Goal: Check status: Check status

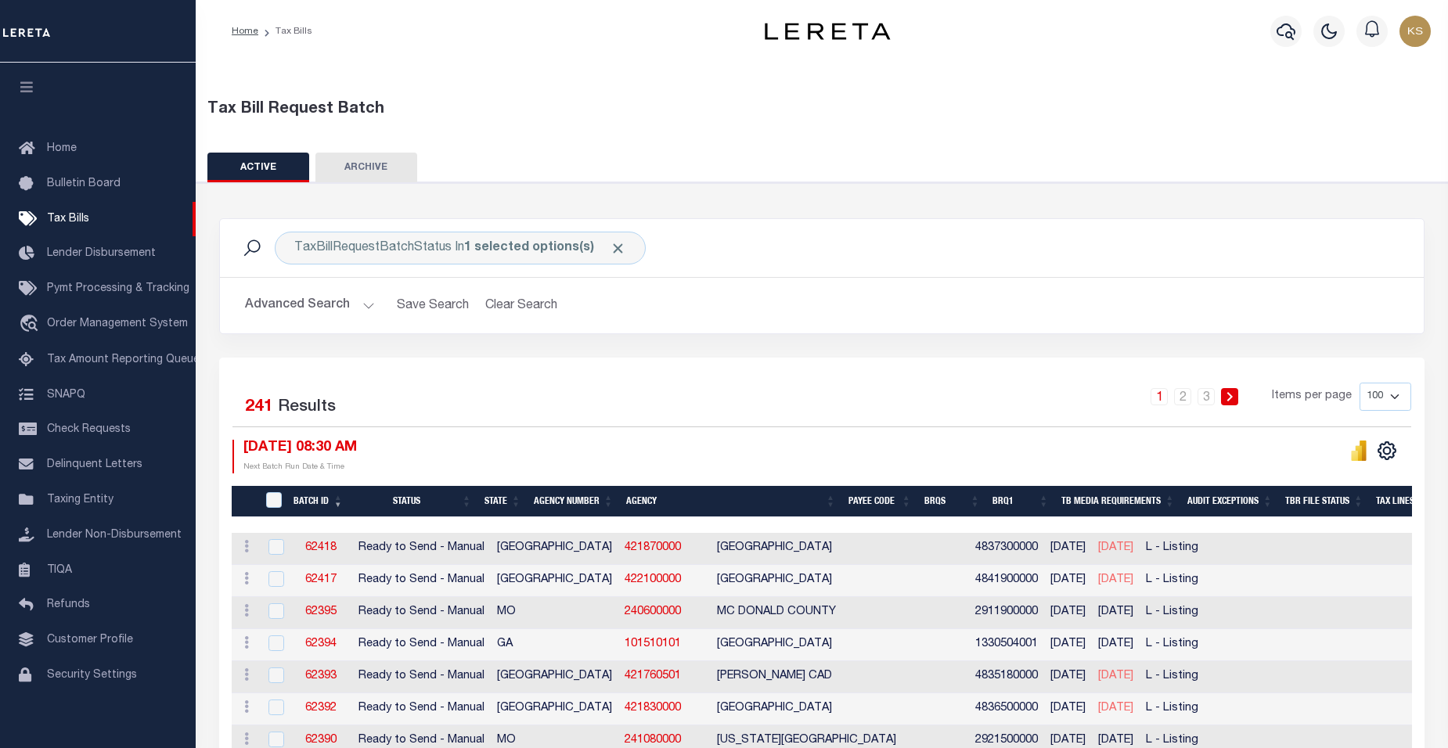
click at [406, 503] on th "Status" at bounding box center [413, 502] width 128 height 32
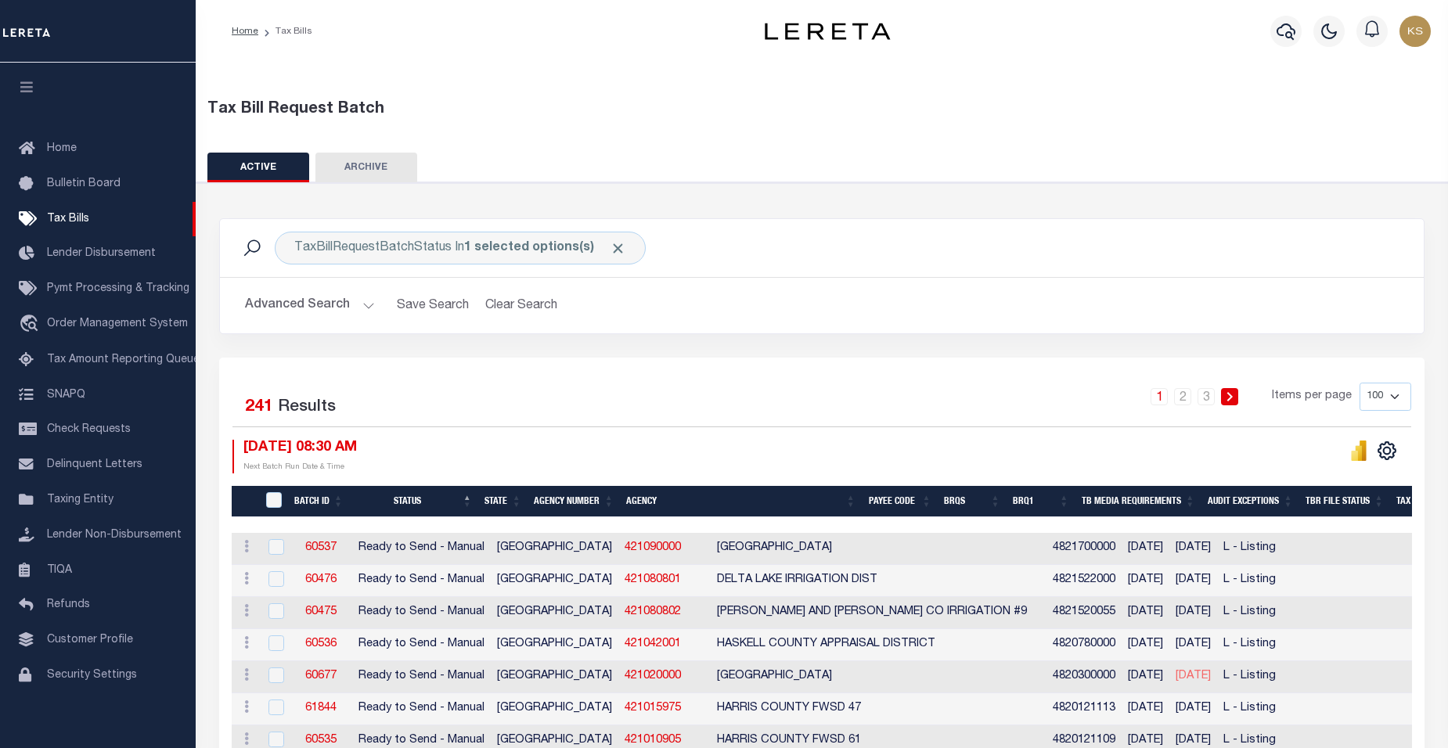
click at [408, 503] on th "Status" at bounding box center [414, 502] width 129 height 32
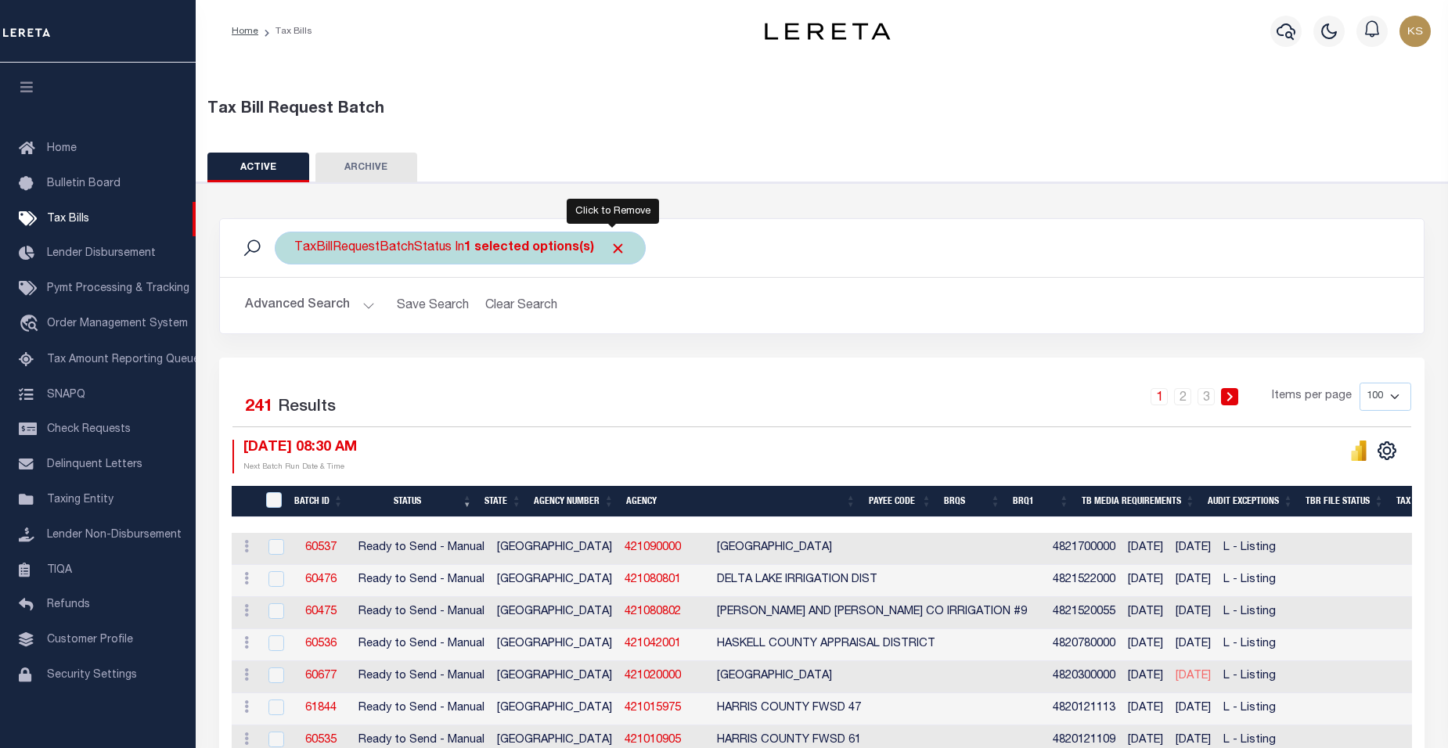
click at [610, 252] on span "Click to Remove" at bounding box center [618, 248] width 16 height 16
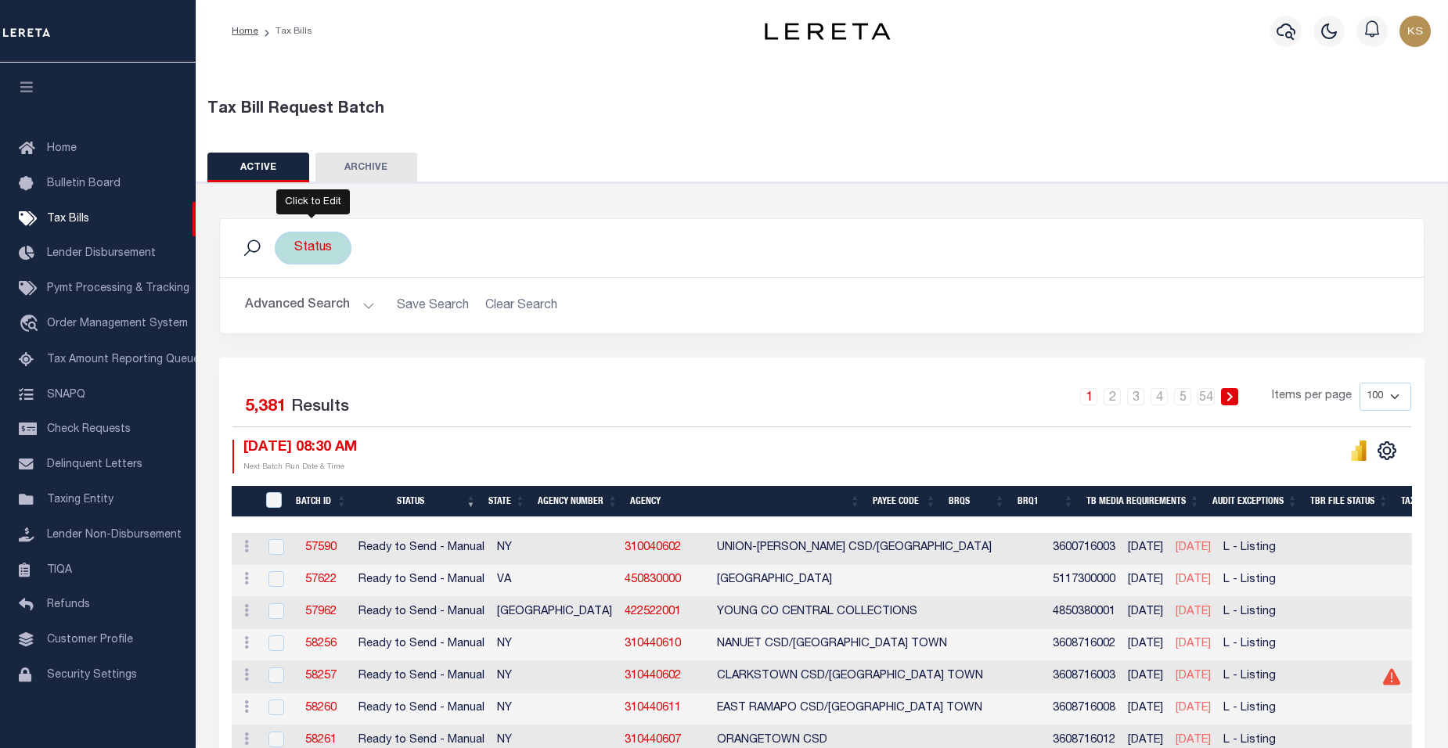
click at [320, 251] on div "Status" at bounding box center [313, 248] width 77 height 33
click at [330, 282] on li "0 selected" at bounding box center [331, 280] width 62 height 16
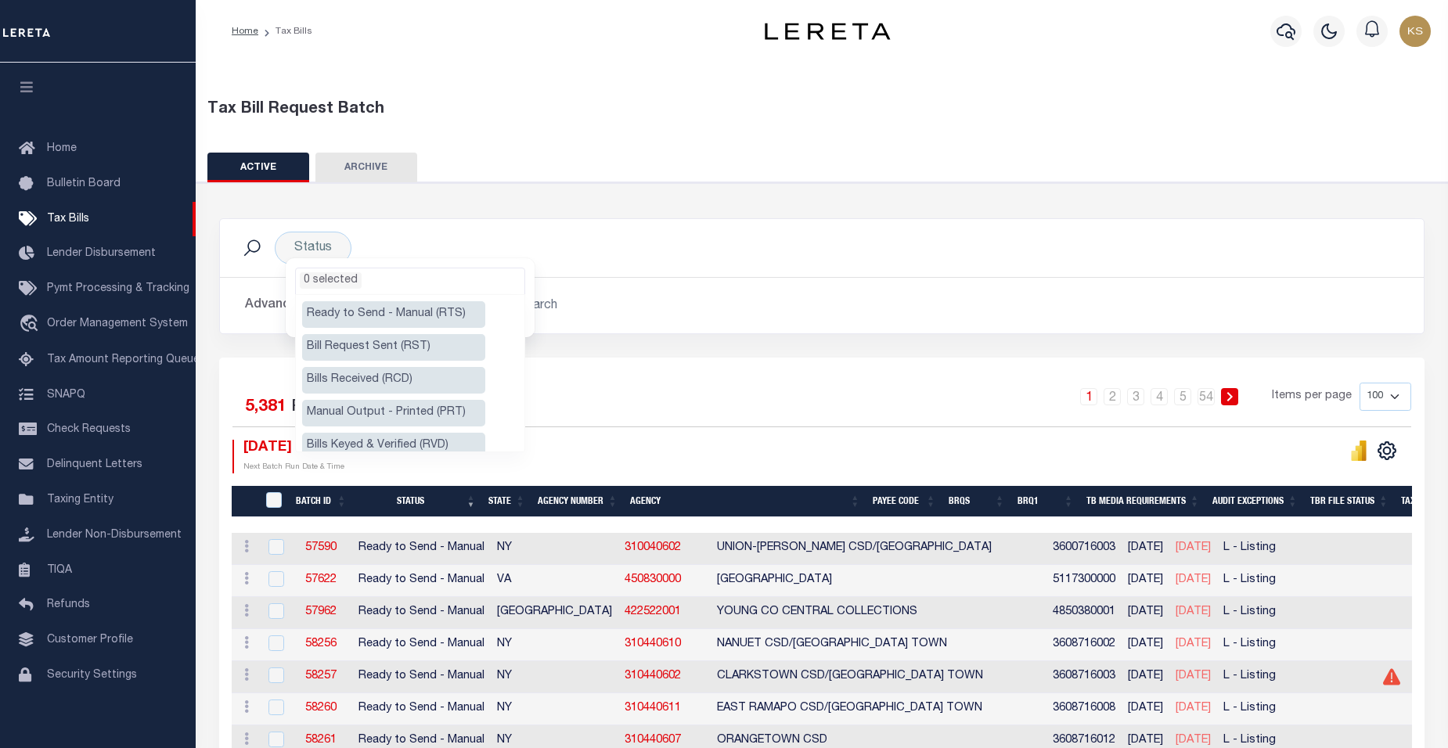
click at [426, 314] on li "Ready to Send - Manual (RTS)" at bounding box center [393, 314] width 183 height 27
select select "RTS"
click at [442, 408] on li "Manual Output - Printed (PRT)" at bounding box center [393, 413] width 183 height 27
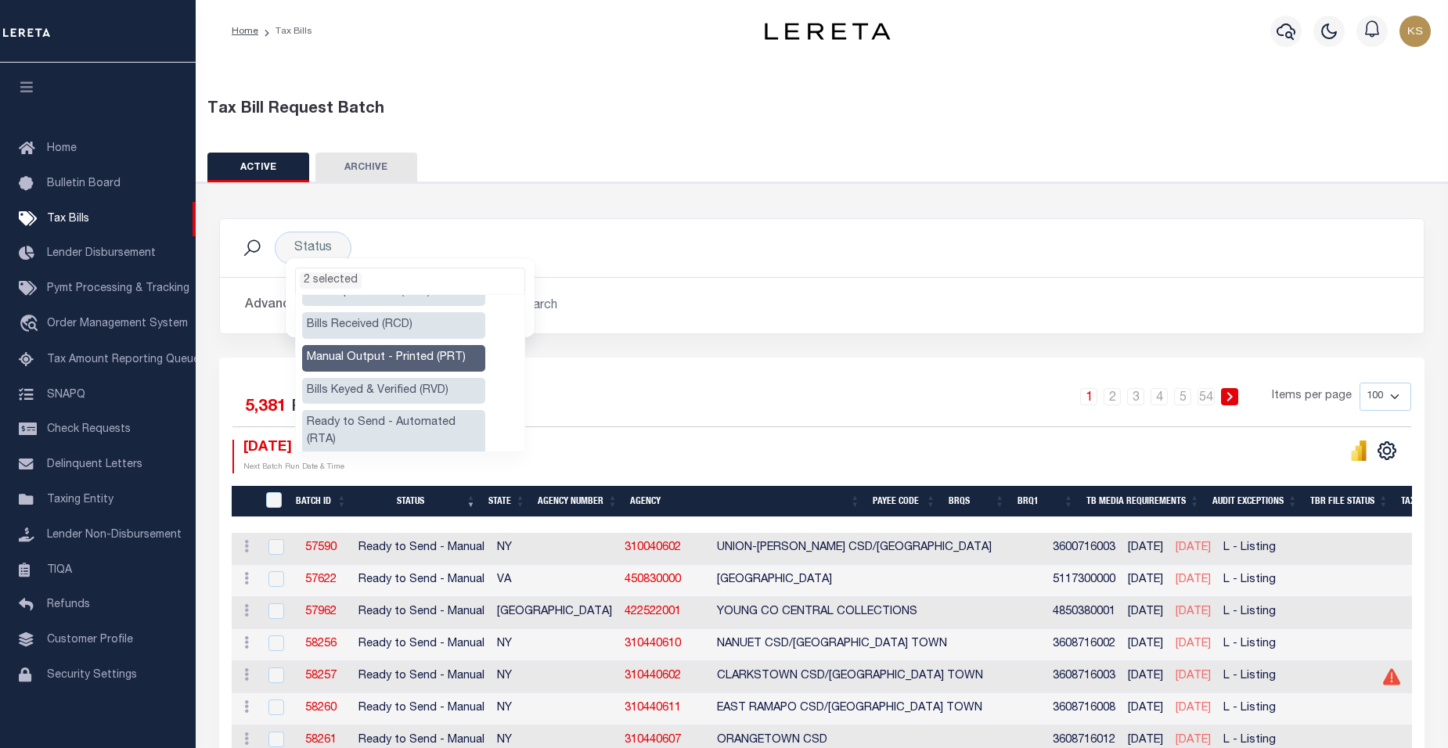
scroll to position [73, 0]
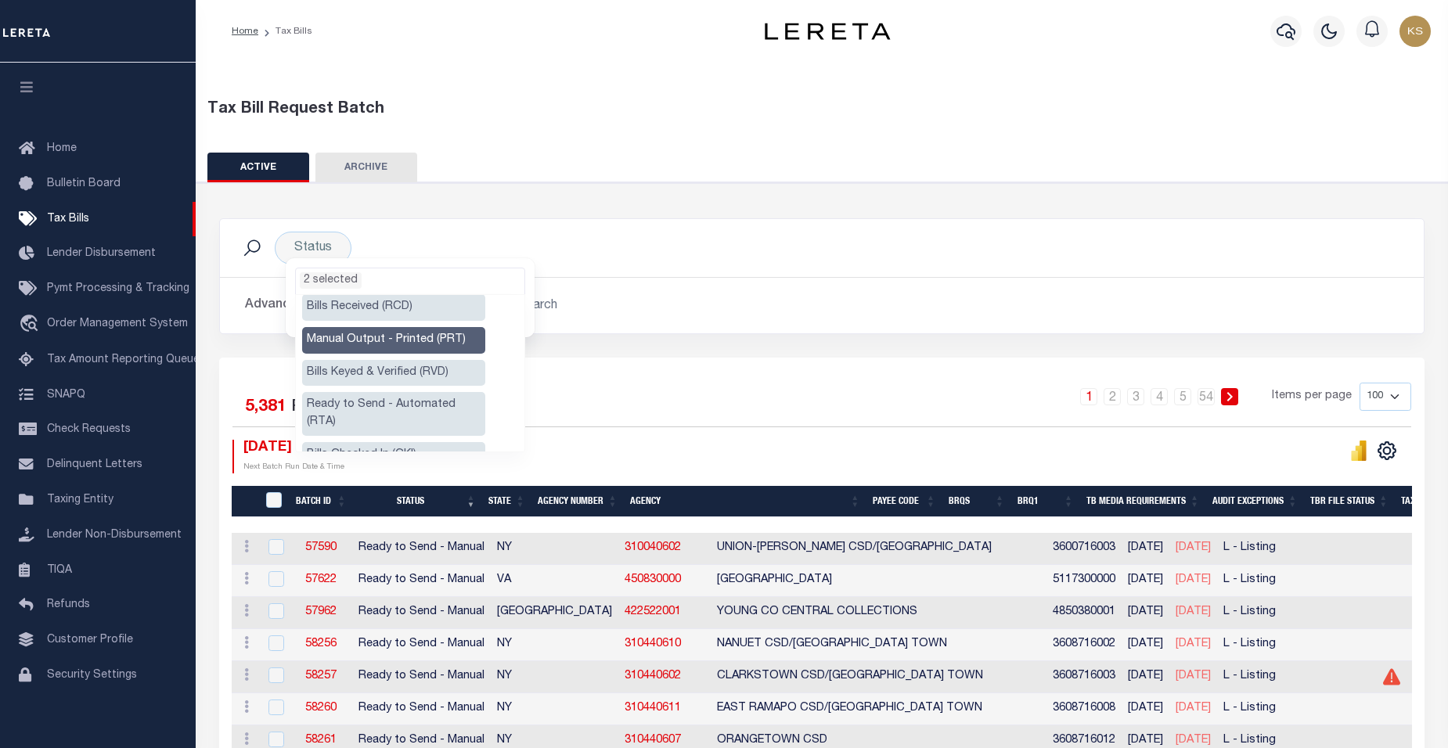
click at [420, 405] on li "Ready to Send - Automated (RTA)" at bounding box center [393, 414] width 183 height 44
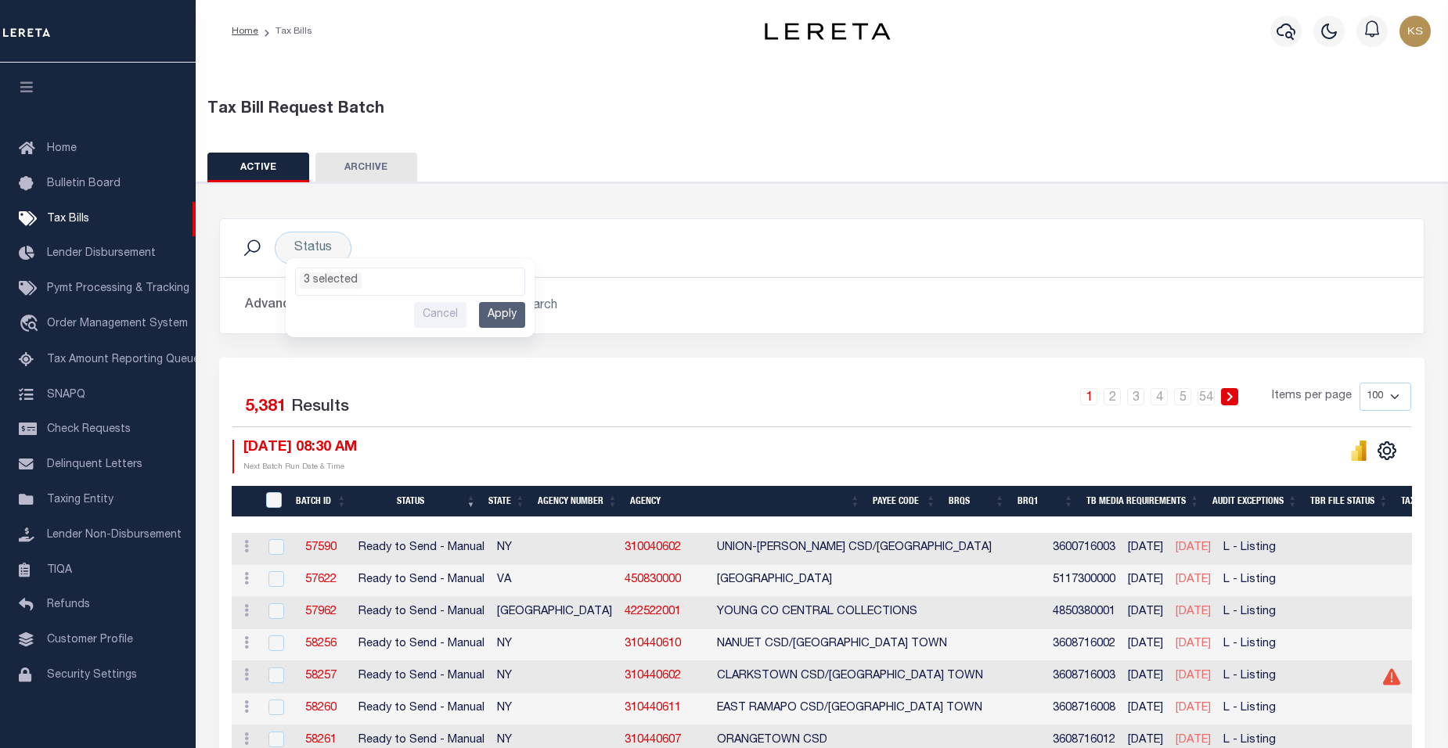
click at [629, 261] on div "Status Ready to Send - Manual (RTS) Bill Request Sent (RST) Bills Received (RCD…" at bounding box center [822, 248] width 1179 height 33
click at [306, 251] on div "Status Ready to Send - Manual (RTS) Bill Request Sent (RST) Bills Received (RCD…" at bounding box center [313, 248] width 77 height 33
click at [317, 275] on li "0 selected" at bounding box center [331, 280] width 62 height 16
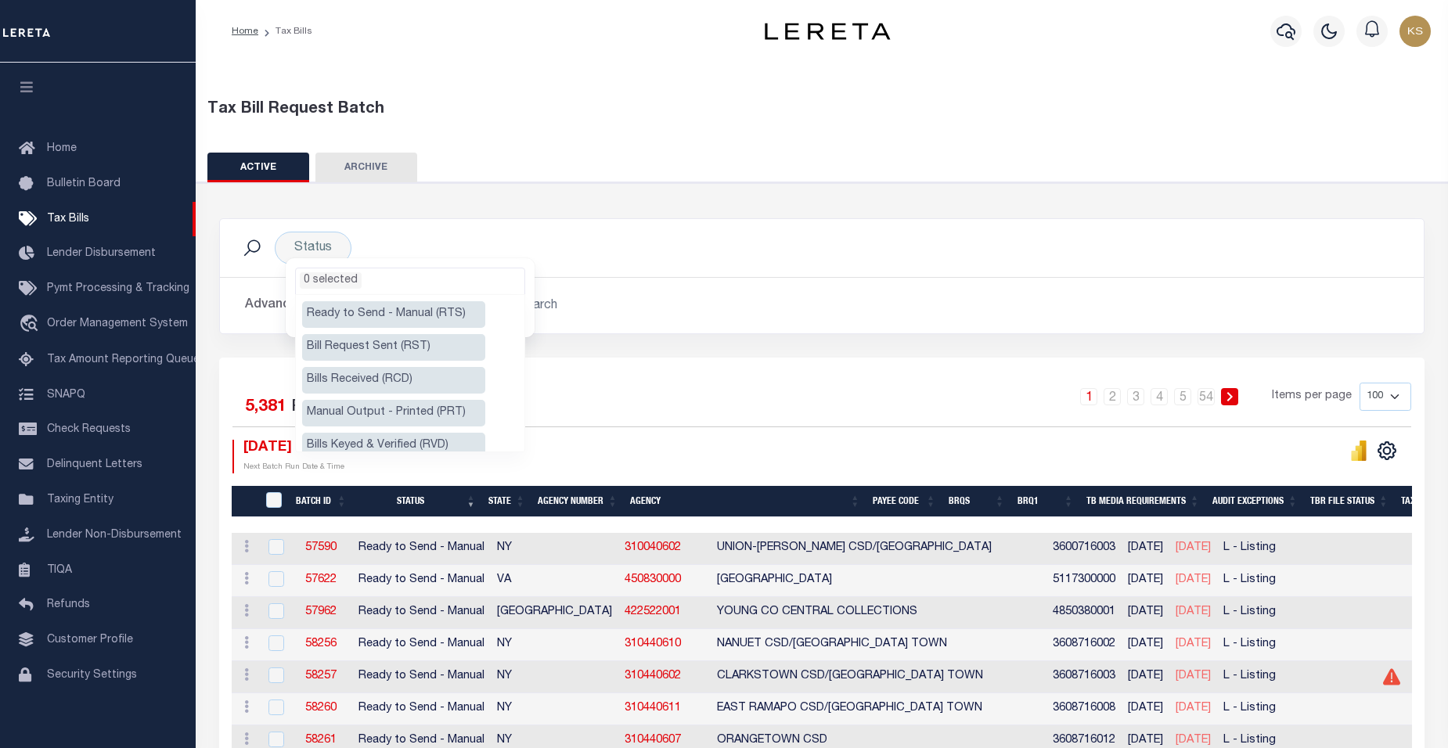
click at [361, 312] on li "Ready to Send - Manual (RTS)" at bounding box center [393, 314] width 183 height 27
select select "RTS"
click at [373, 413] on li "Manual Output - Printed (PRT)" at bounding box center [393, 413] width 183 height 27
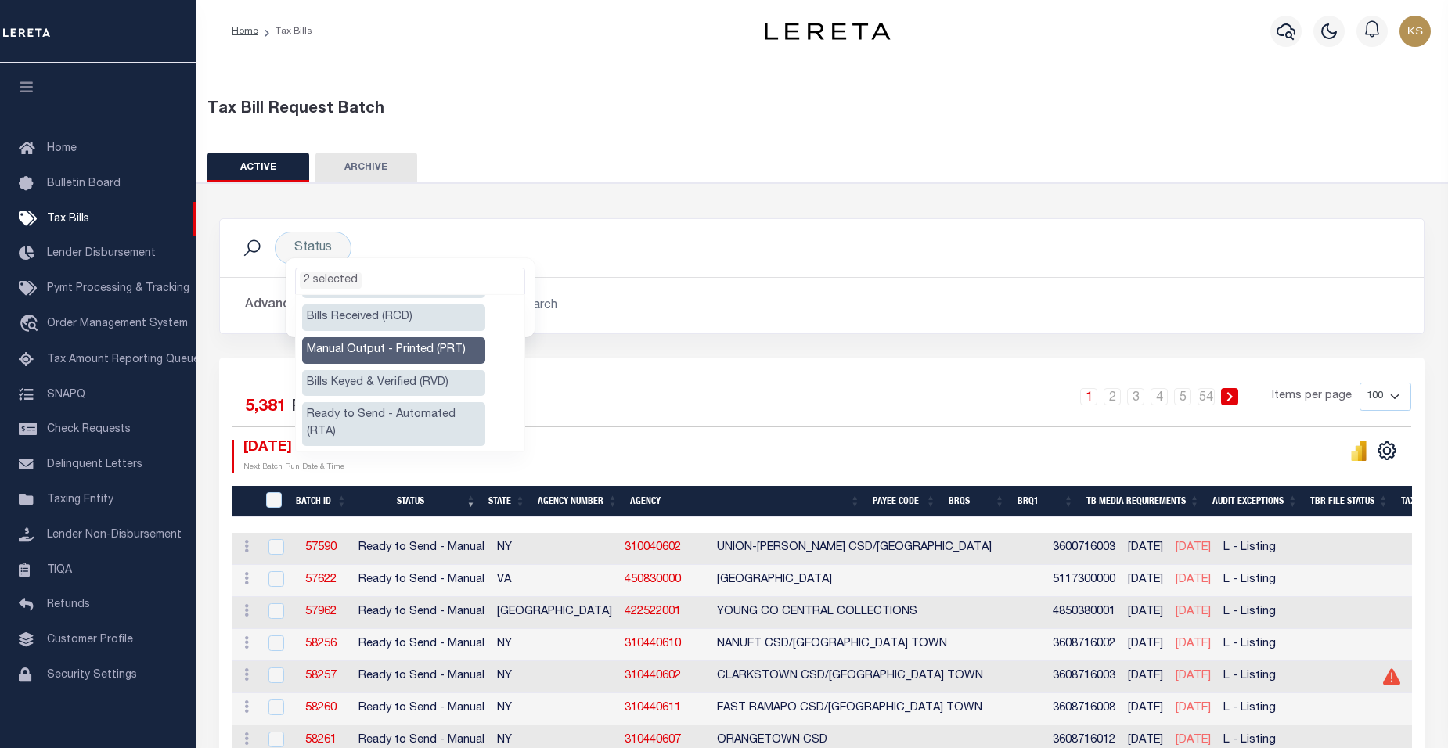
click at [442, 414] on li "Ready to Send - Automated (RTA)" at bounding box center [393, 424] width 183 height 44
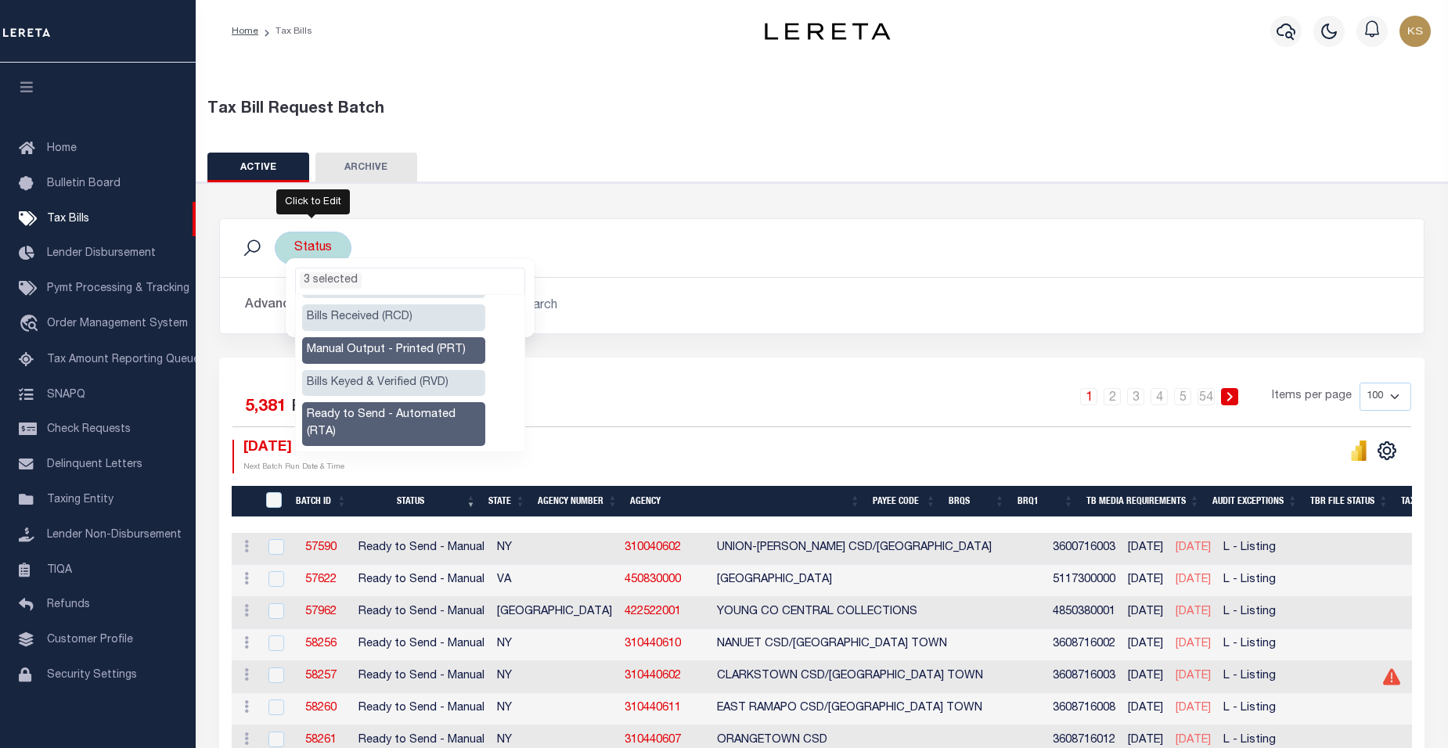
click at [463, 283] on ul "3 selected" at bounding box center [410, 279] width 229 height 20
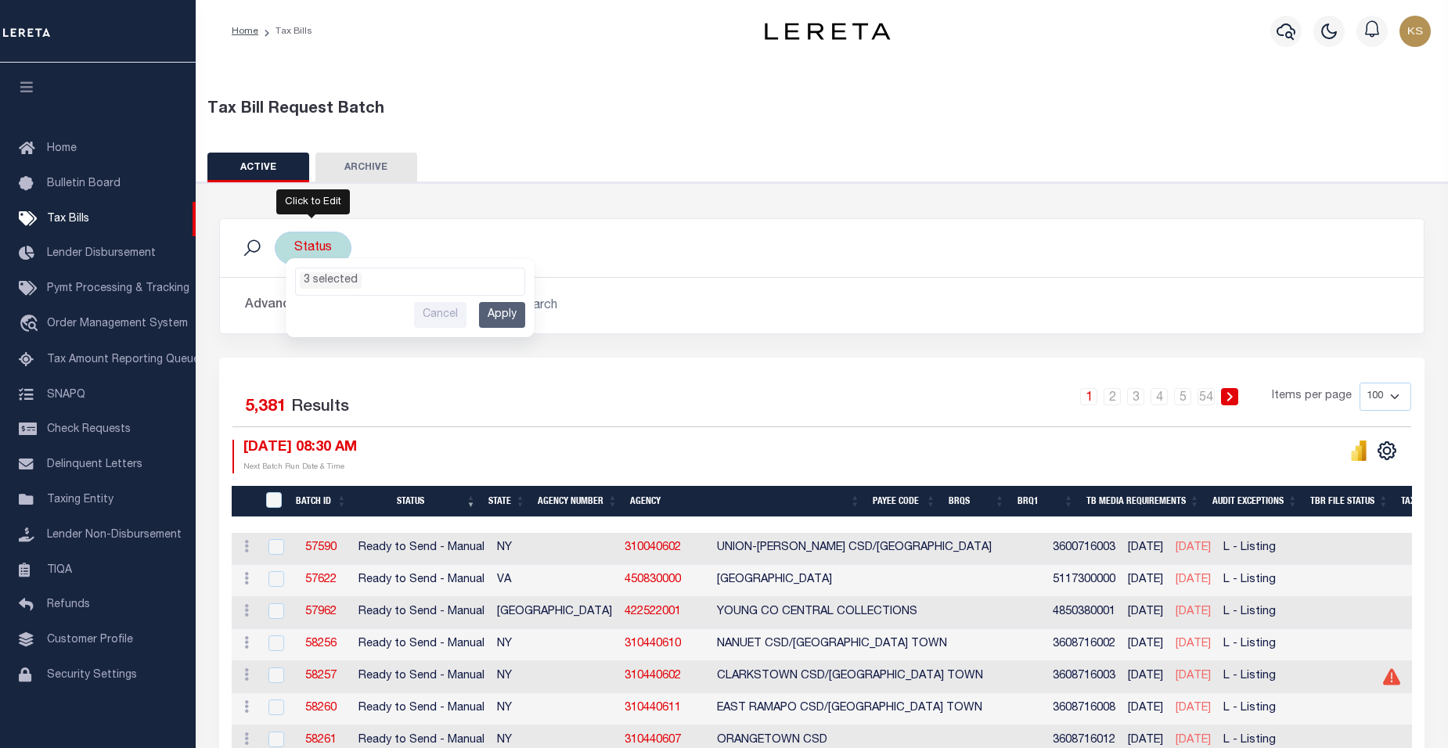
click at [509, 309] on input "Apply" at bounding box center [502, 315] width 46 height 26
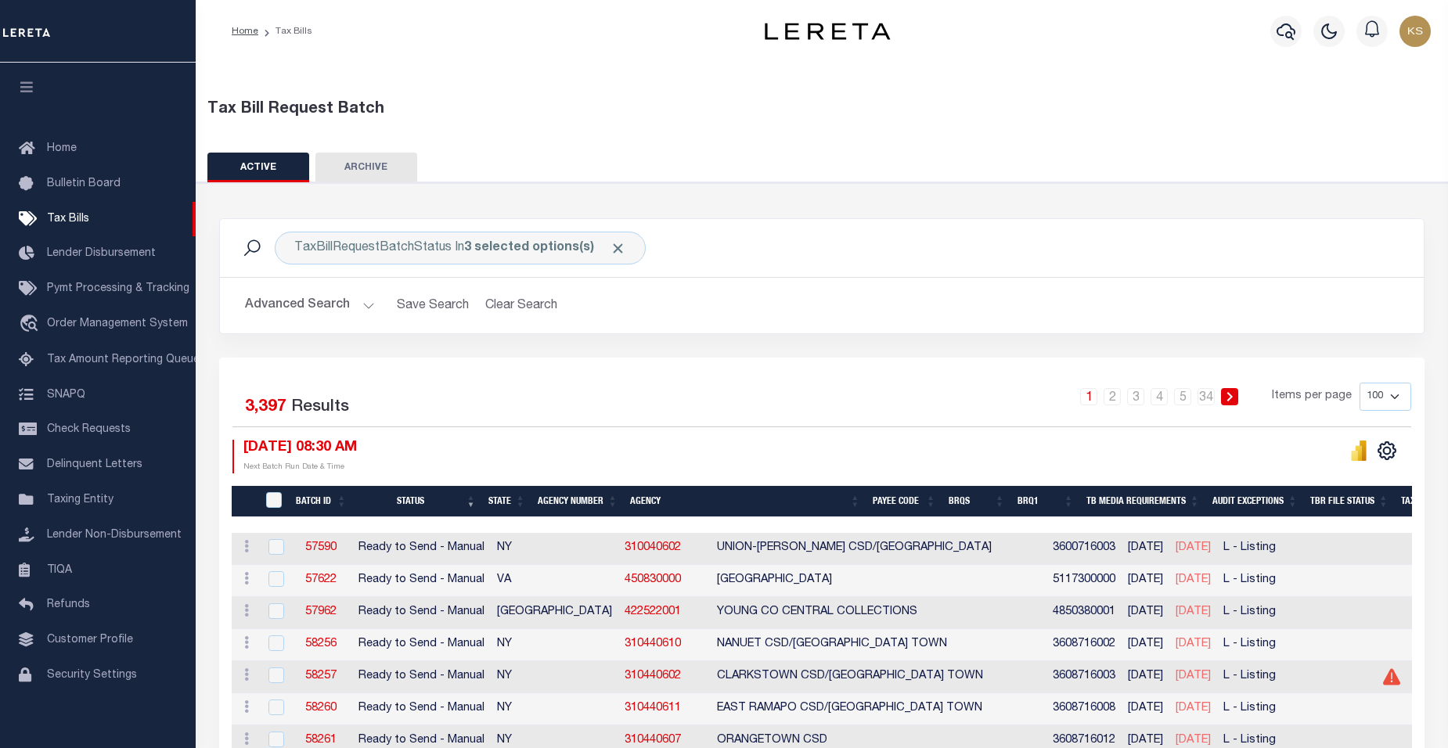
click at [365, 309] on button "Advanced Search" at bounding box center [310, 305] width 130 height 31
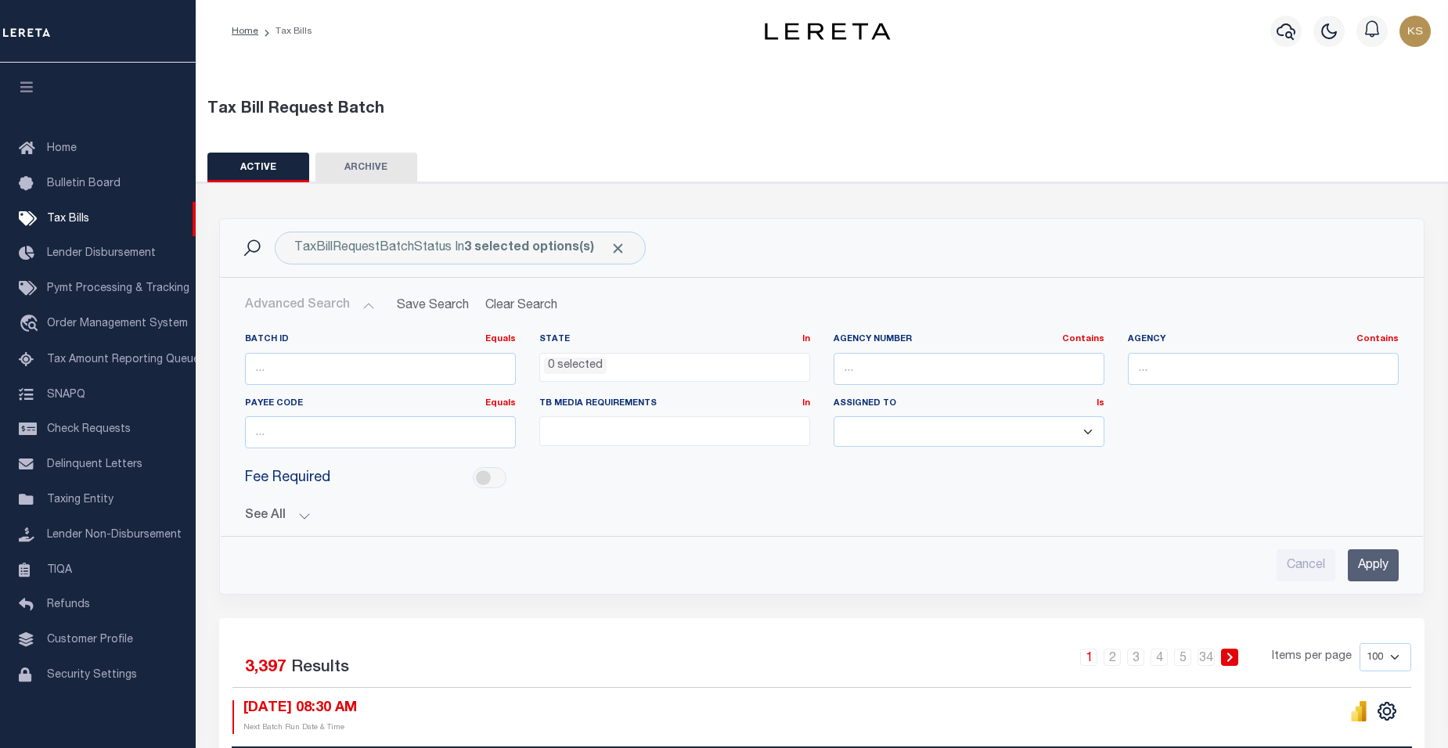
click at [305, 517] on button "See All" at bounding box center [822, 516] width 1154 height 15
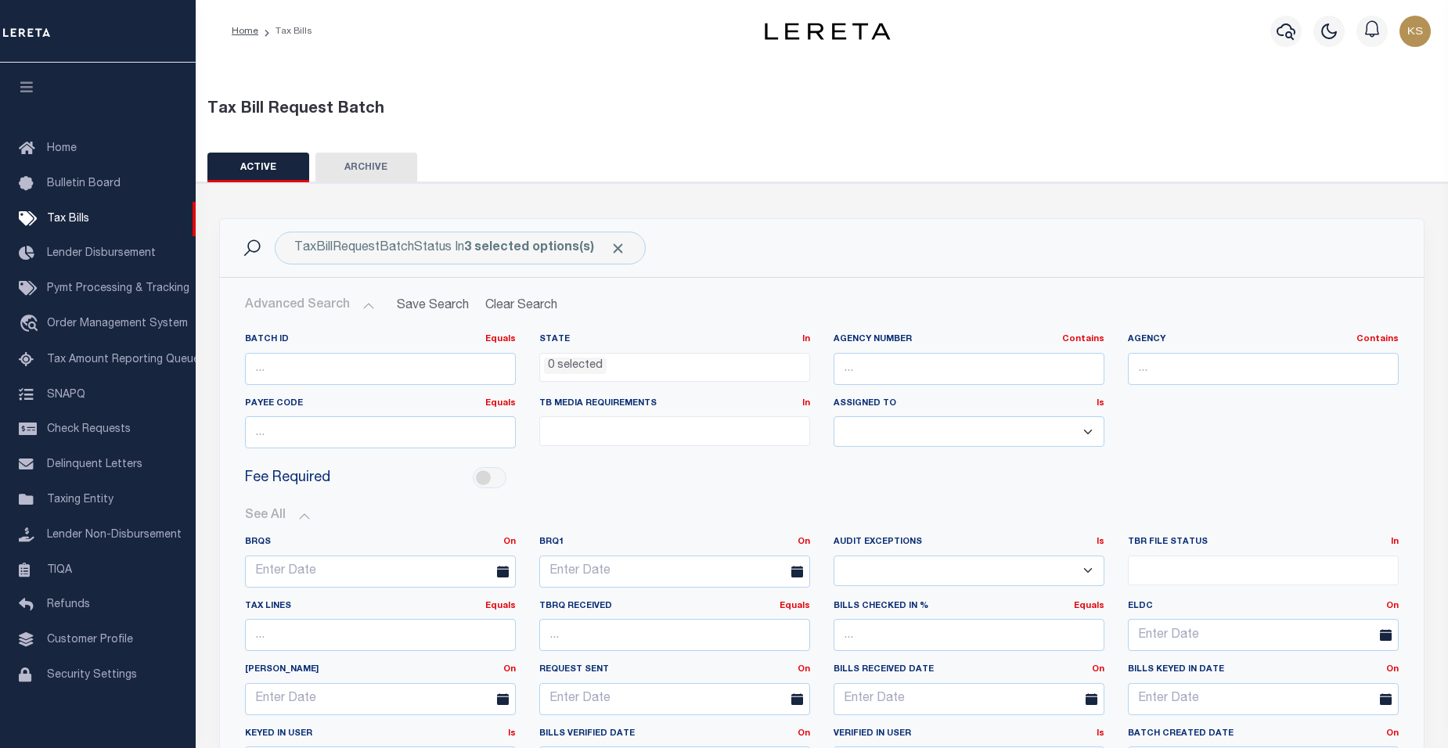
click at [628, 97] on div "Tax Bill Request Batch" at bounding box center [823, 106] width 1268 height 55
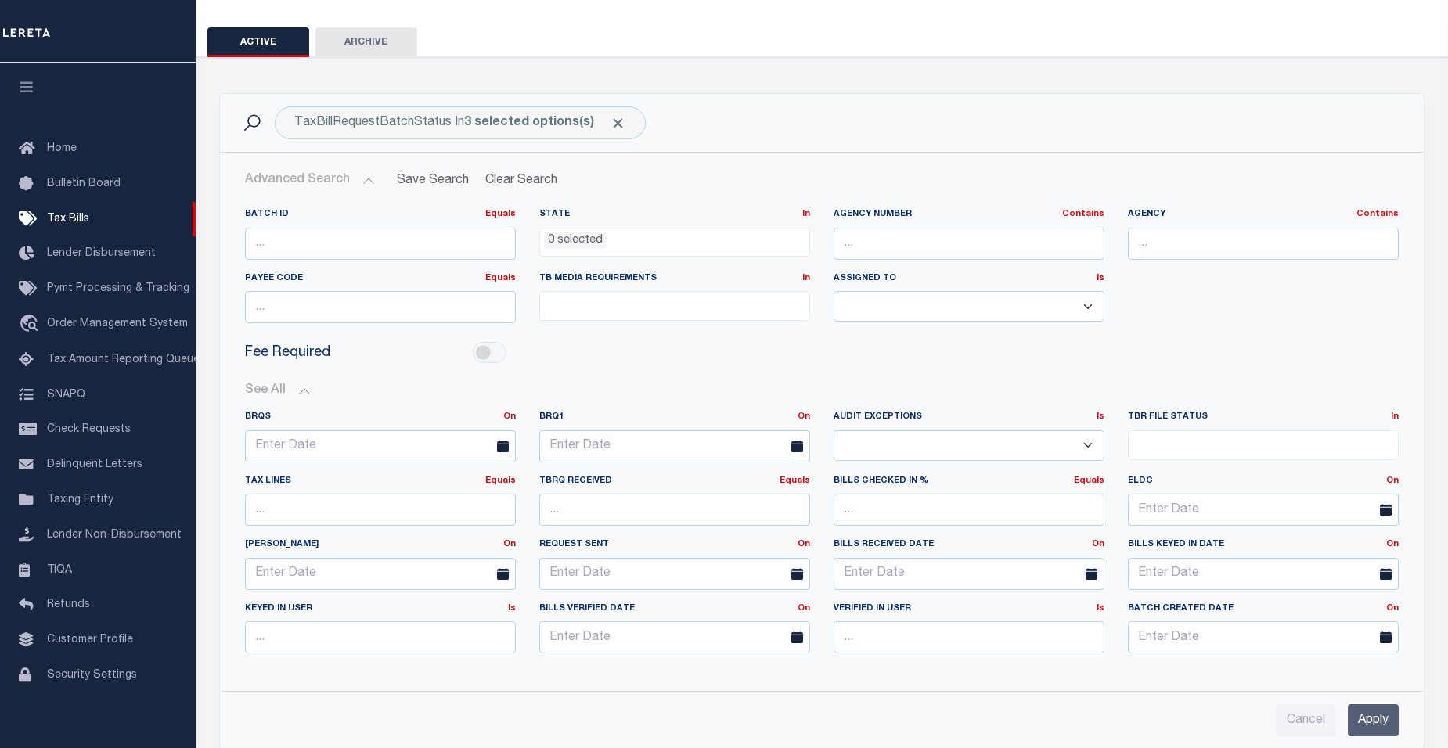
scroll to position [157, 0]
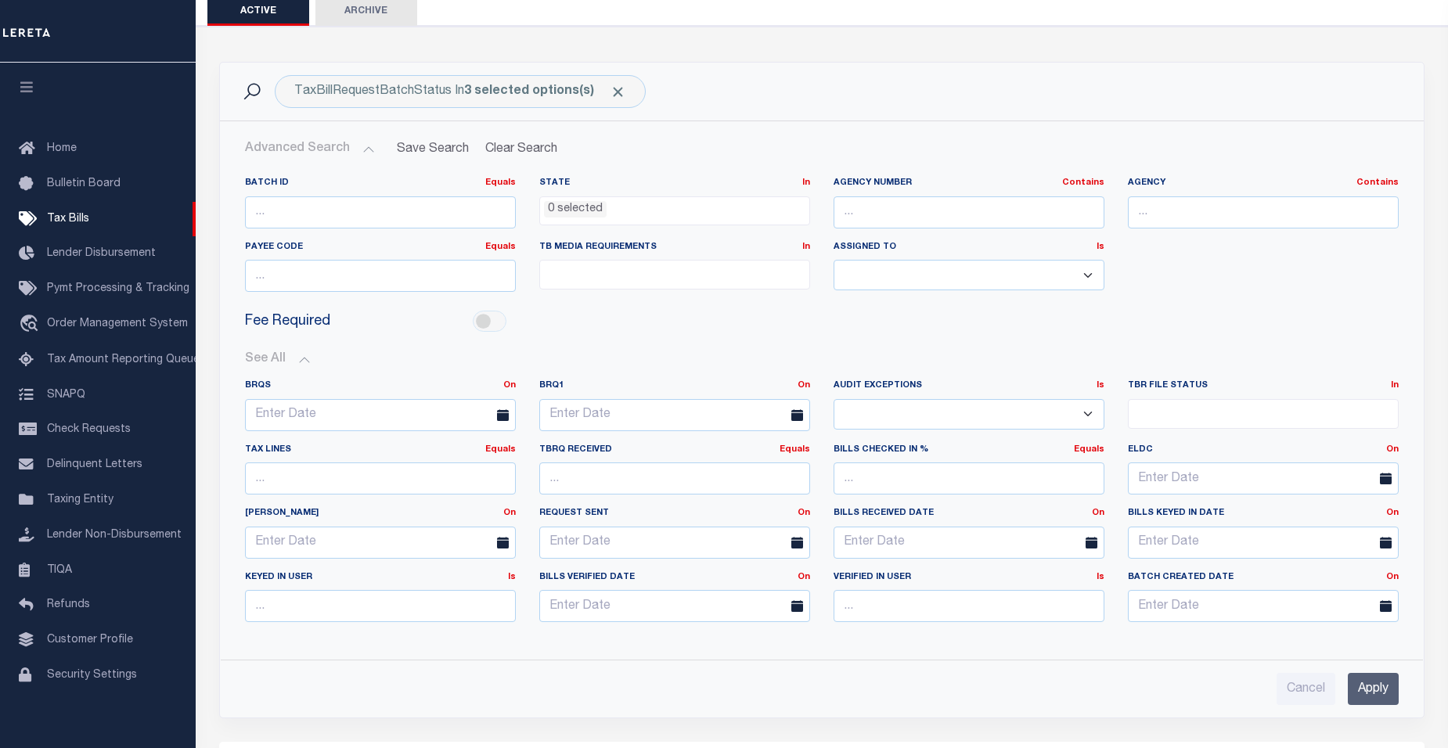
click at [659, 634] on div "Bills Verified Date On On After Before Between" at bounding box center [675, 604] width 294 height 64
click at [1344, 405] on ul at bounding box center [1263, 410] width 269 height 21
click at [1141, 467] on li "File Generated" at bounding box center [1263, 466] width 269 height 27
select select "2"
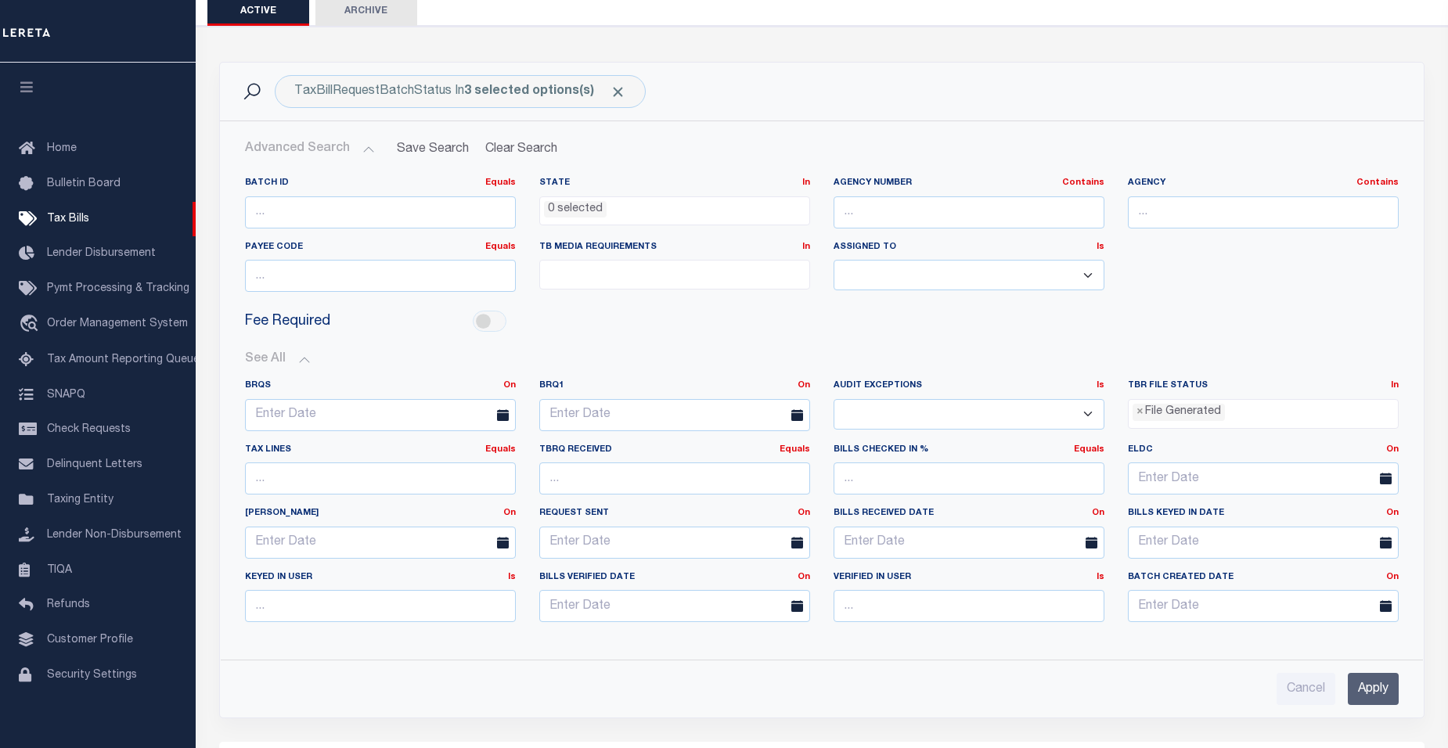
click at [1383, 691] on input "Apply" at bounding box center [1373, 689] width 51 height 32
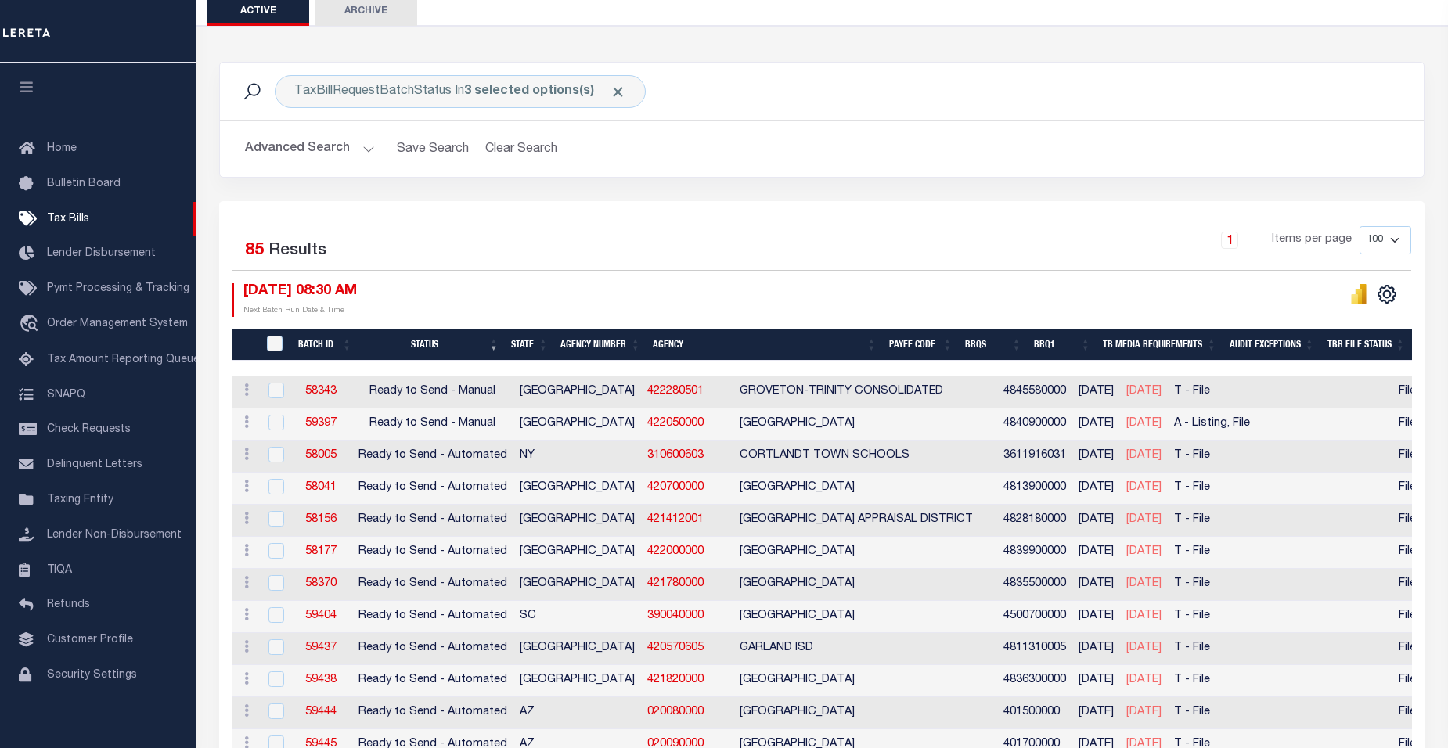
click at [1289, 135] on h2 "Advanced Search Save Search Clear Search TaxBillBatches_dynamictable_____Defaul…" at bounding box center [822, 149] width 1179 height 31
click at [528, 348] on th "State" at bounding box center [529, 346] width 49 height 32
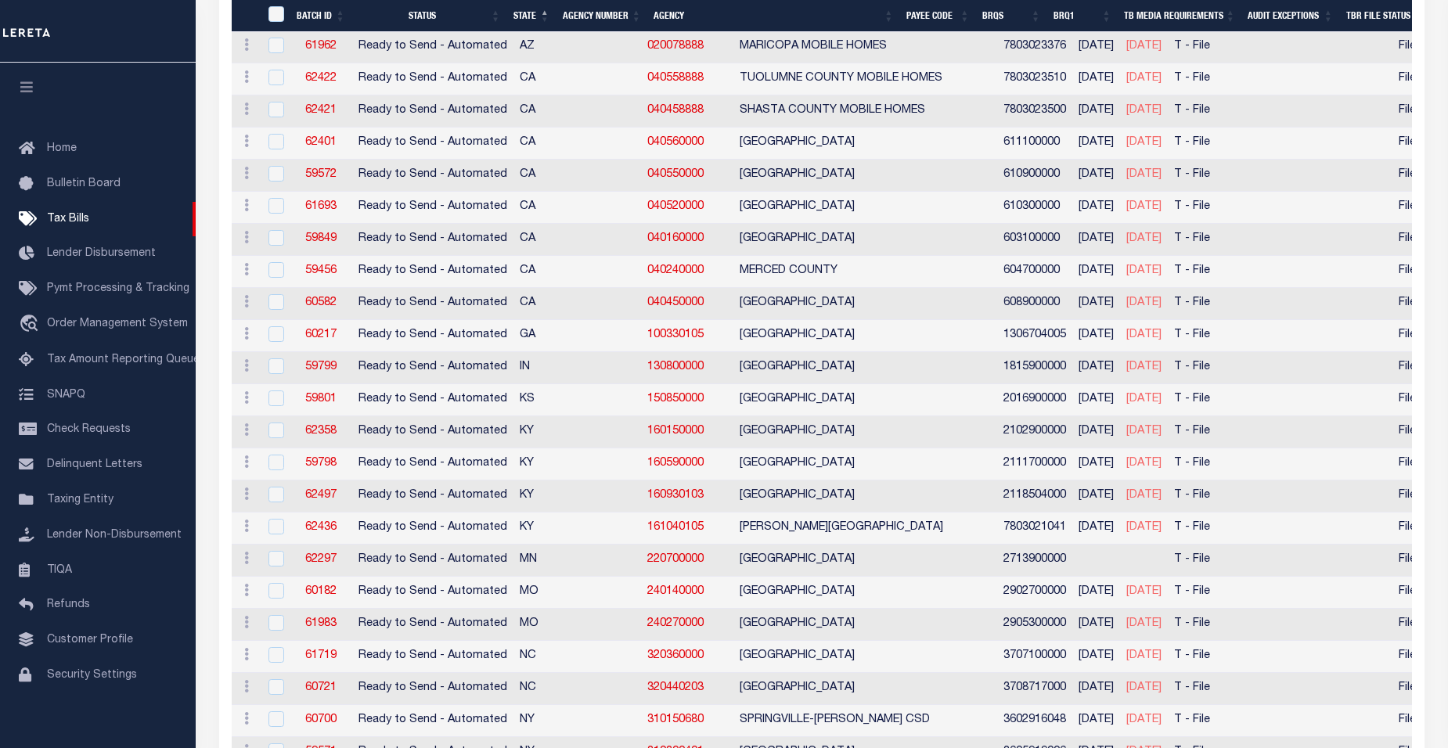
scroll to position [939, 0]
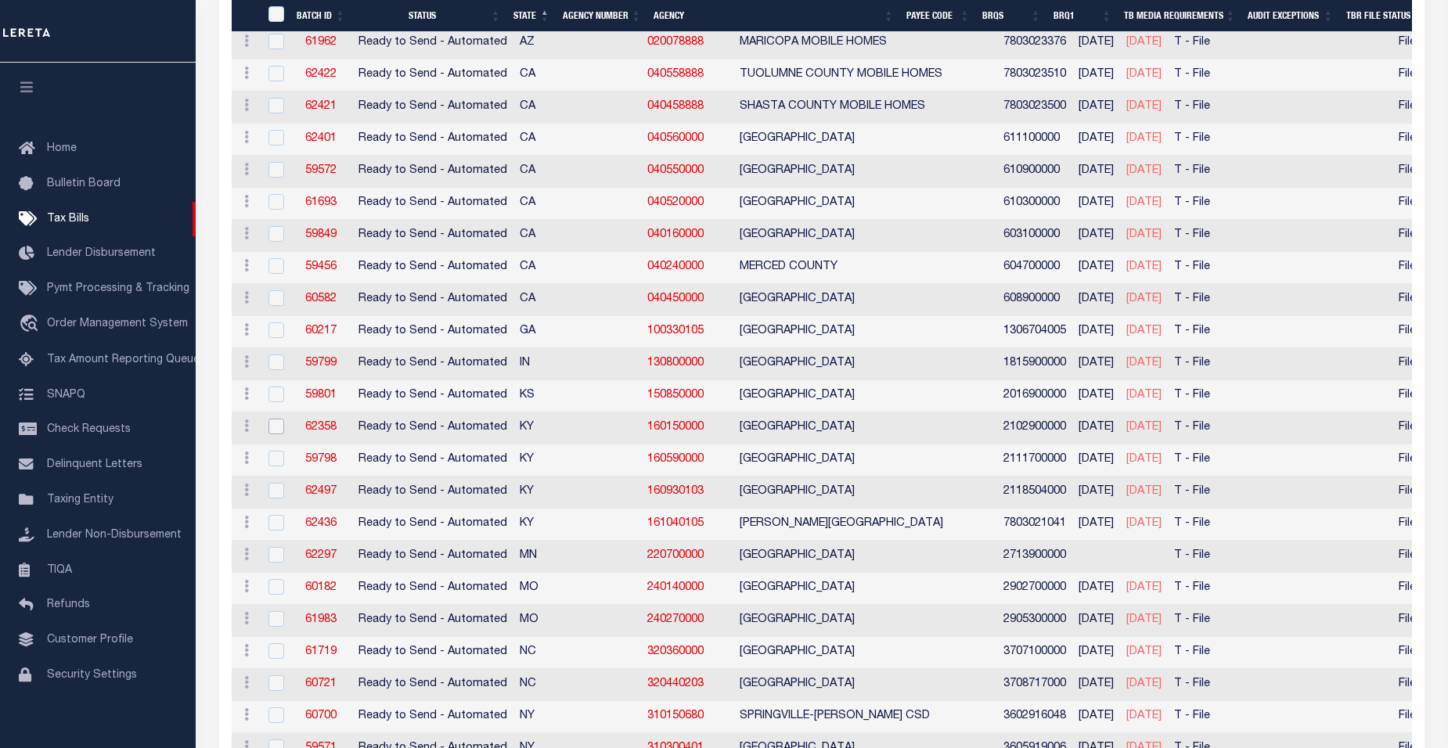
click at [276, 429] on input "checkbox" at bounding box center [277, 427] width 16 height 16
checkbox input "true"
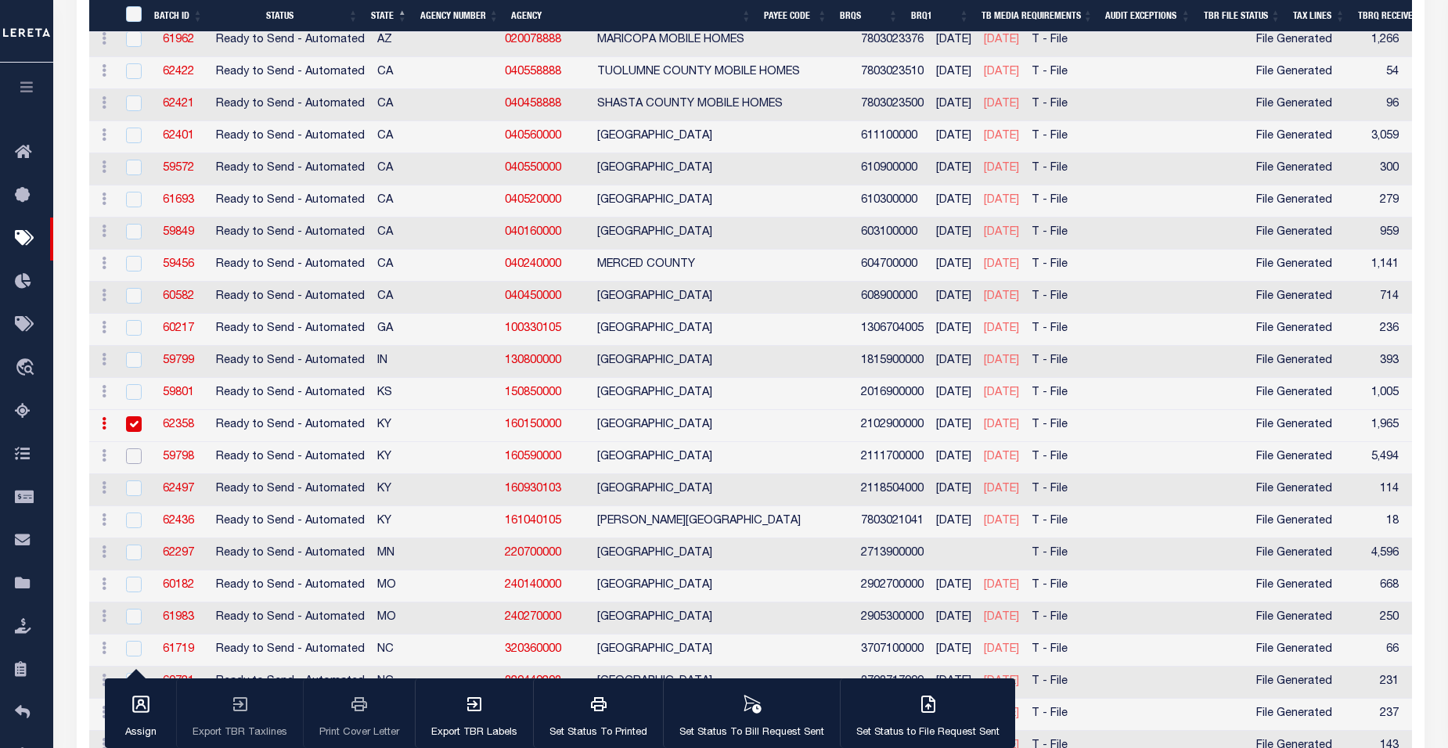
click at [135, 456] on input "checkbox" at bounding box center [134, 457] width 16 height 16
checkbox input "true"
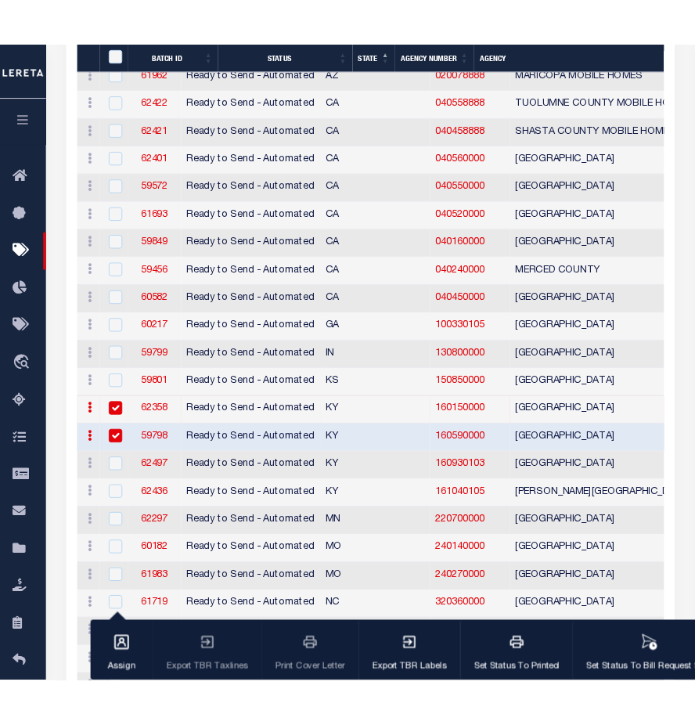
scroll to position [983, 0]
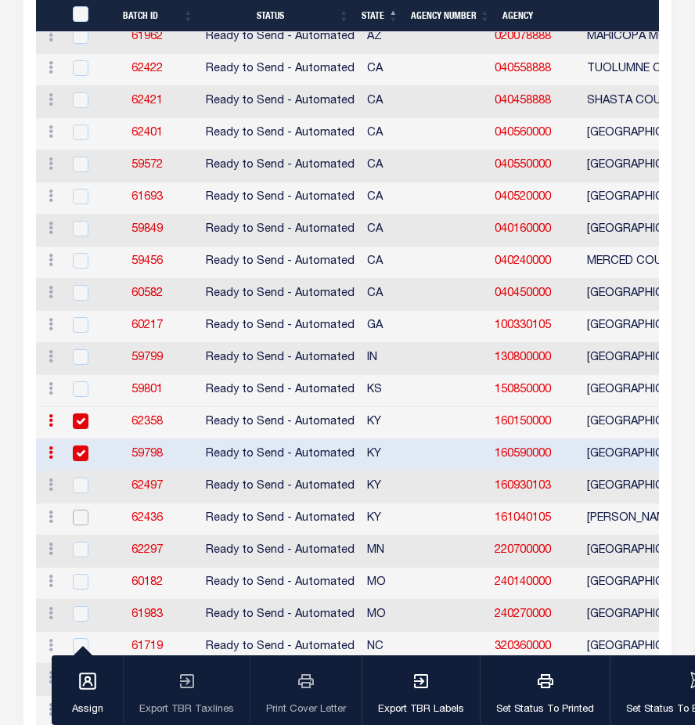
drag, startPoint x: 78, startPoint y: 521, endPoint x: 87, endPoint y: 536, distance: 17.6
click at [78, 521] on input "checkbox" at bounding box center [81, 518] width 16 height 16
checkbox input "true"
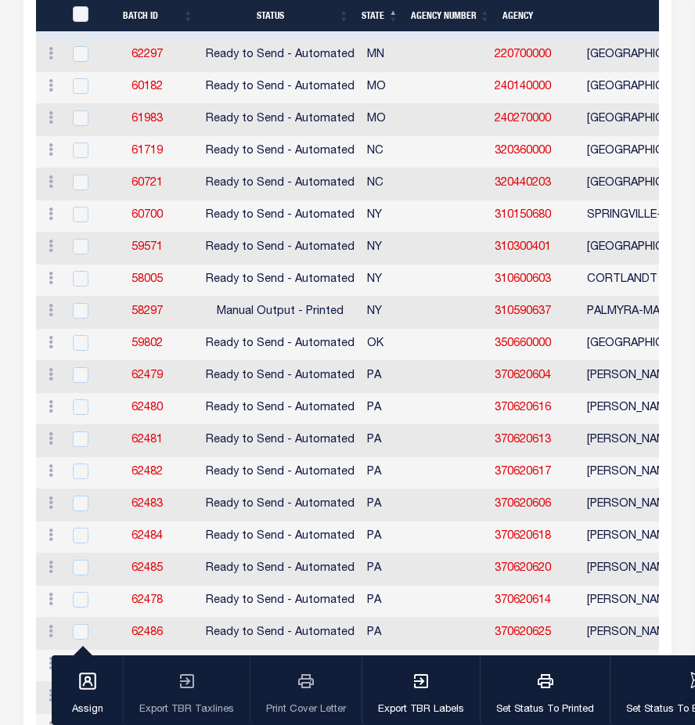
scroll to position [1482, 0]
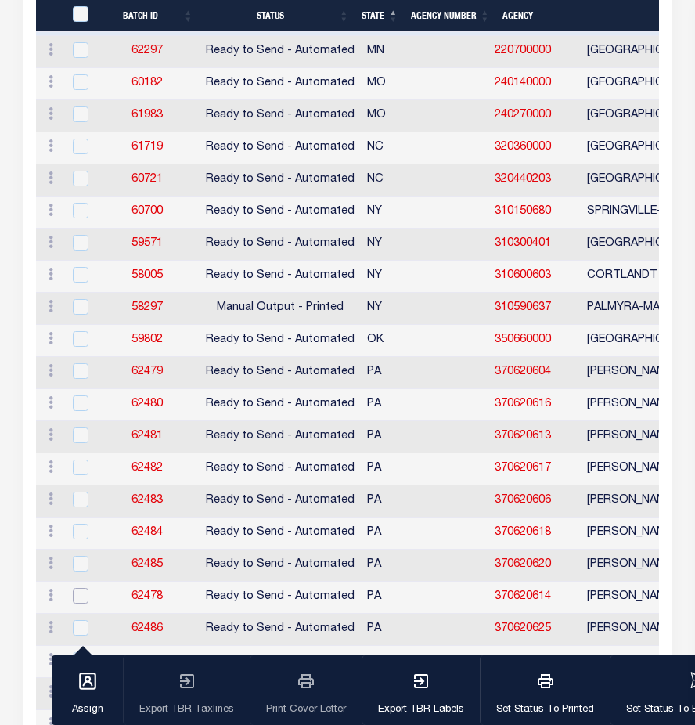
click at [81, 602] on input "checkbox" at bounding box center [81, 596] width 16 height 16
checkbox input "true"
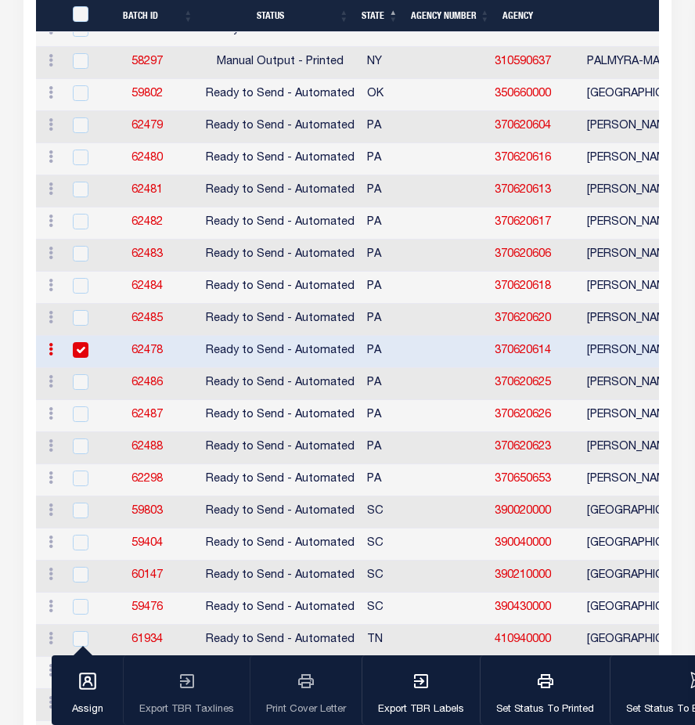
scroll to position [1732, 0]
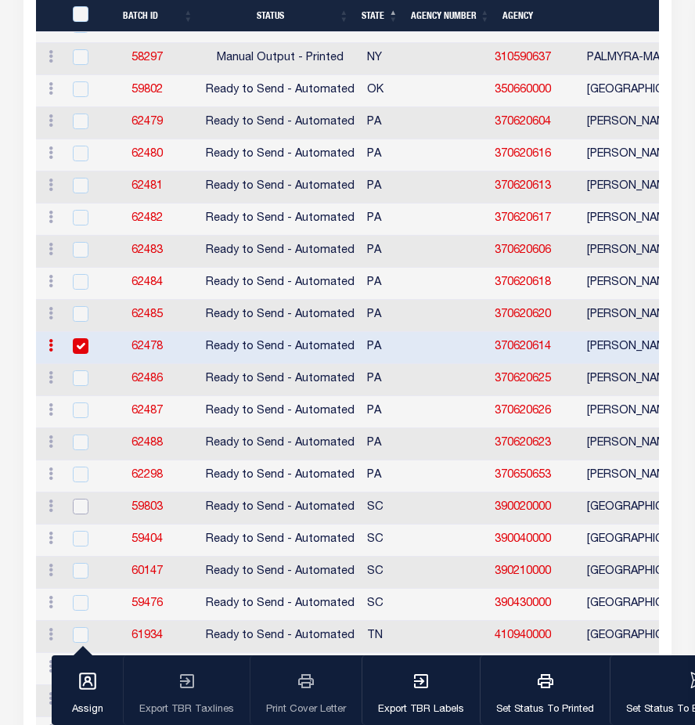
click at [80, 513] on input "checkbox" at bounding box center [81, 507] width 16 height 16
checkbox input "true"
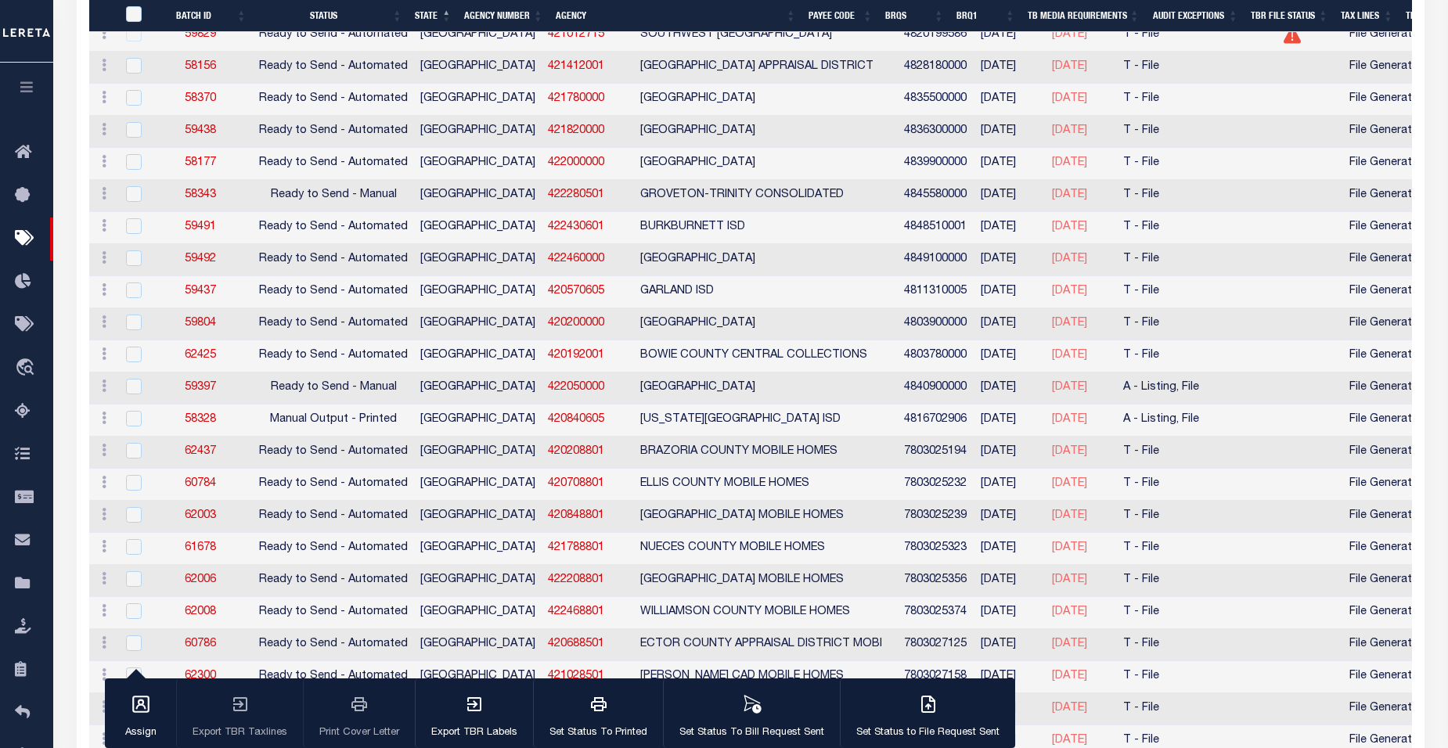
scroll to position [2587, 0]
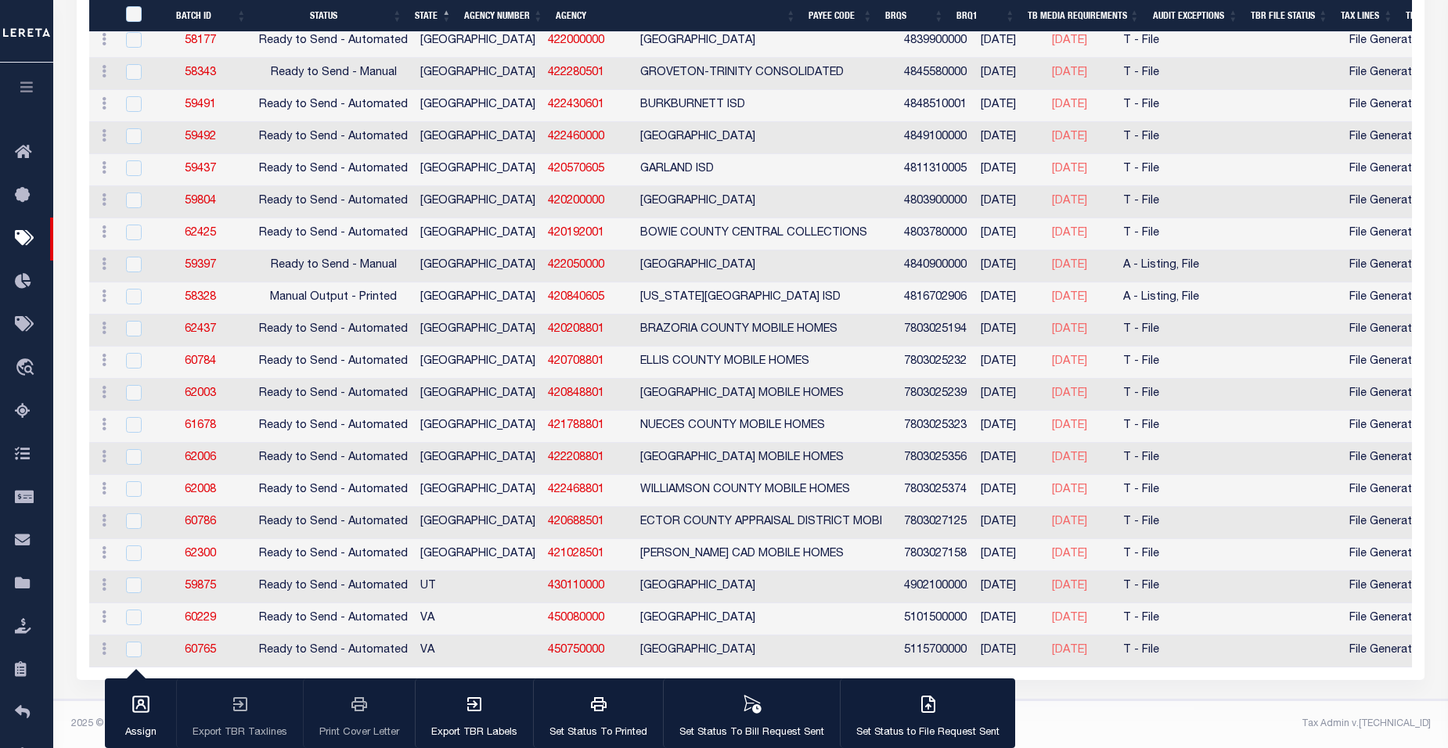
click at [1152, 716] on footer "2025 © LERETA. Tax Admin v.1.0.0.1" at bounding box center [750, 724] width 1395 height 47
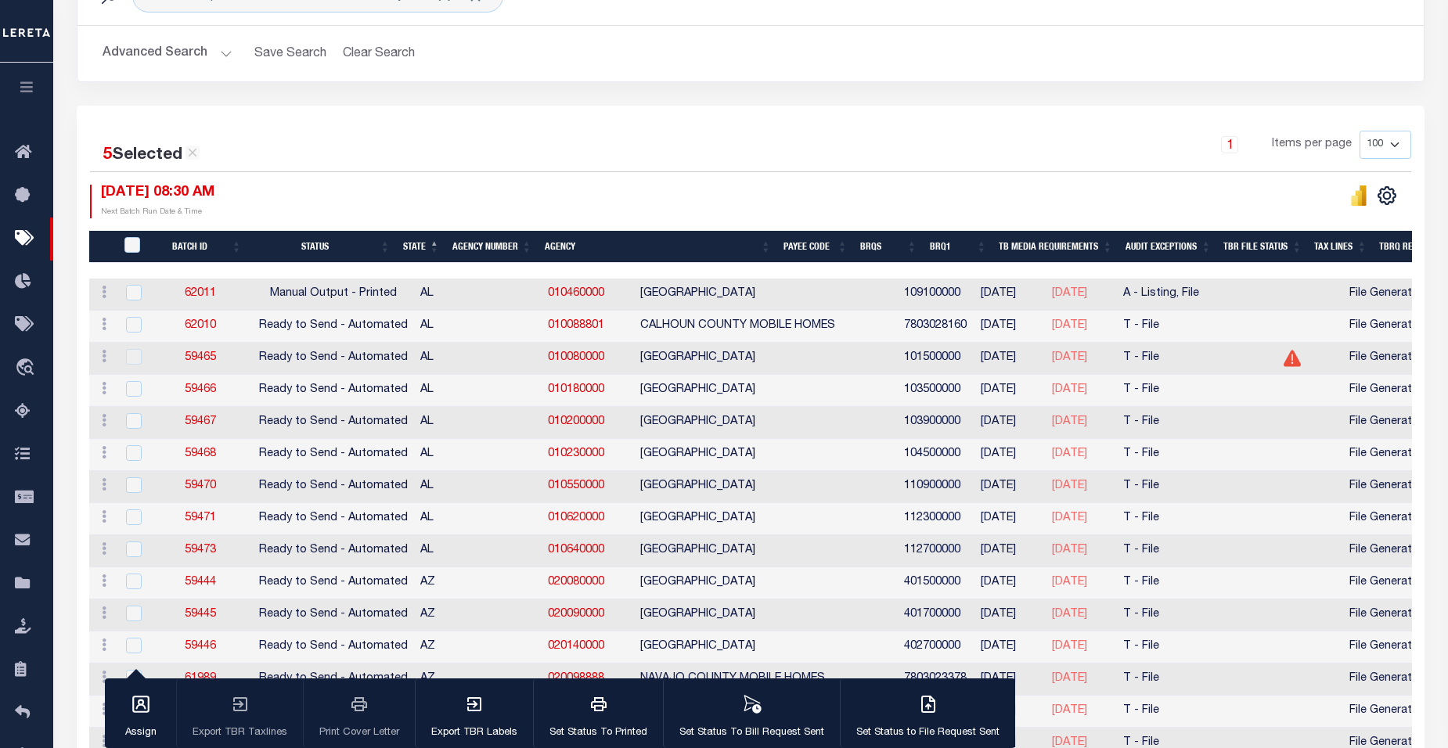
scroll to position [0, 0]
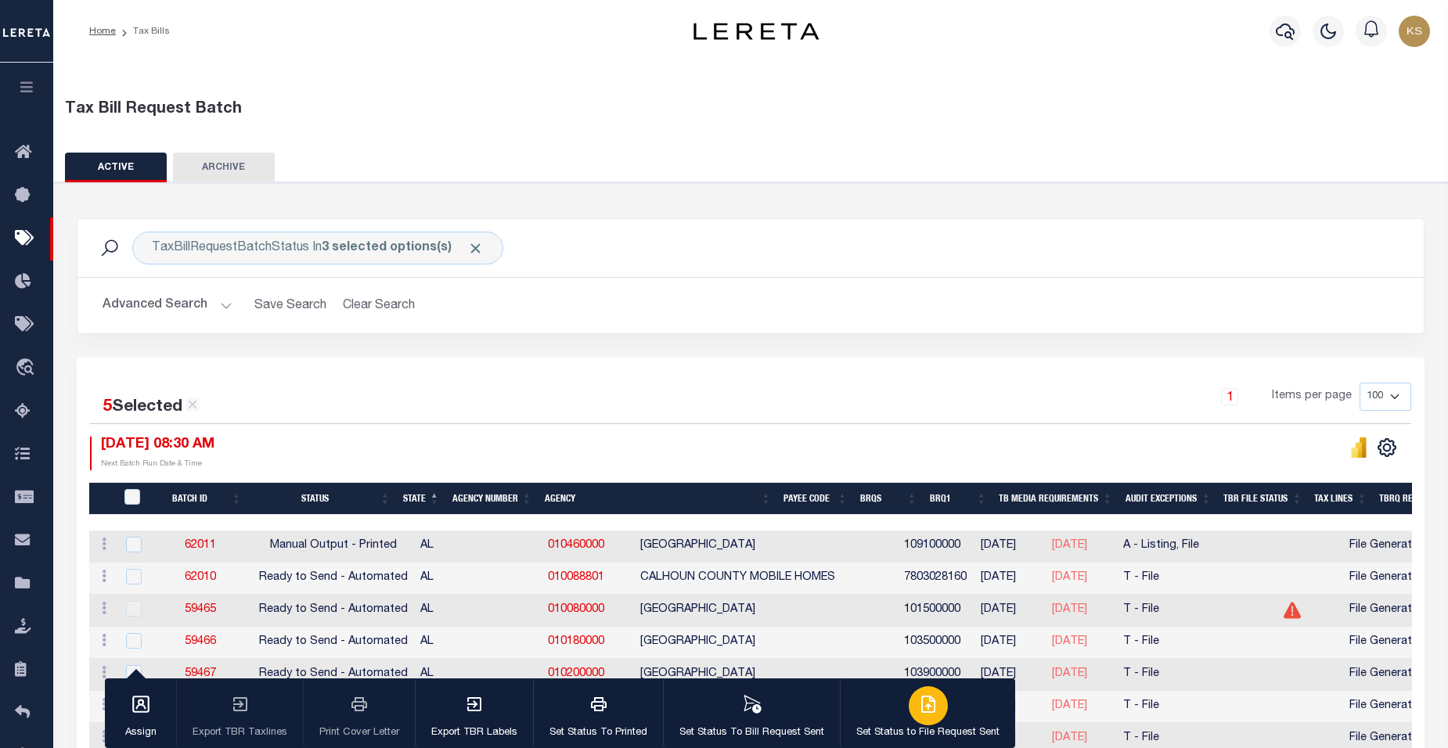
click at [931, 701] on icon "button" at bounding box center [928, 704] width 19 height 19
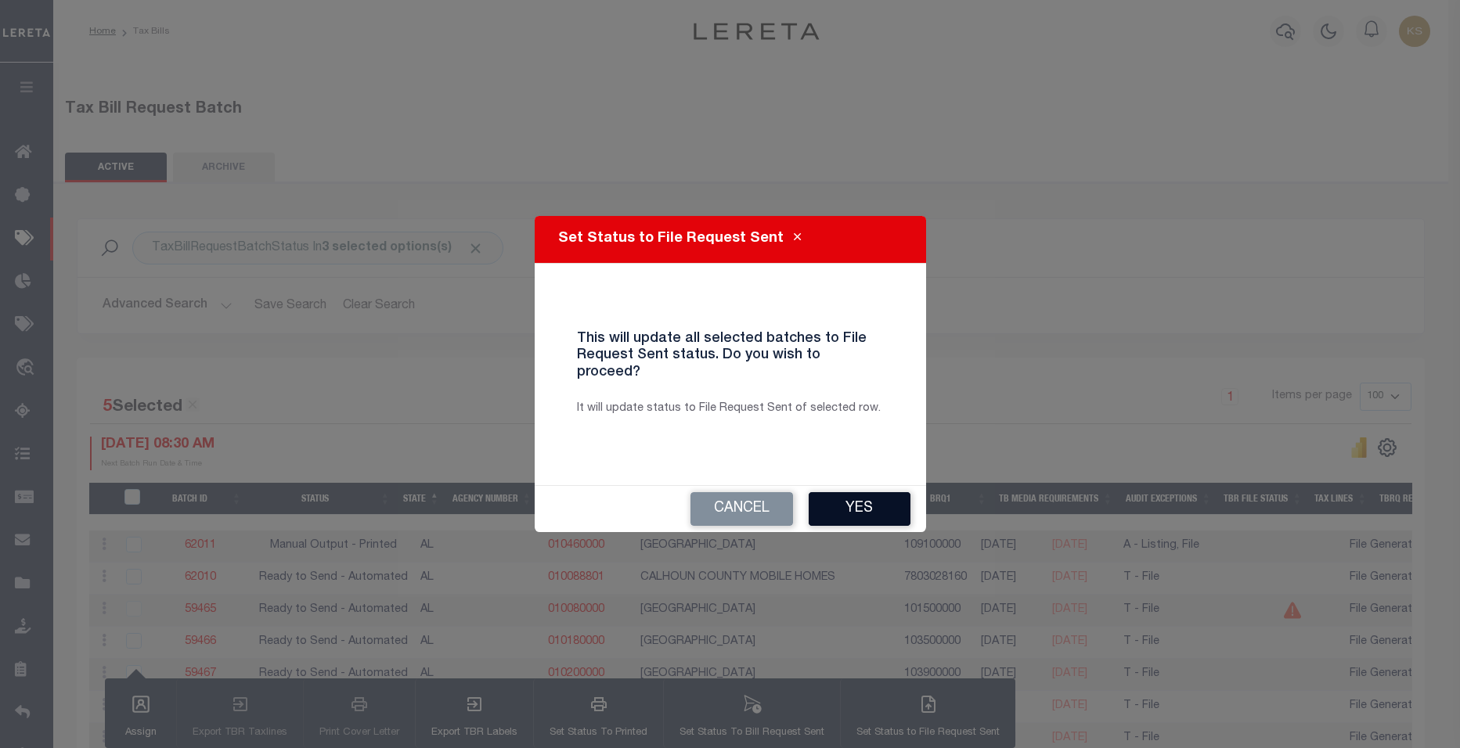
click at [853, 498] on button "Yes" at bounding box center [860, 509] width 102 height 34
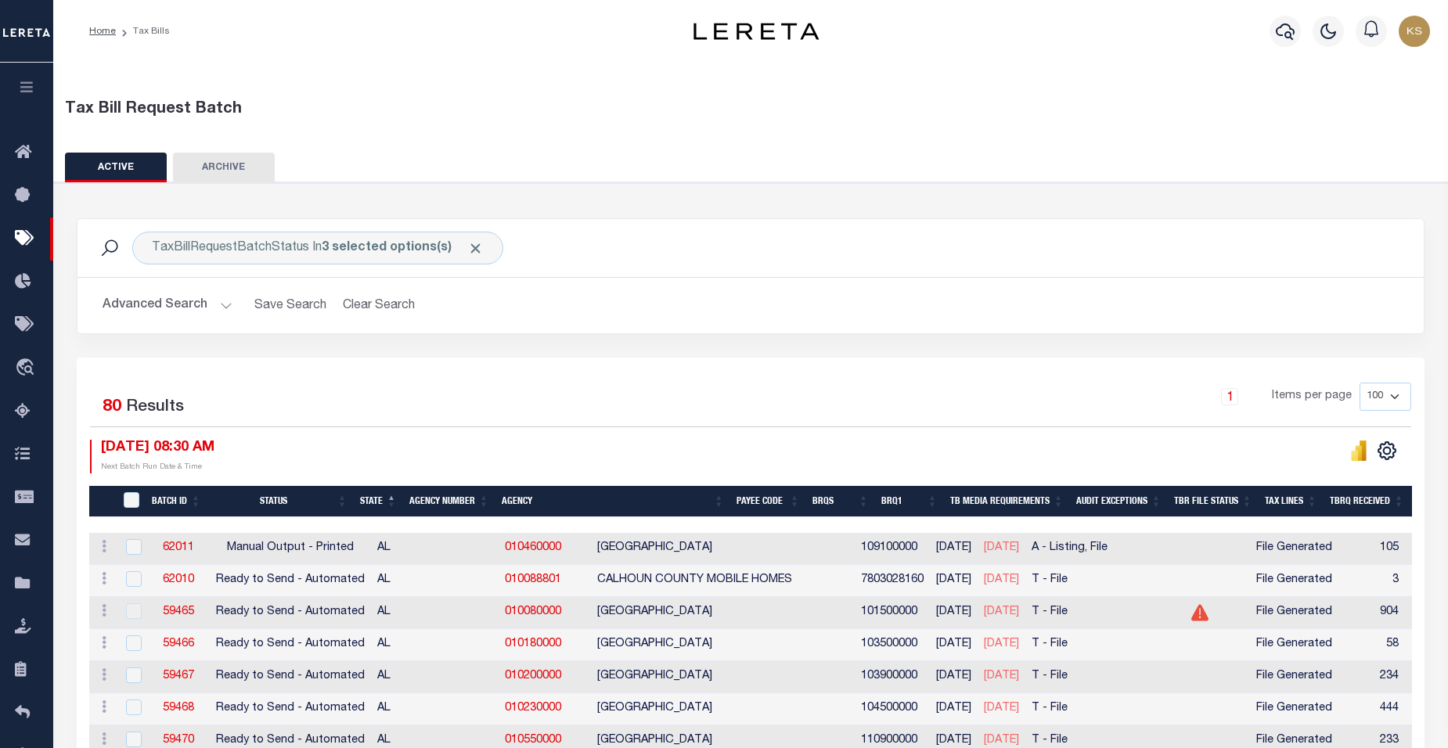
click at [147, 308] on button "Advanced Search" at bounding box center [168, 305] width 130 height 31
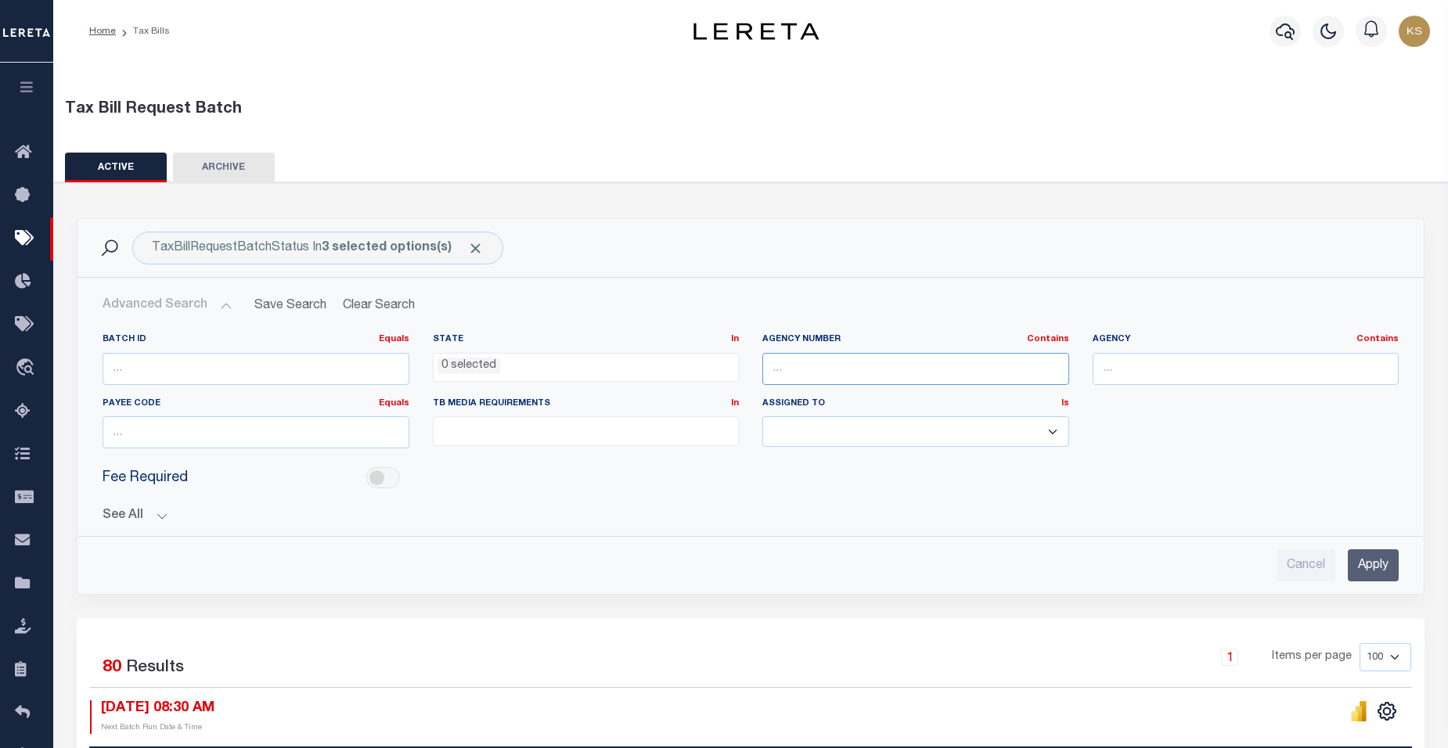
click at [788, 365] on input "text" at bounding box center [916, 369] width 307 height 32
paste input "440090614"
click at [1374, 574] on input "Apply" at bounding box center [1373, 566] width 51 height 32
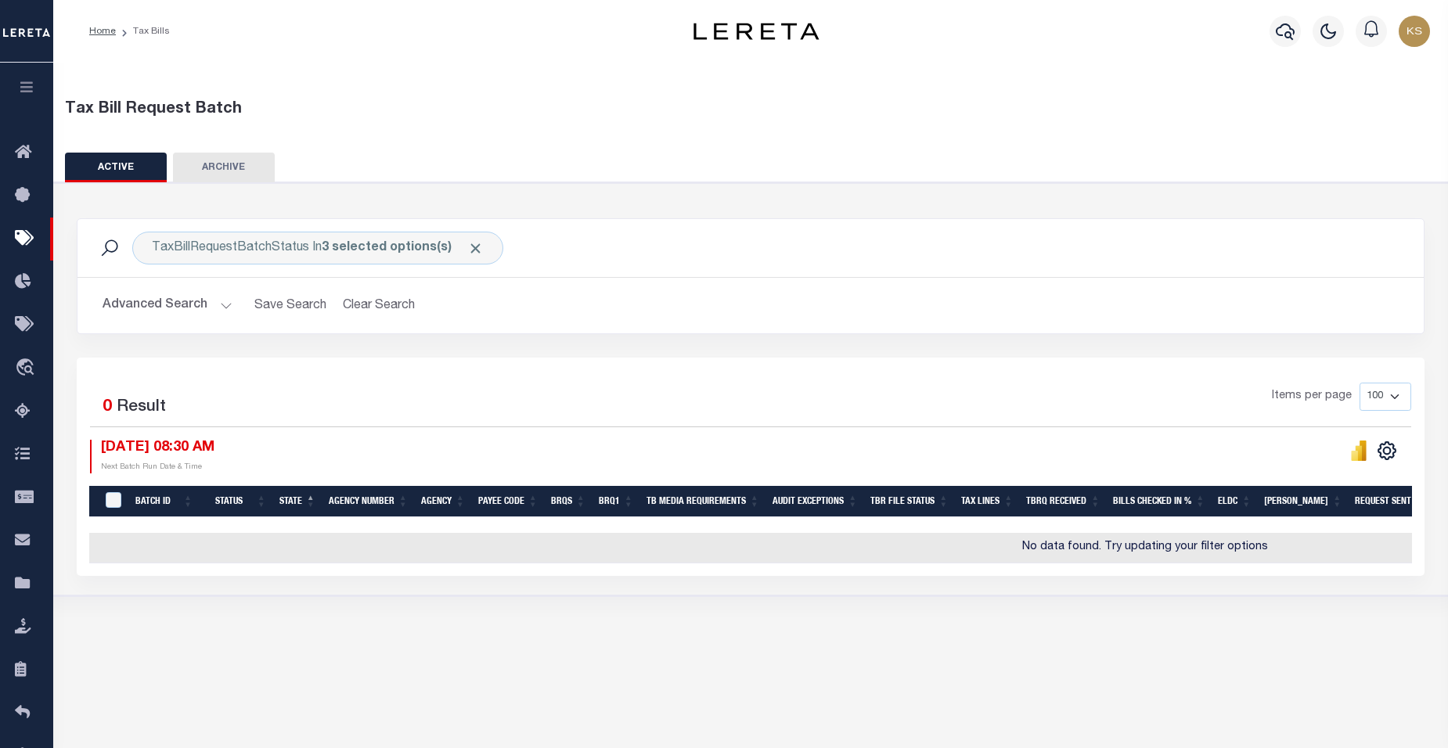
click at [218, 306] on button "Advanced Search" at bounding box center [168, 305] width 130 height 31
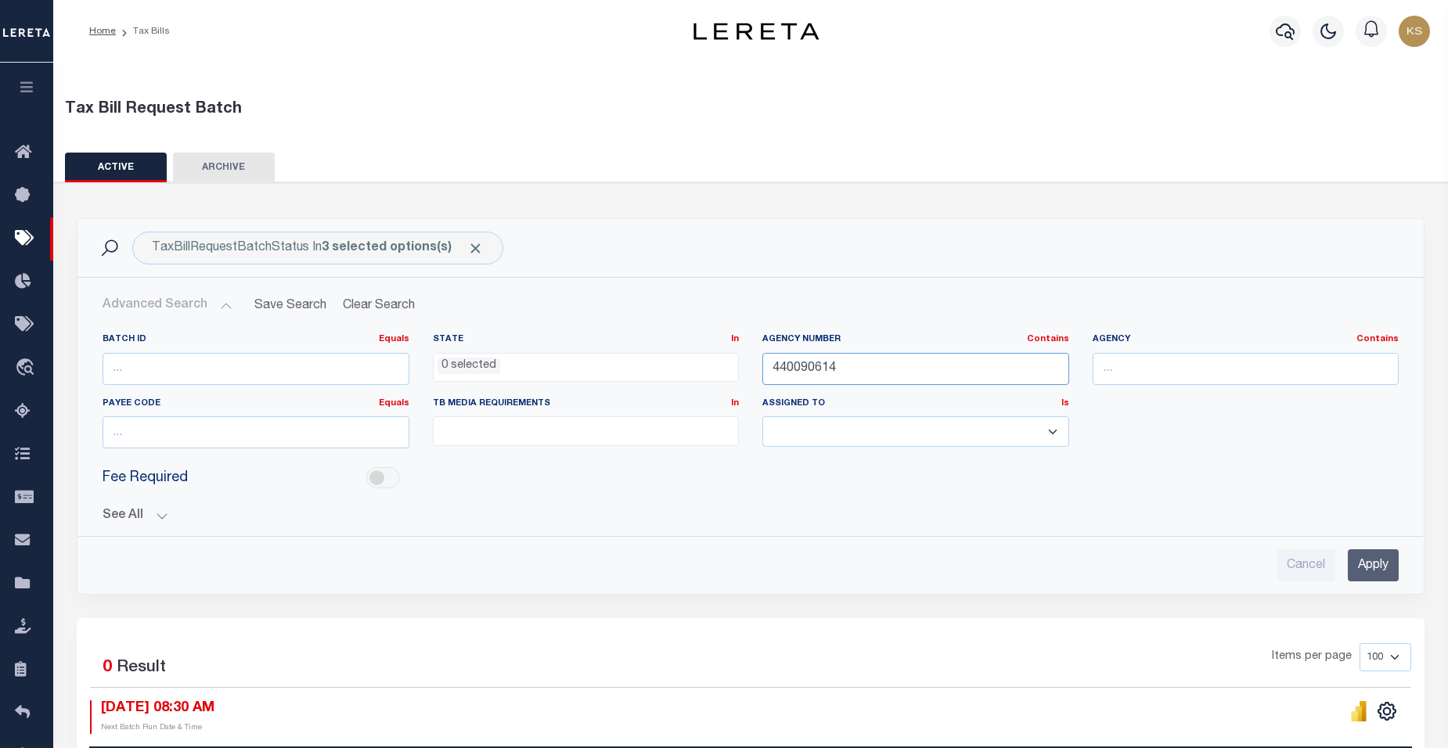
drag, startPoint x: 872, startPoint y: 370, endPoint x: 441, endPoint y: 353, distance: 431.7
click at [441, 353] on div "Batch ID Equals Equals Is Not Equal To Is Greater Than Is Less Than State In In…" at bounding box center [751, 398] width 1320 height 128
paste input "130800000"
type input "130800000"
click at [1372, 562] on input "Apply" at bounding box center [1373, 566] width 51 height 32
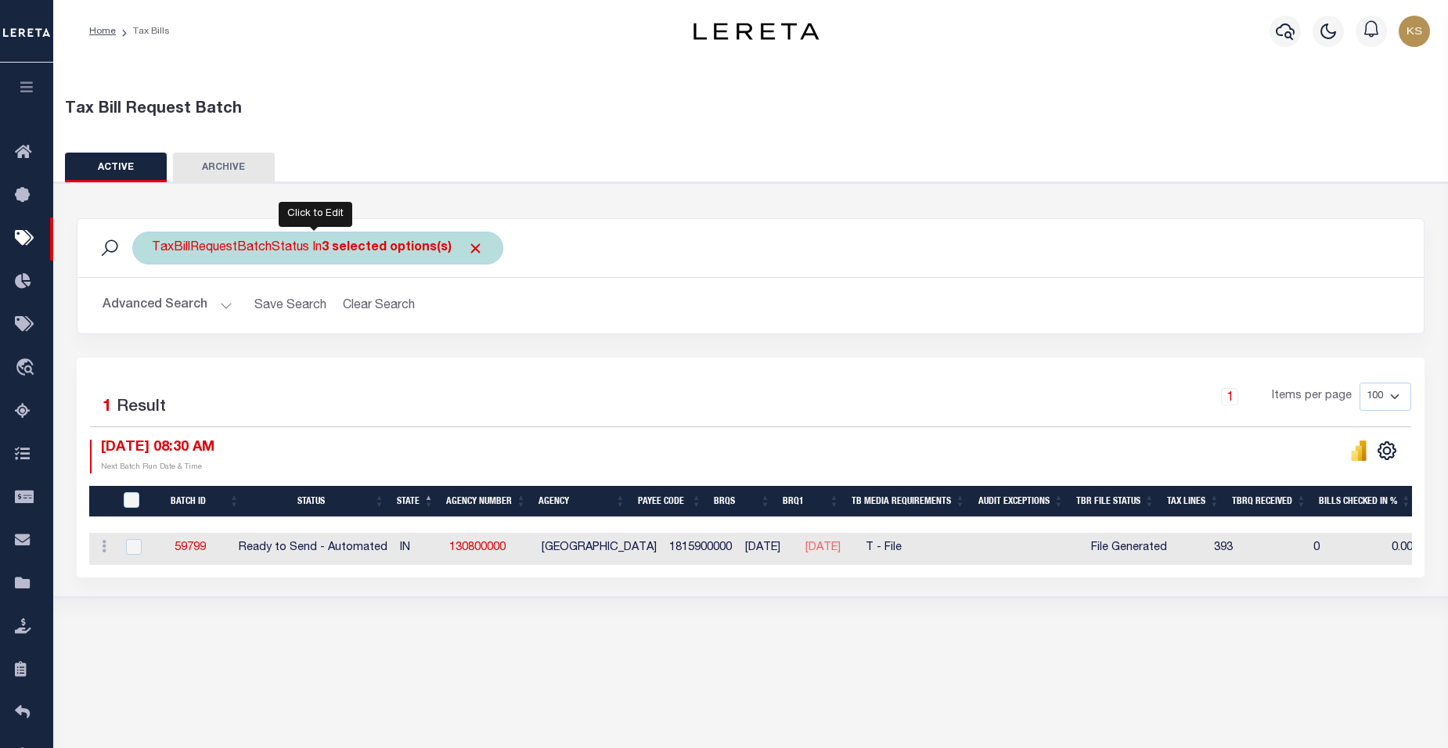
click at [264, 247] on div "TaxBillRequestBatchStatus In 3 selected options(s)" at bounding box center [317, 248] width 371 height 33
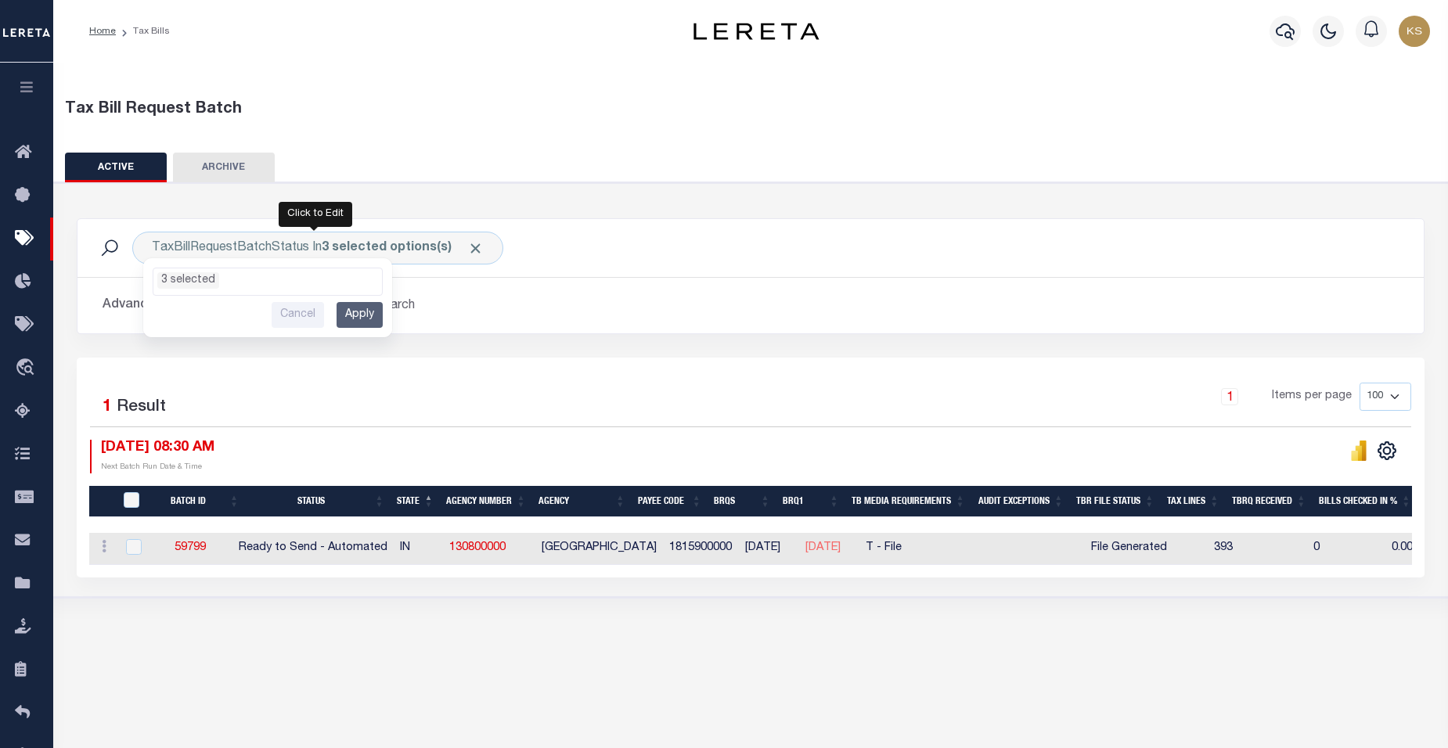
scroll to position [67, 0]
click at [687, 320] on h2 "Advanced Search Save Search Clear Search TaxBillBatches_dynamictable_____Defaul…" at bounding box center [751, 305] width 1322 height 31
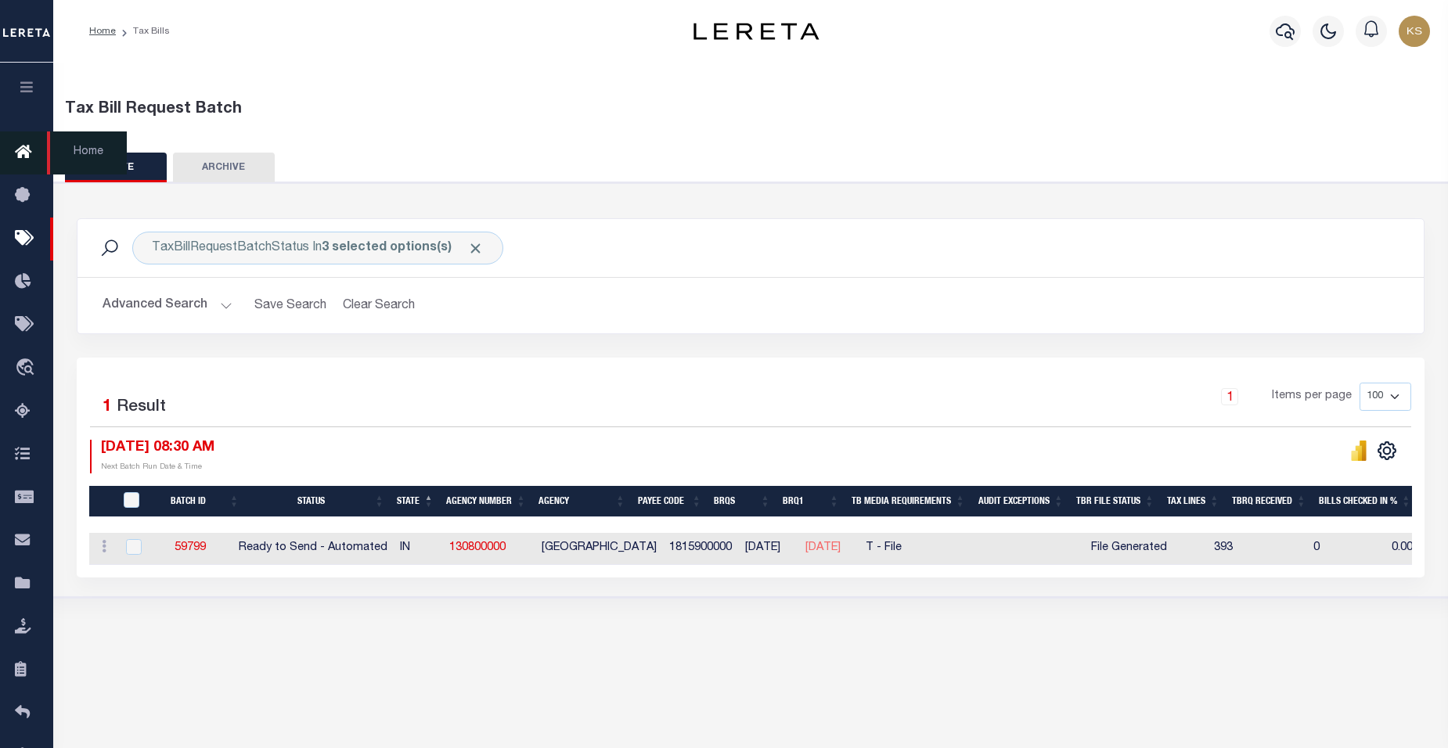
click at [22, 157] on icon at bounding box center [27, 153] width 25 height 20
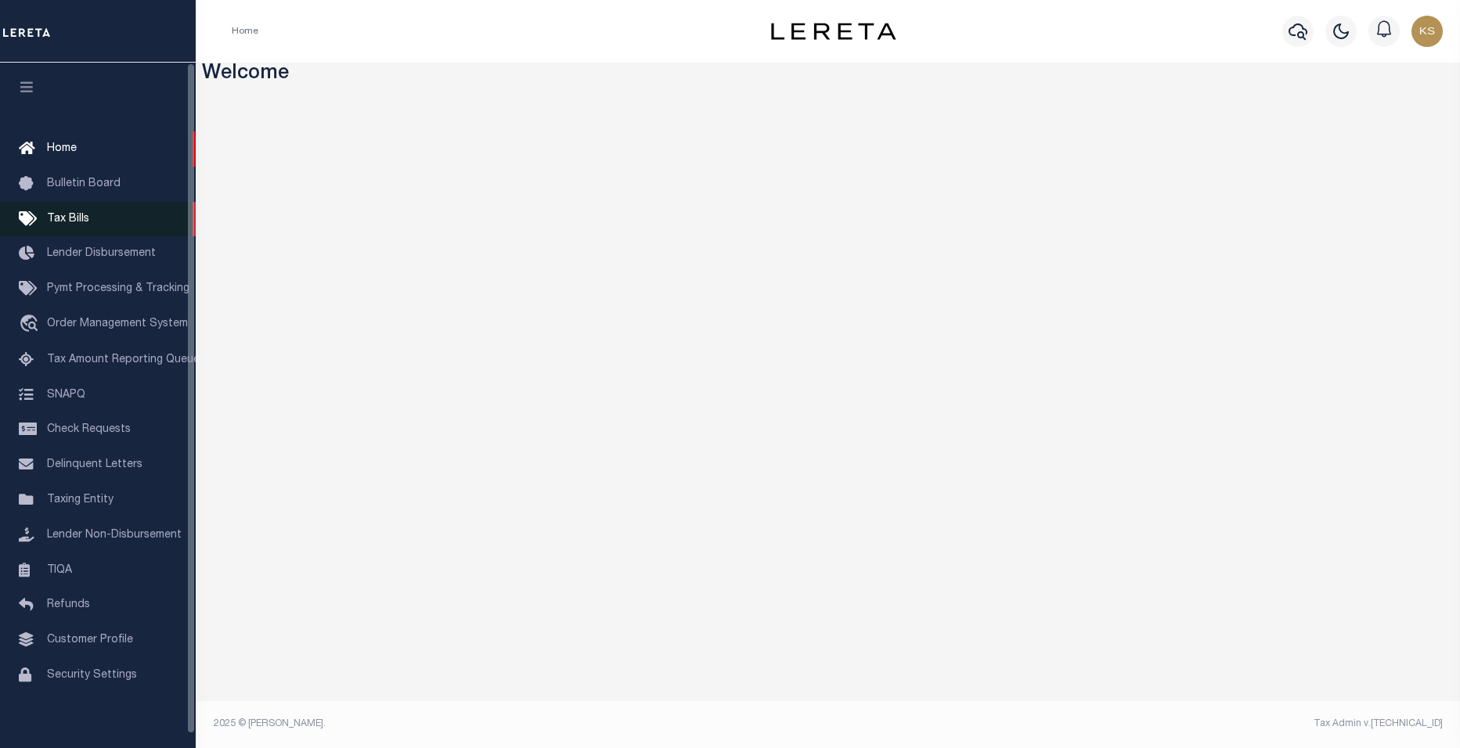
click at [67, 220] on span "Tax Bills" at bounding box center [68, 219] width 42 height 11
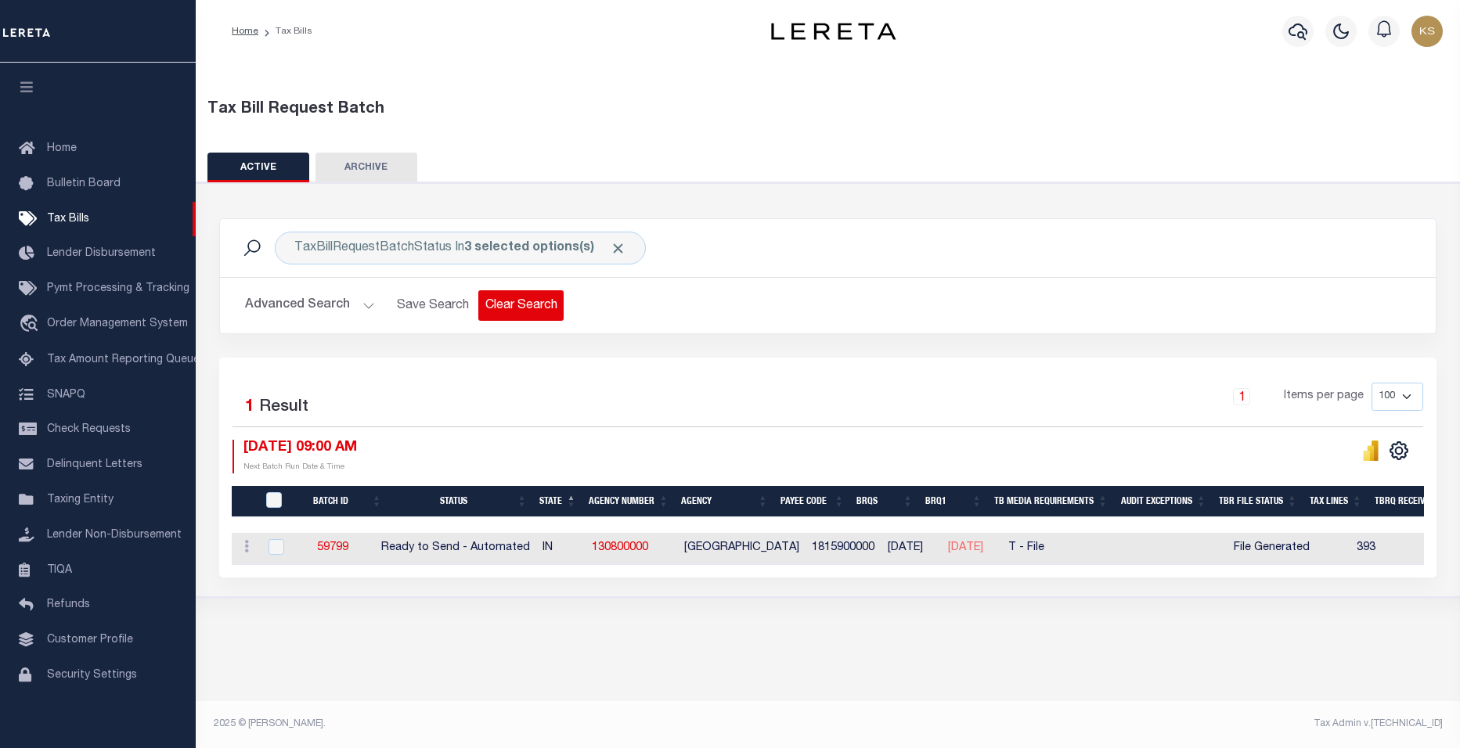
click at [496, 303] on button "Clear Search" at bounding box center [520, 305] width 85 height 31
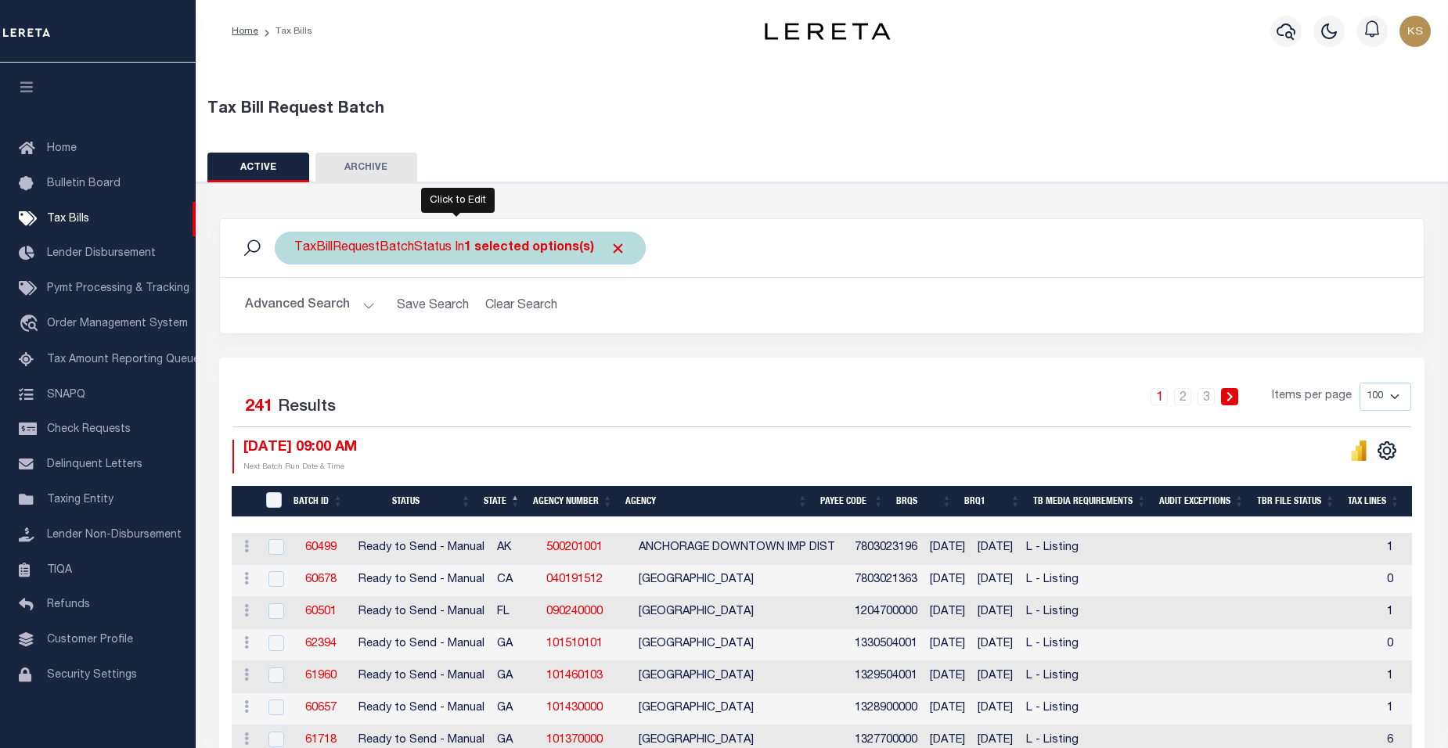
click at [331, 251] on div "TaxBillRequestBatchStatus In 1 selected options(s)" at bounding box center [460, 248] width 371 height 33
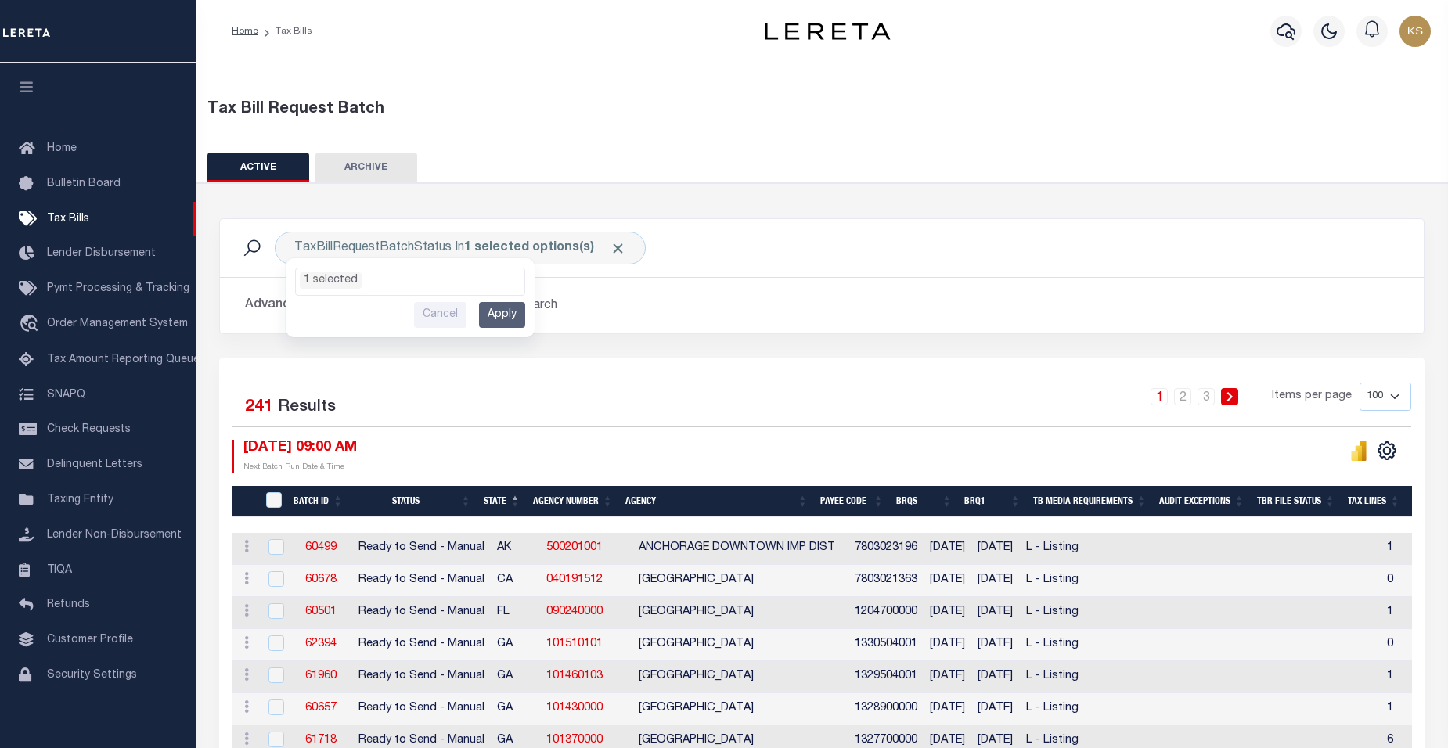
click at [734, 297] on h2 "Advanced Search Save Search Clear Search" at bounding box center [822, 305] width 1179 height 31
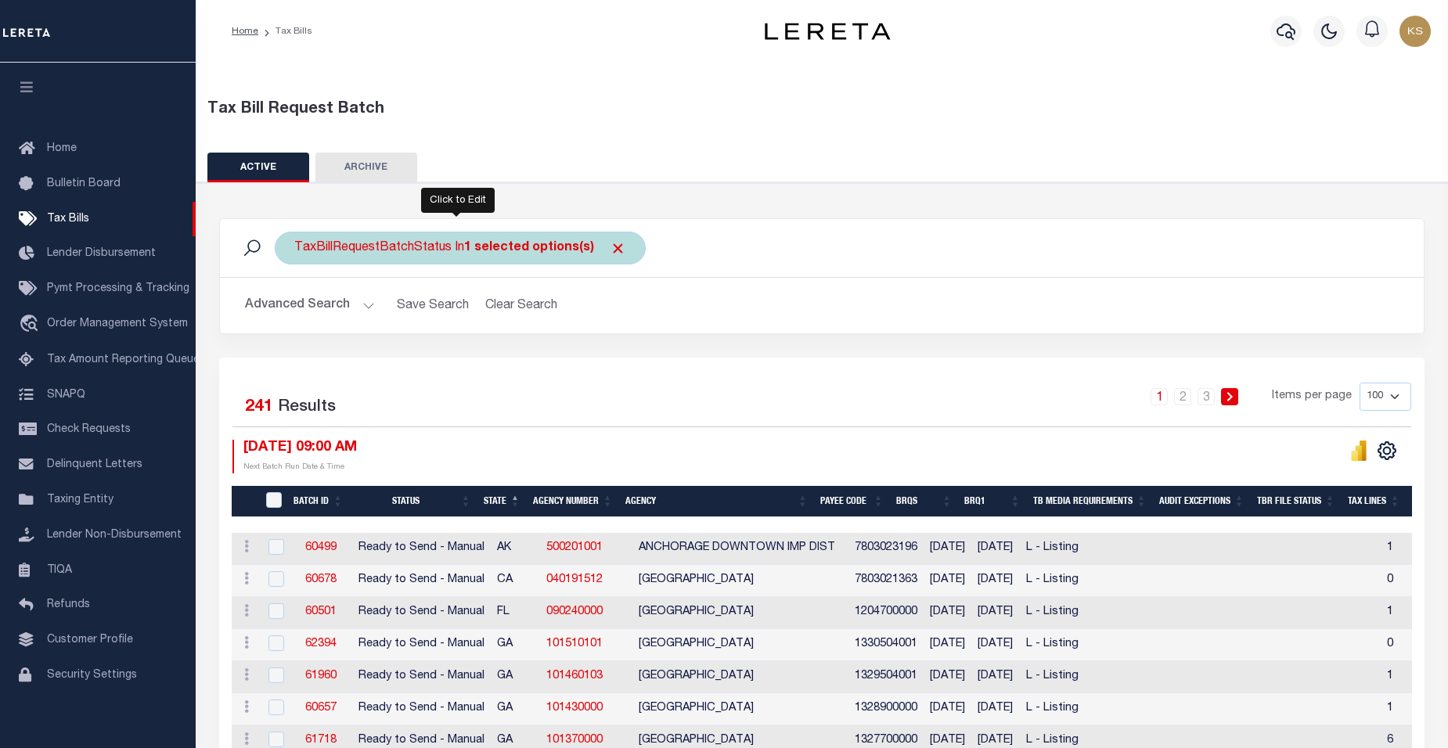
click at [374, 243] on div "TaxBillRequestBatchStatus In 1 selected options(s) Ready to Send - Manual (RTS)…" at bounding box center [460, 248] width 371 height 33
click at [341, 283] on li "1 selected" at bounding box center [331, 280] width 62 height 16
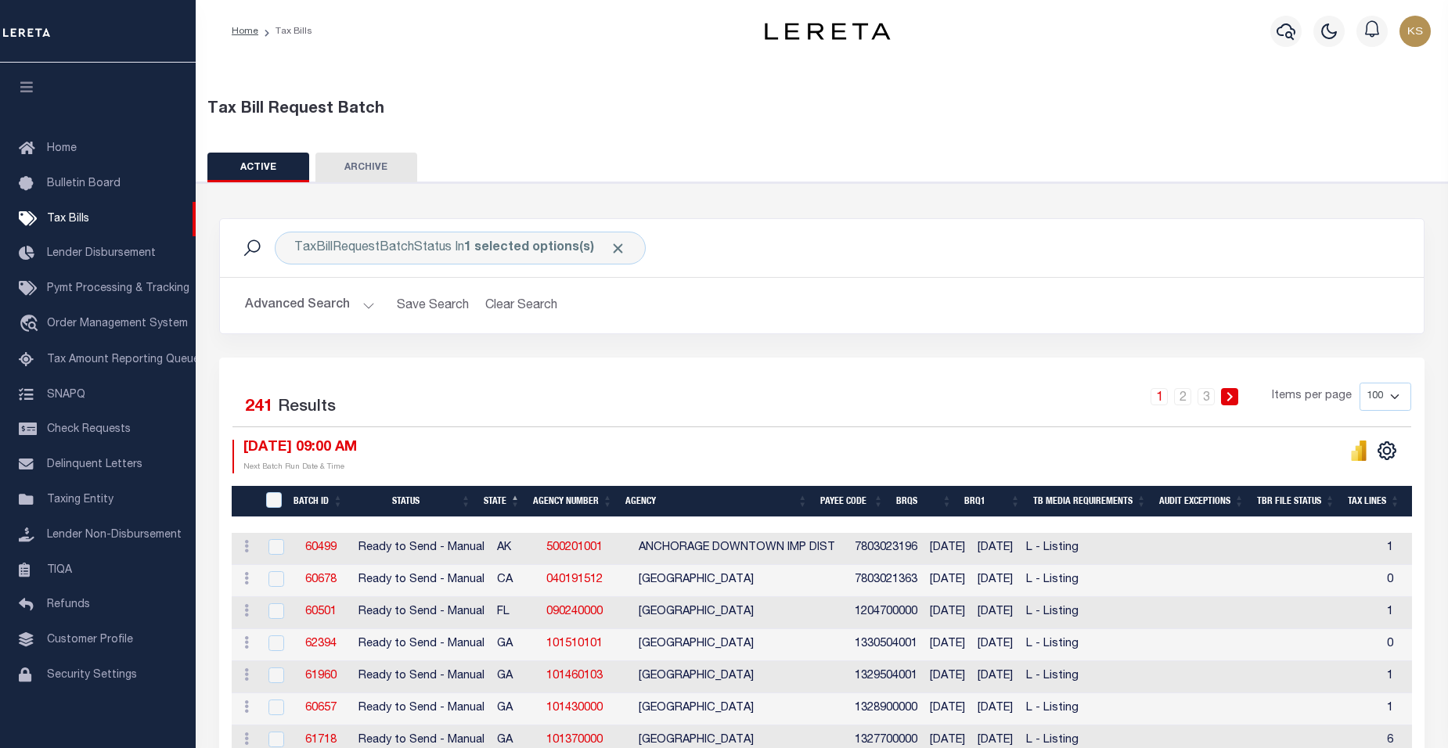
click at [366, 308] on button "Advanced Search" at bounding box center [310, 305] width 130 height 31
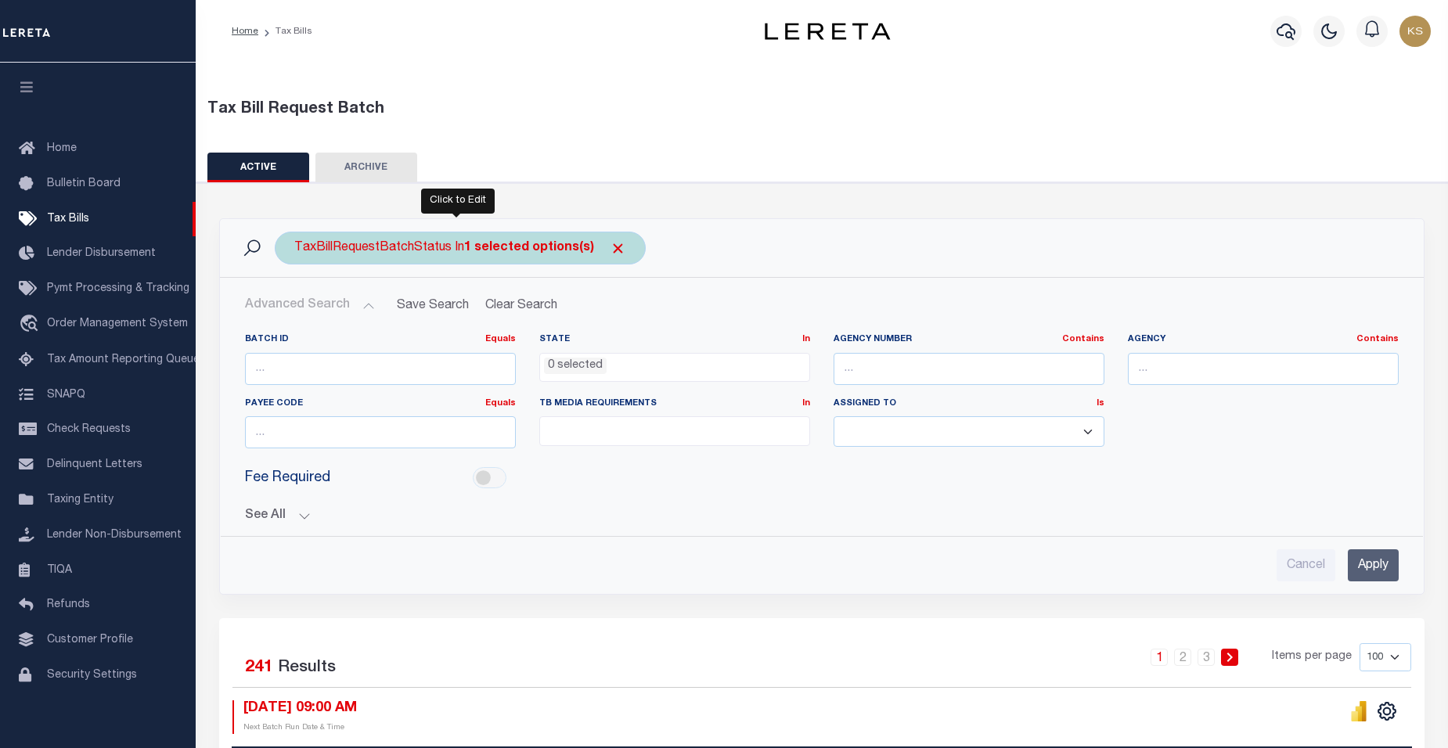
click at [440, 254] on div "TaxBillRequestBatchStatus In 1 selected options(s) Ready to Send - Manual (RTS)…" at bounding box center [460, 248] width 371 height 33
click at [393, 279] on ul "1 selected" at bounding box center [410, 279] width 229 height 20
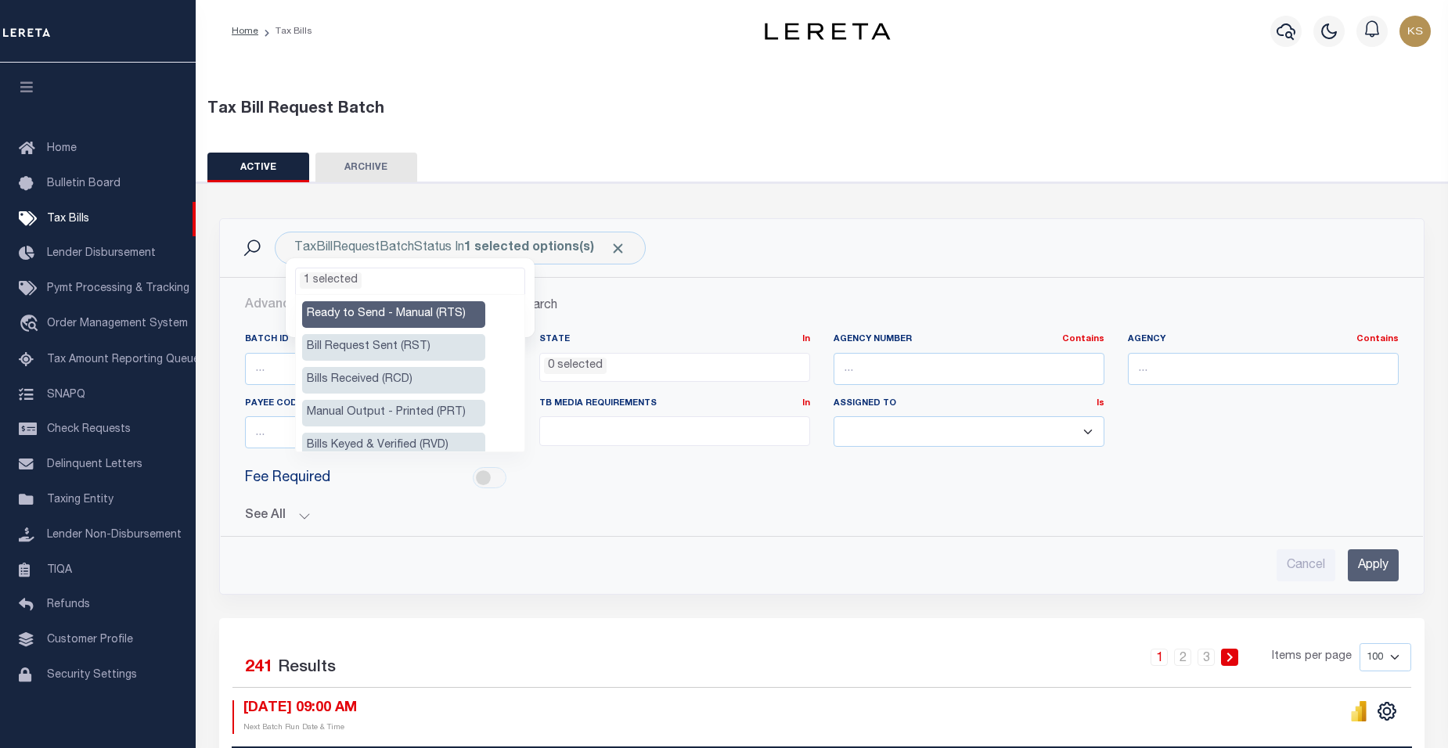
click at [390, 317] on li "Ready to Send - Manual (RTS)" at bounding box center [393, 314] width 183 height 27
click at [395, 417] on li "Manual Output - Printed (PRT)" at bounding box center [393, 413] width 183 height 27
select select "PRT"
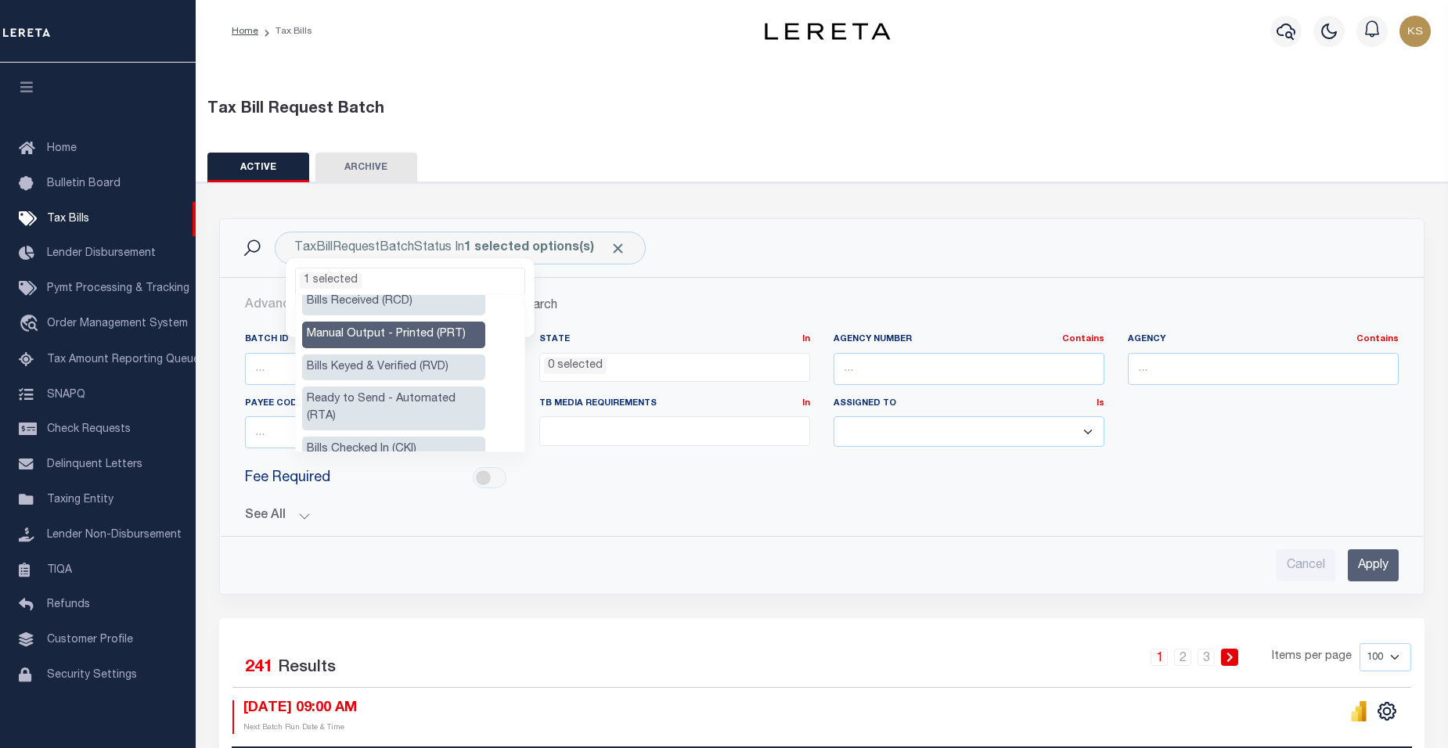
scroll to position [91, 0]
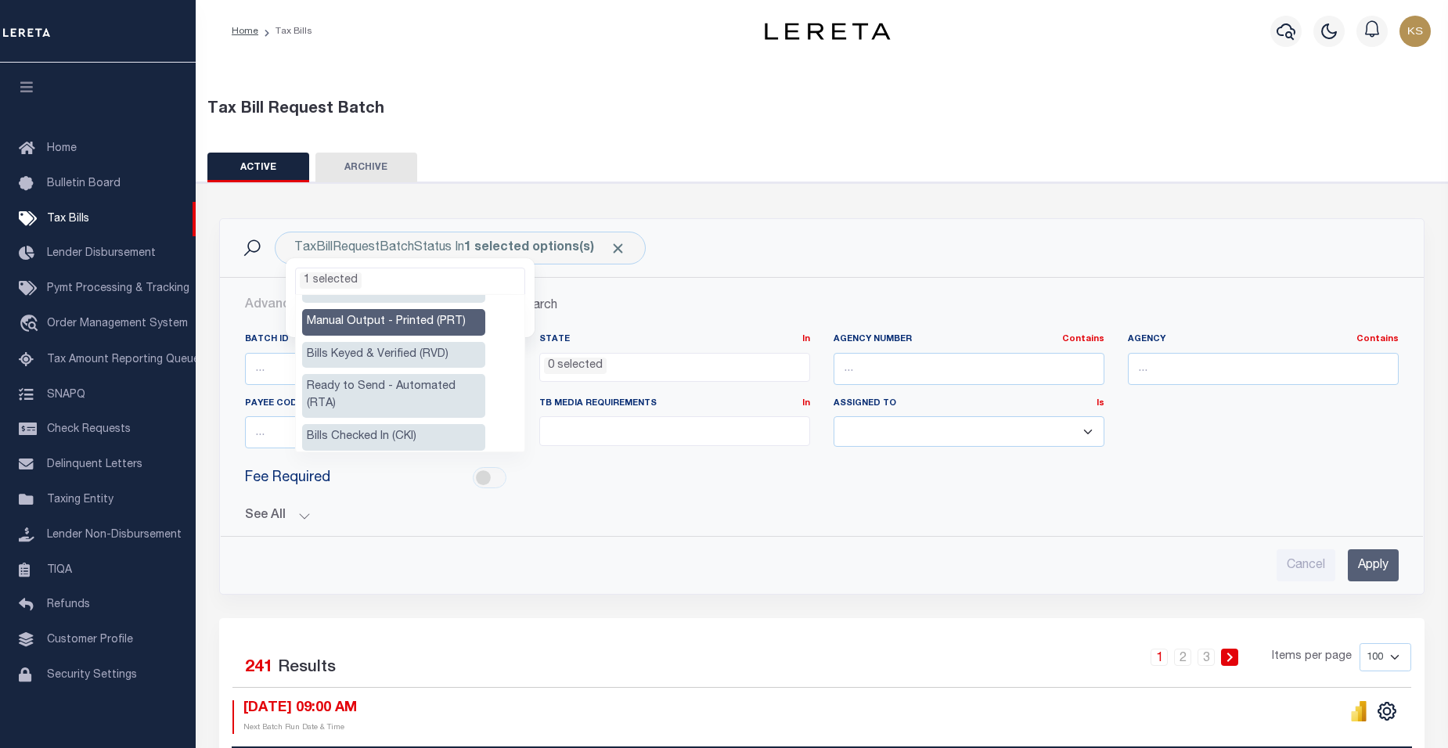
click at [455, 386] on li "Ready to Send - Automated (RTA)" at bounding box center [393, 396] width 183 height 44
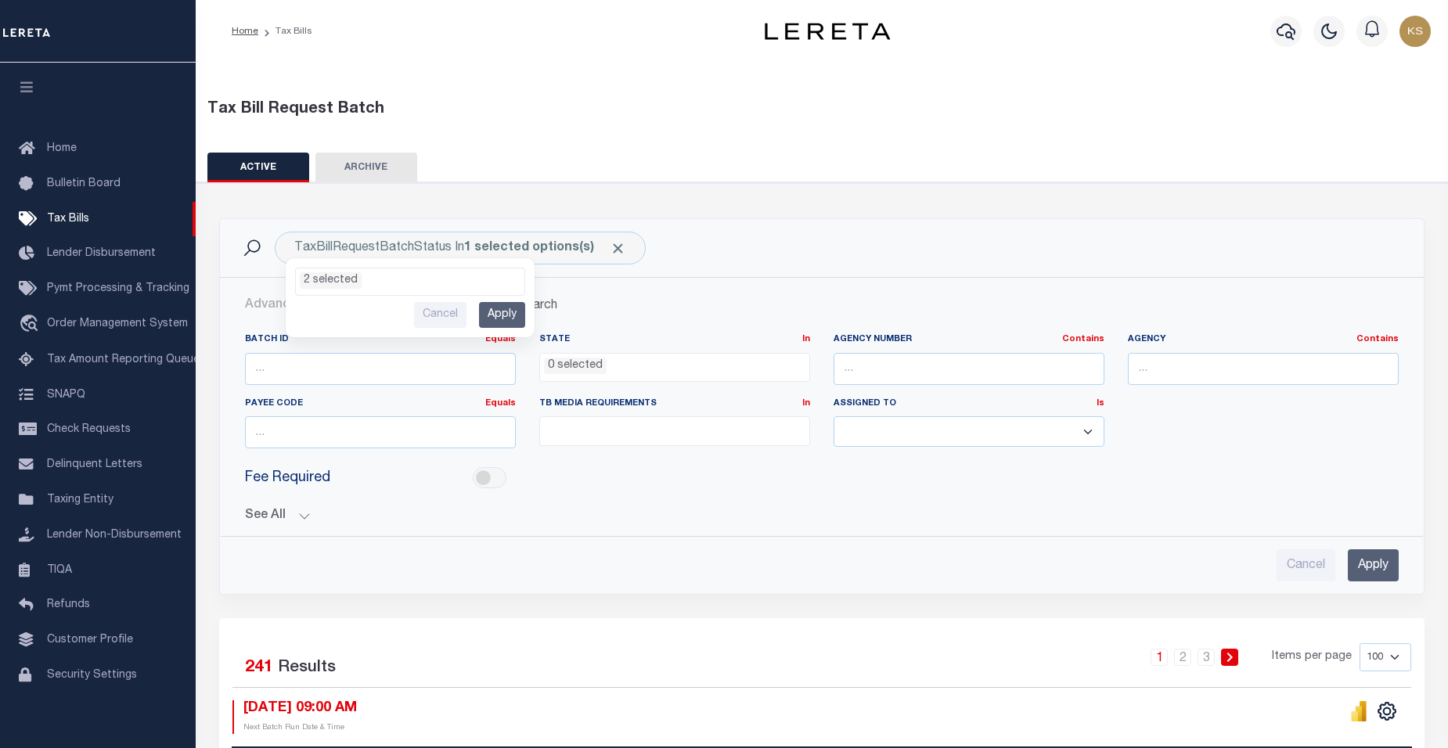
click at [611, 510] on button "See All" at bounding box center [822, 516] width 1154 height 15
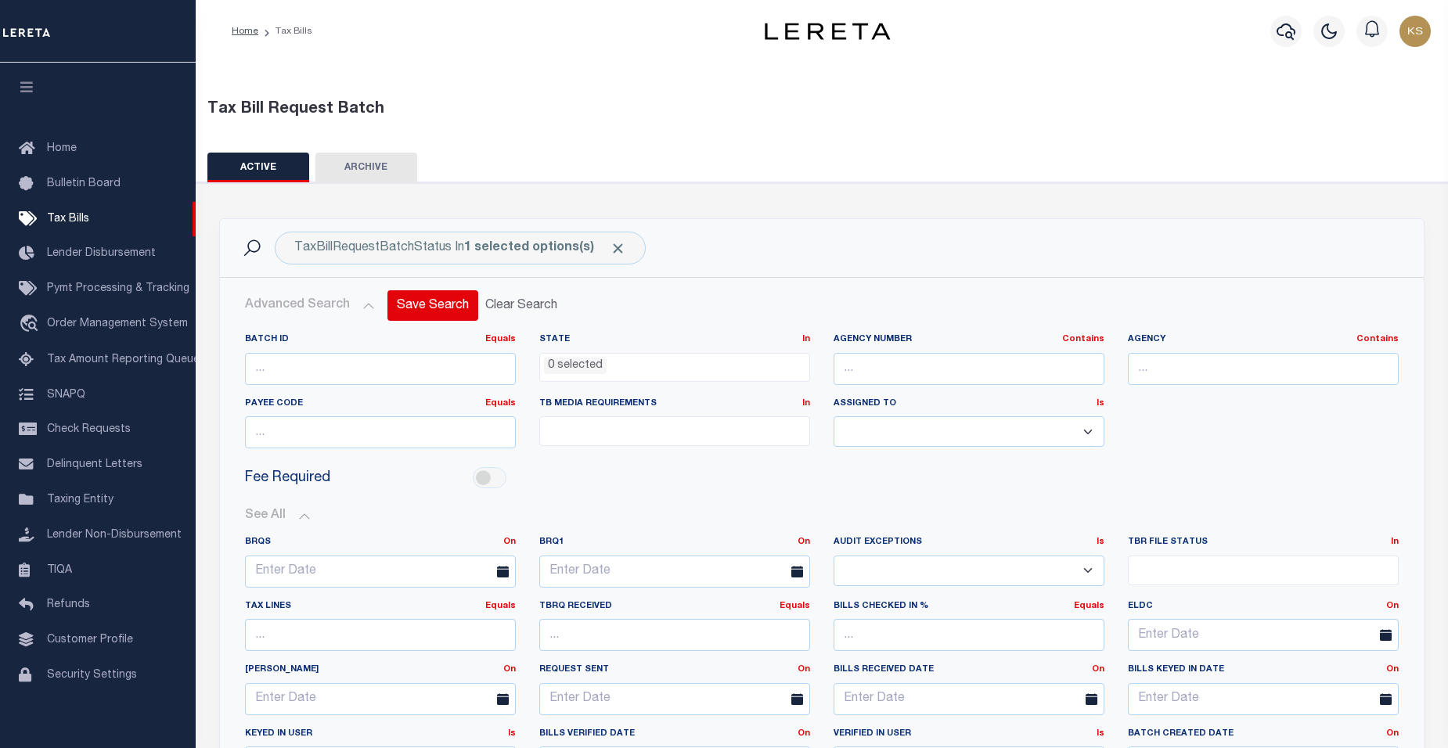
click at [422, 312] on button "Save Search" at bounding box center [433, 305] width 91 height 31
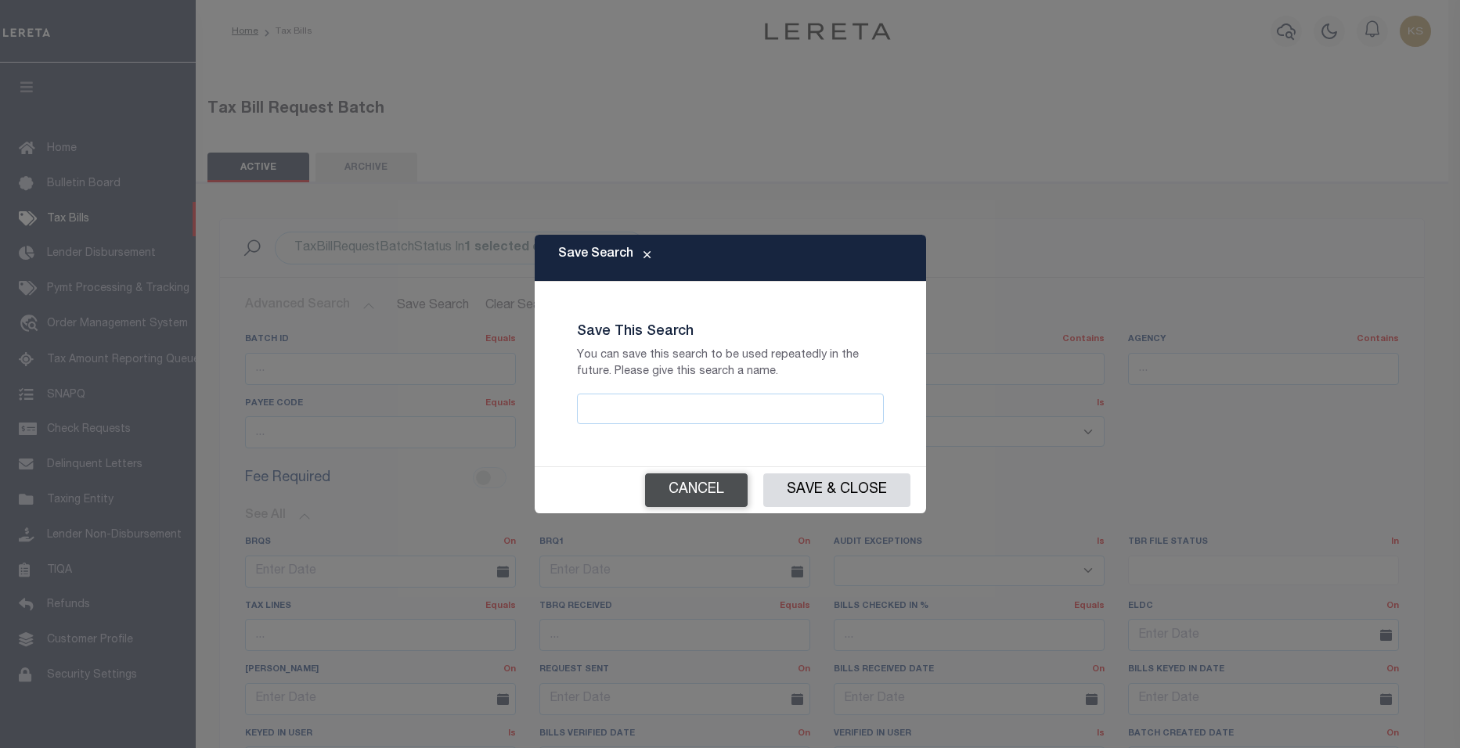
click at [717, 479] on button "Cancel" at bounding box center [696, 491] width 103 height 34
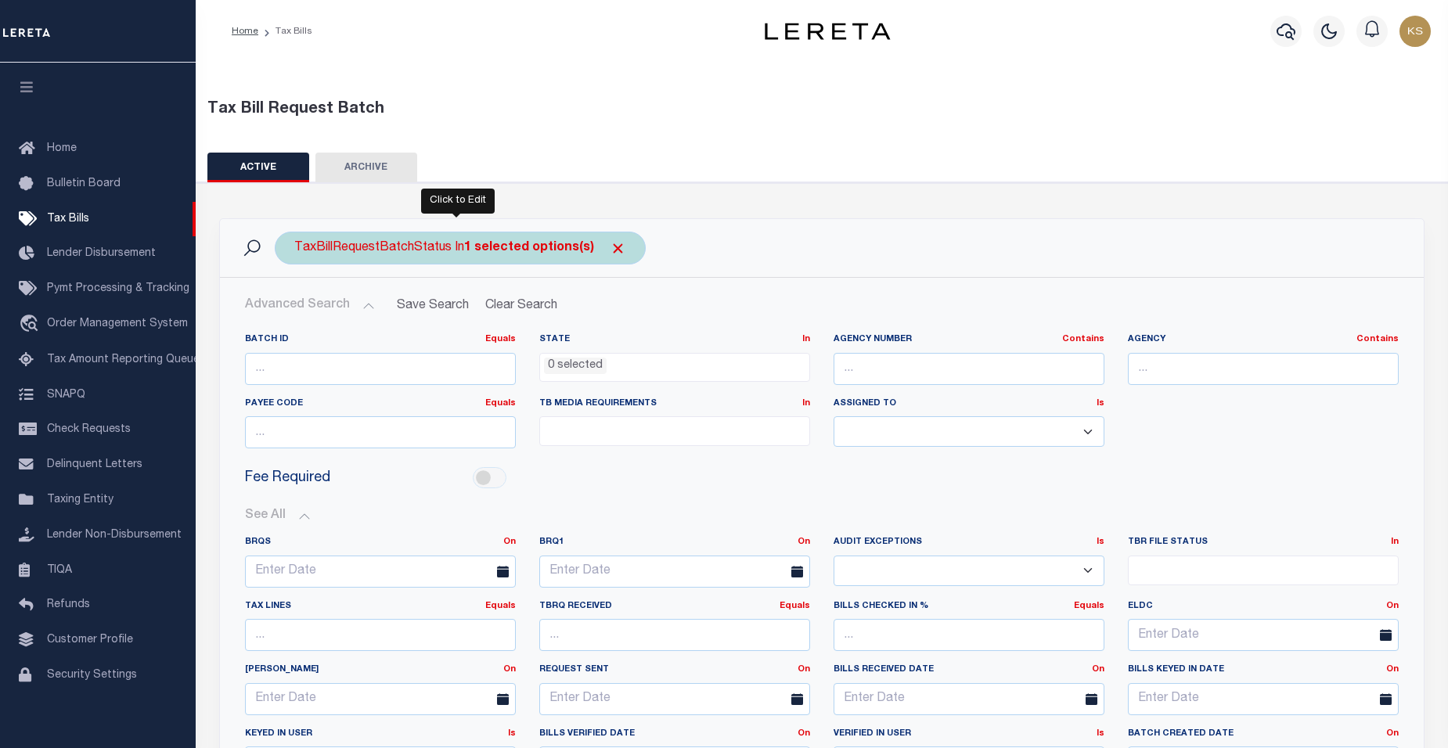
click at [533, 248] on b "1 selected options(s)" at bounding box center [529, 248] width 130 height 13
click at [425, 286] on ul "1 selected" at bounding box center [410, 279] width 229 height 20
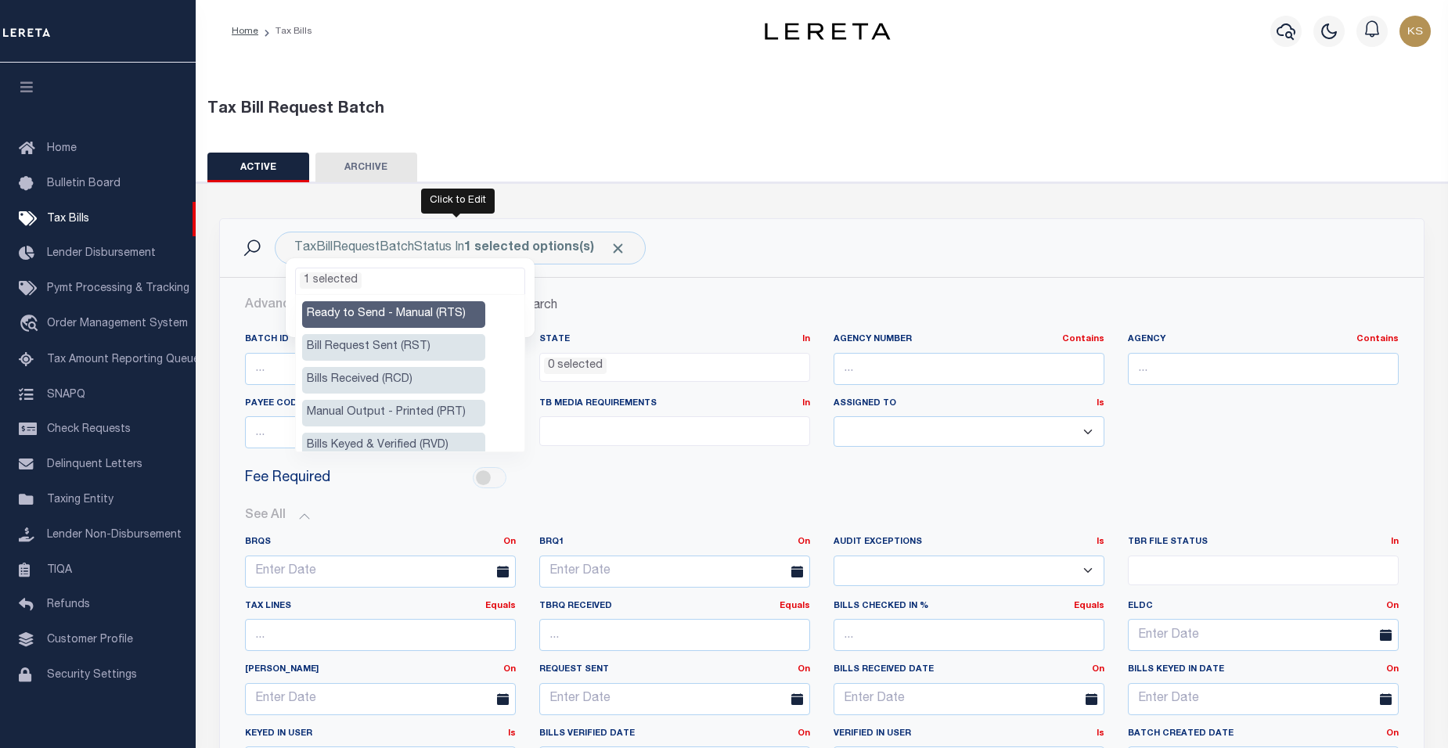
click at [398, 312] on li "Ready to Send - Manual (RTS)" at bounding box center [393, 314] width 183 height 27
select select "RTS"
click at [396, 418] on li "Manual Output - Printed (PRT)" at bounding box center [393, 413] width 183 height 27
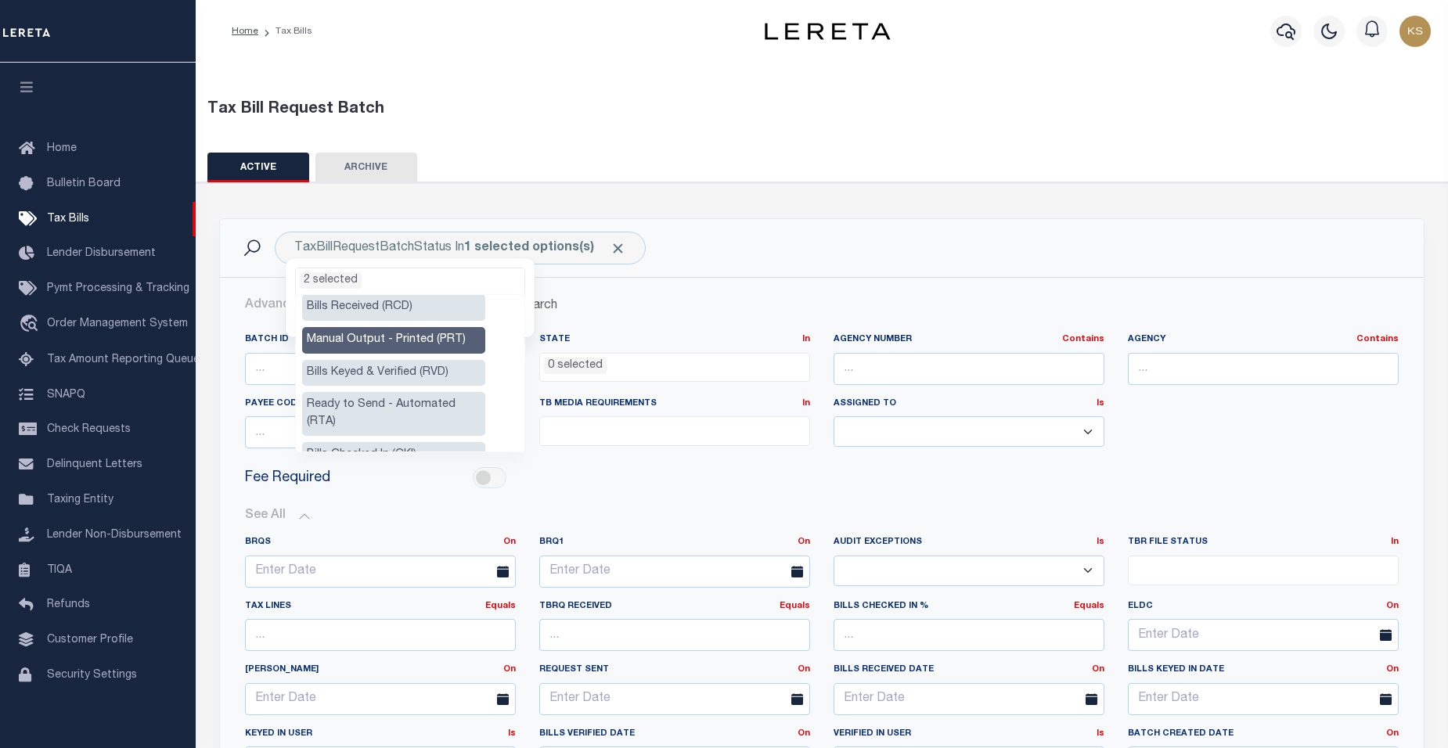
scroll to position [85, 0]
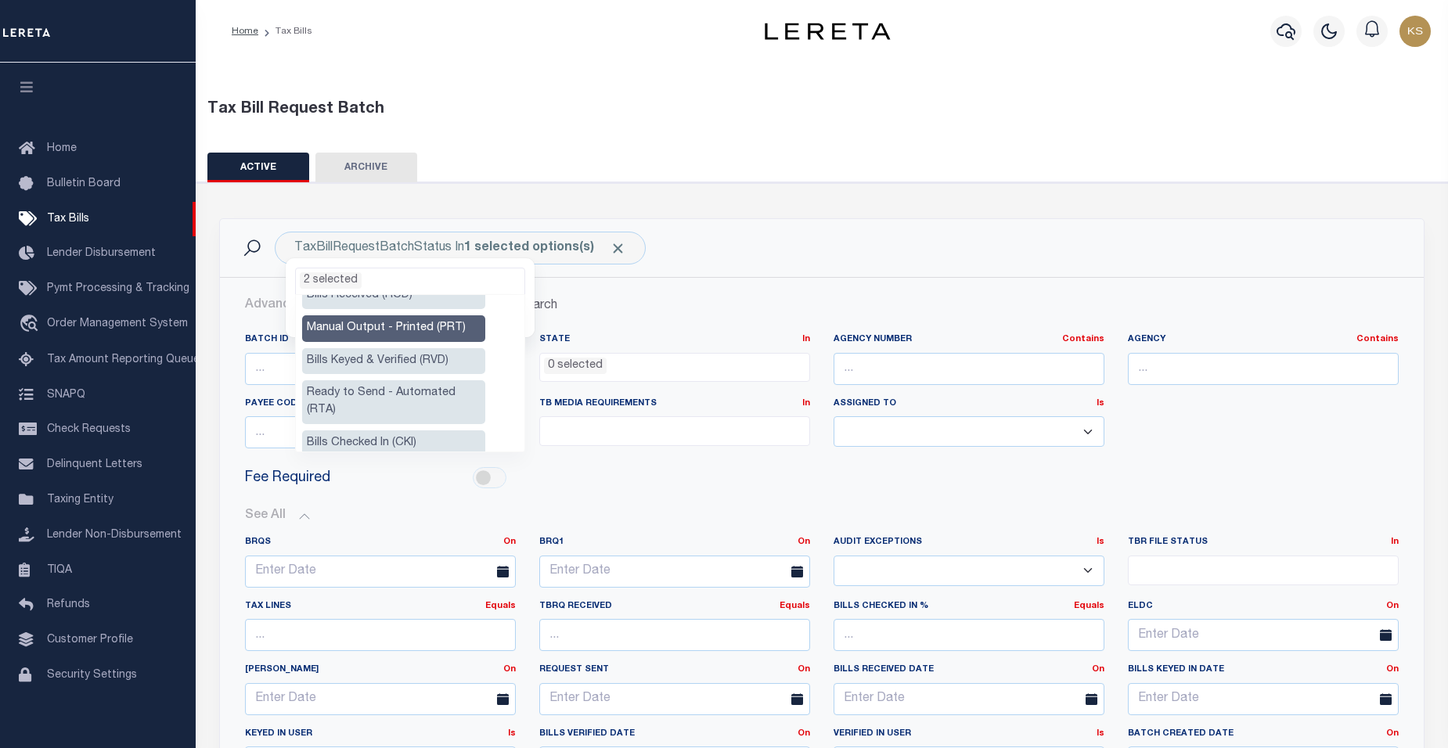
click at [445, 397] on li "Ready to Send - Automated (RTA)" at bounding box center [393, 402] width 183 height 44
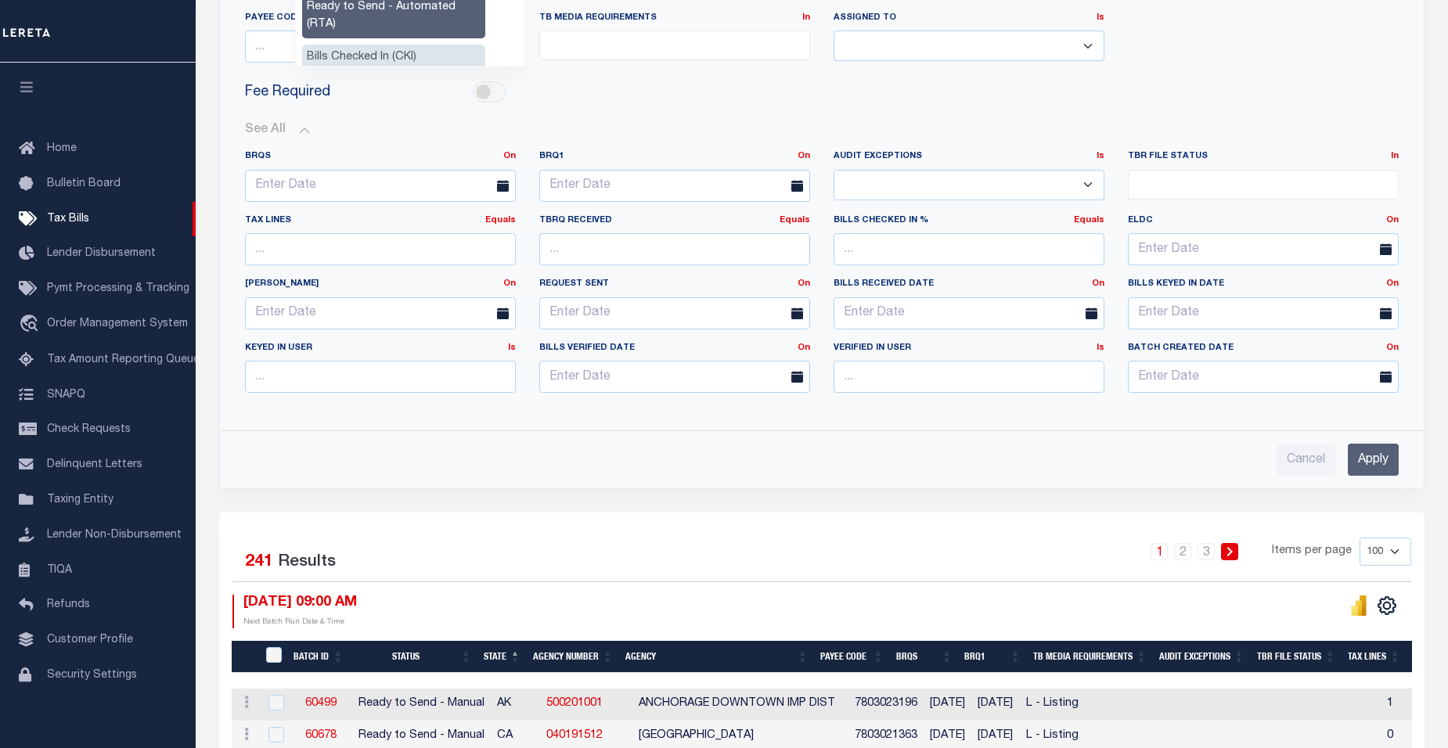
scroll to position [407, 0]
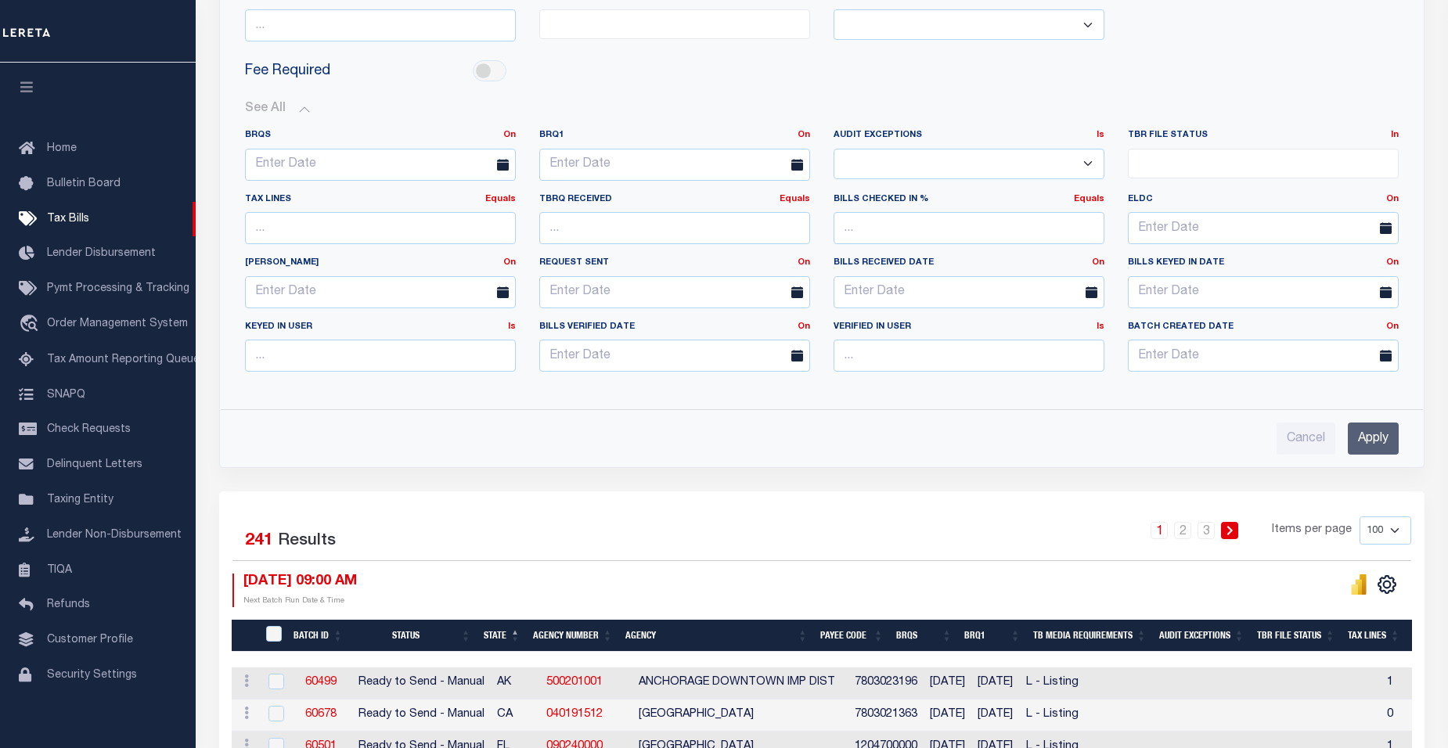
click at [1373, 442] on input "Apply" at bounding box center [1373, 439] width 51 height 32
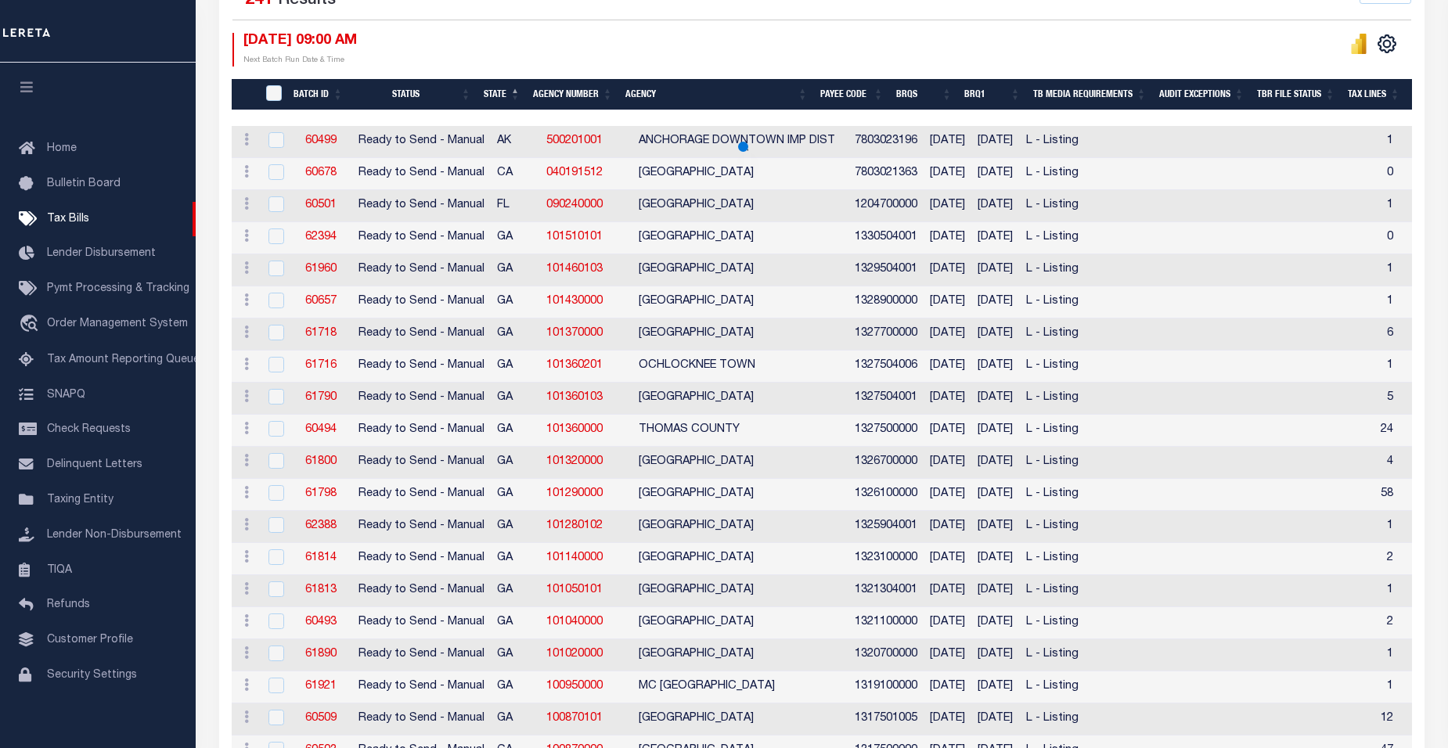
scroll to position [0, 0]
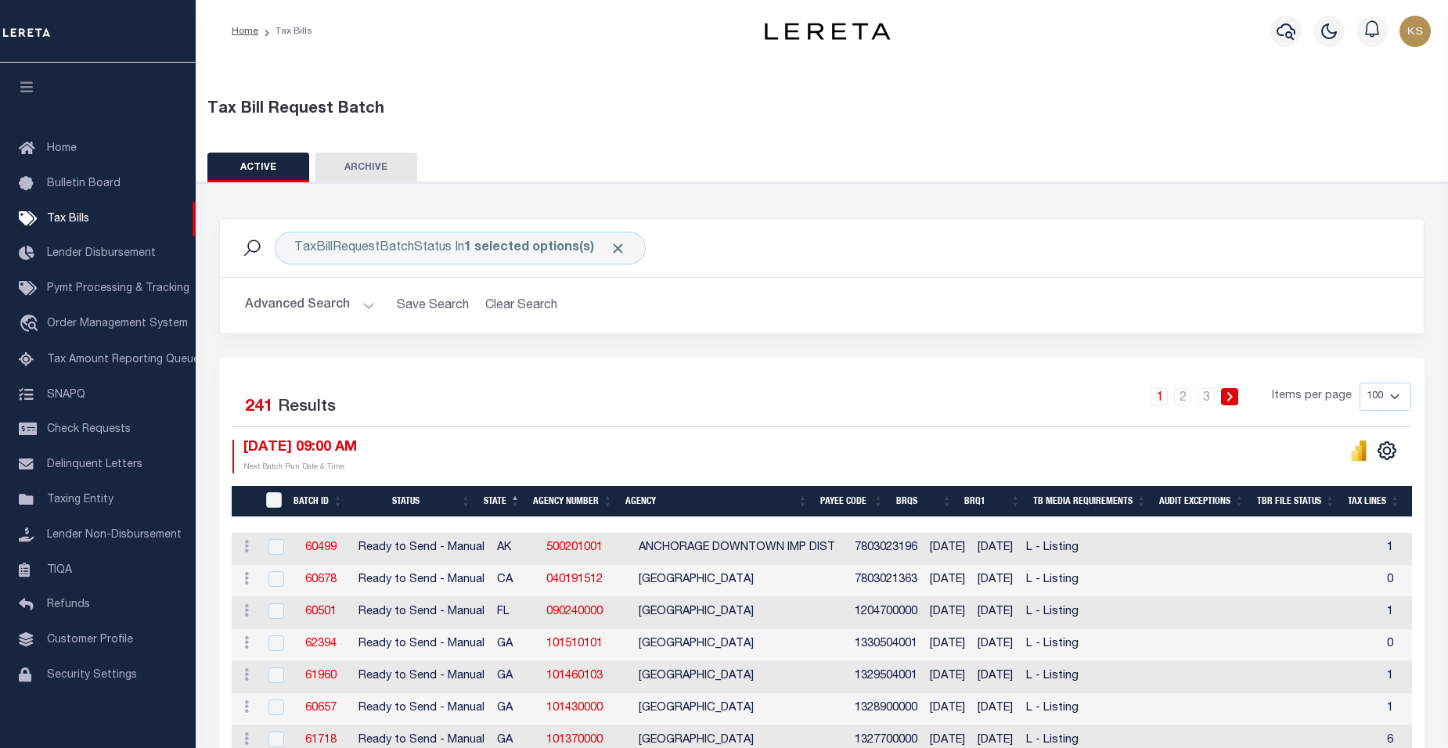
click at [363, 308] on button "Advanced Search" at bounding box center [310, 305] width 130 height 31
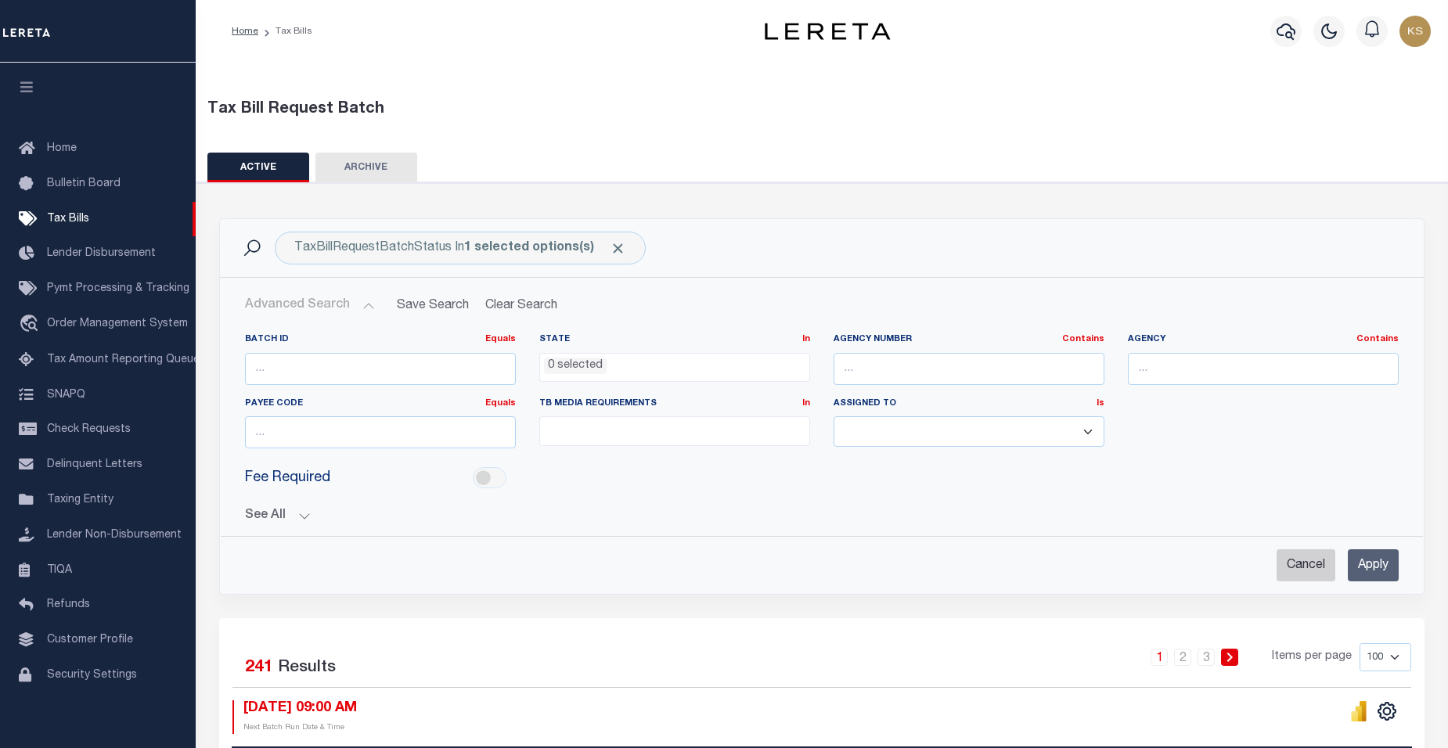
click at [1313, 568] on input "Cancel" at bounding box center [1306, 566] width 59 height 32
checkbox input "true"
select select
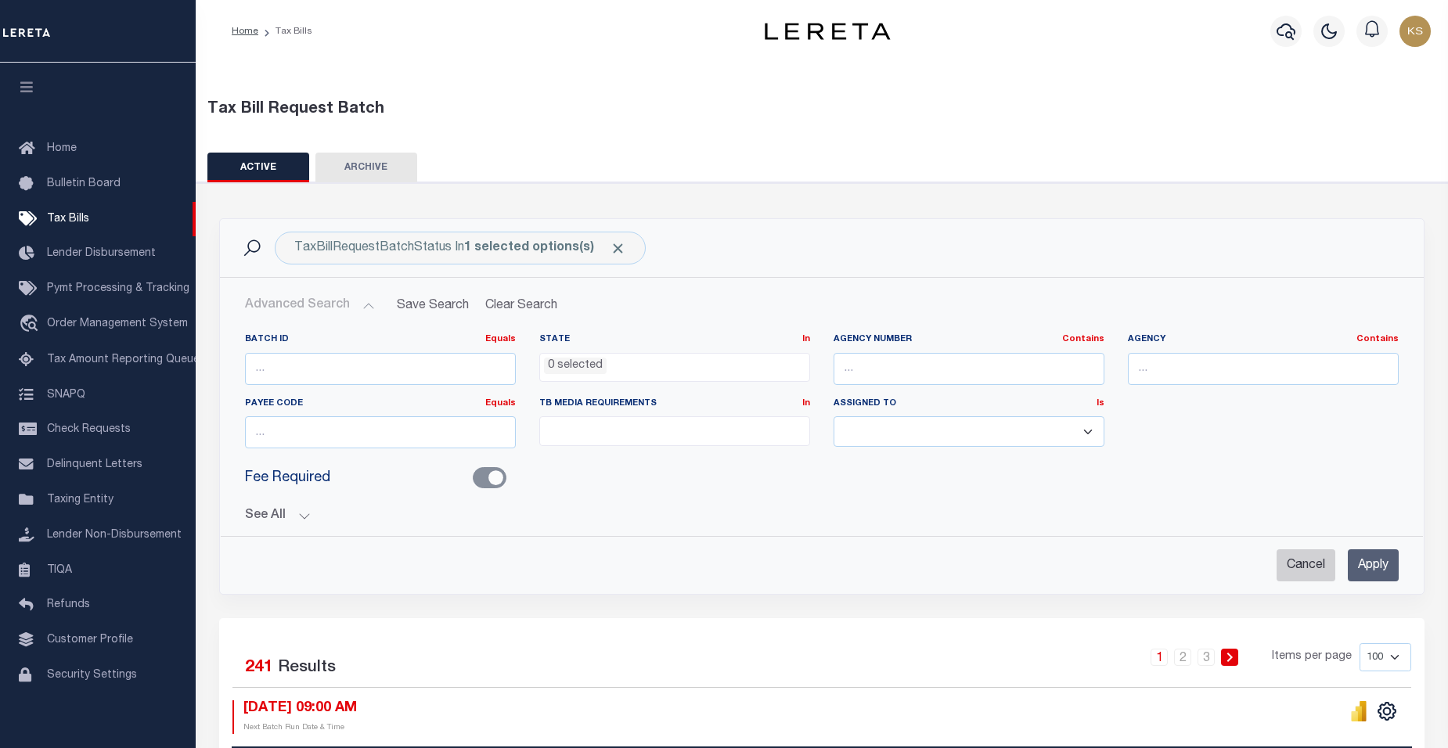
select select
checkbox input "false"
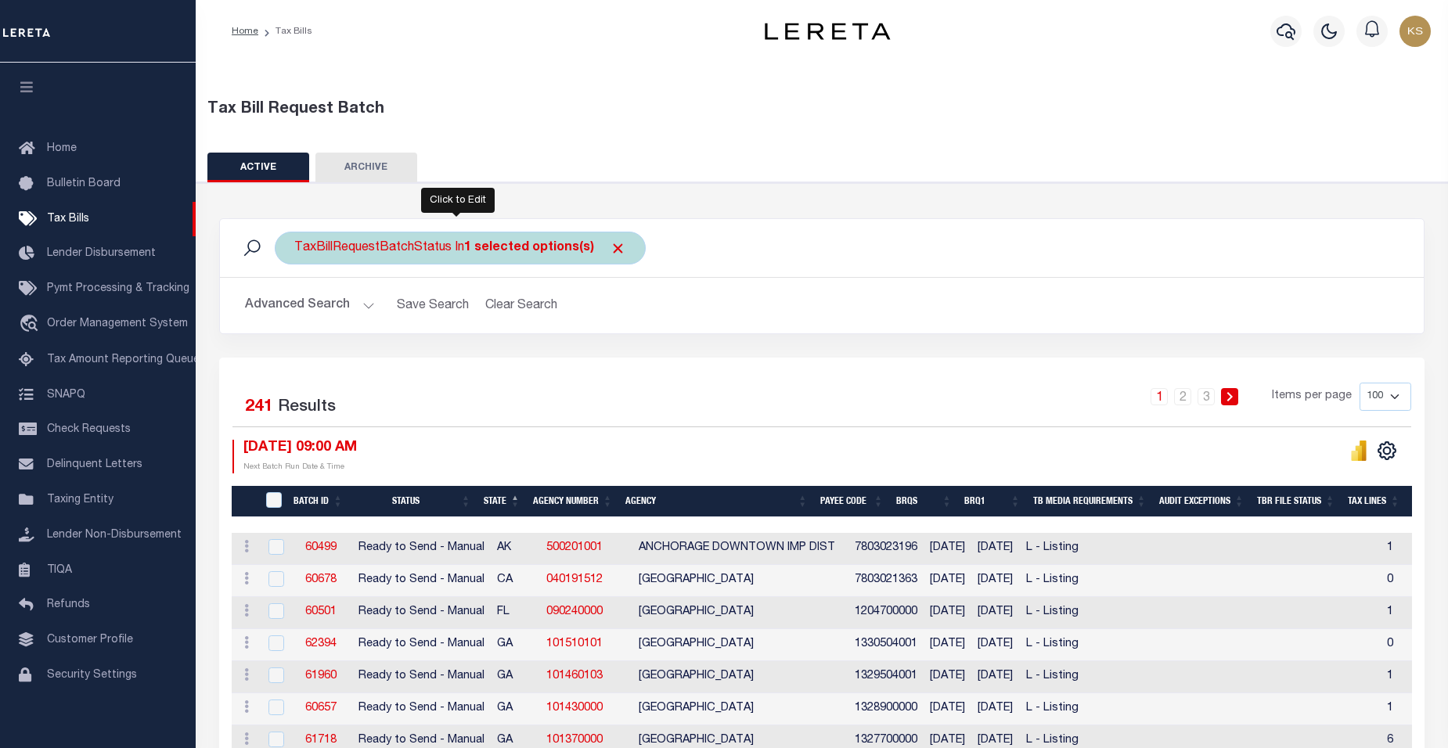
click at [517, 243] on b "1 selected options(s)" at bounding box center [529, 248] width 130 height 13
click at [435, 269] on ul "1 selected" at bounding box center [410, 279] width 229 height 20
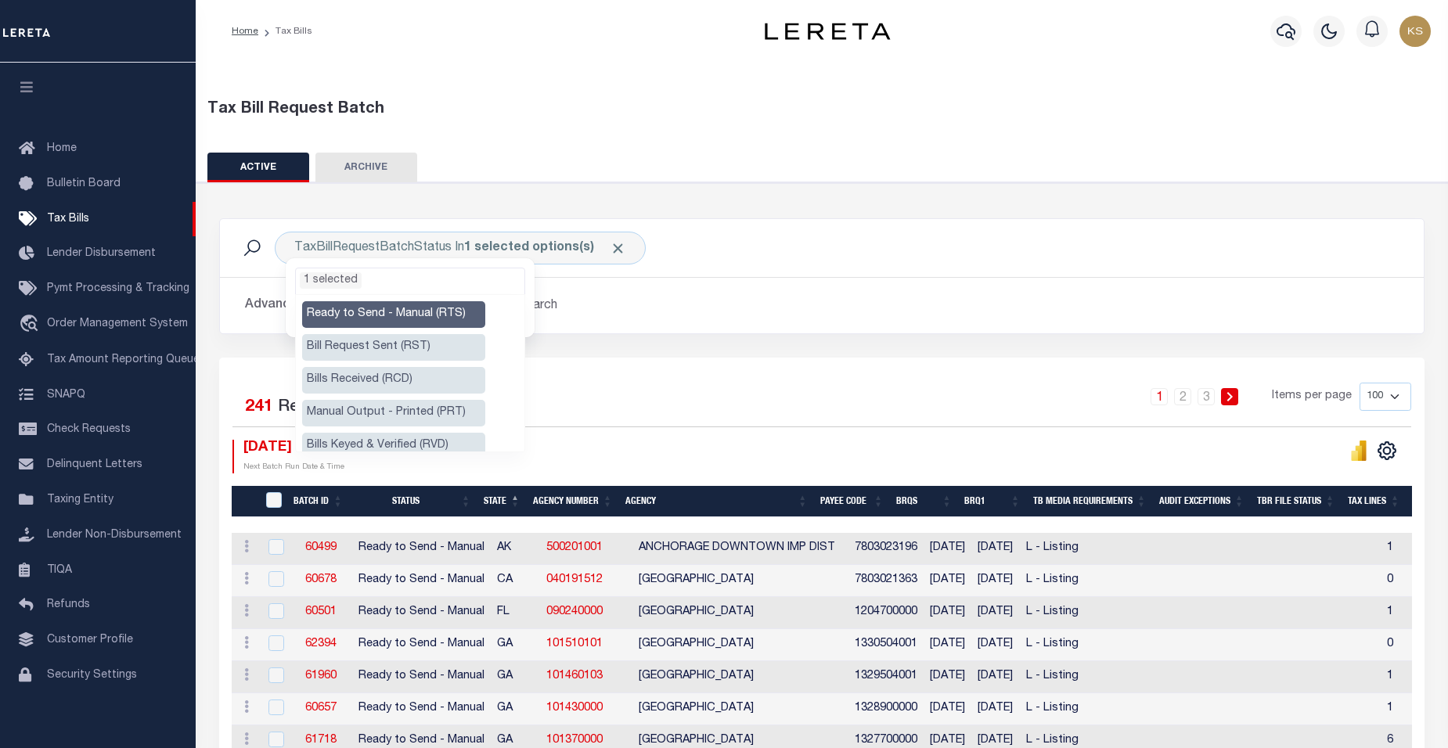
click at [422, 314] on li "Ready to Send - Manual (RTS)" at bounding box center [393, 314] width 183 height 27
click at [414, 412] on li "Manual Output - Printed (PRT)" at bounding box center [393, 413] width 183 height 27
select select "PRT"
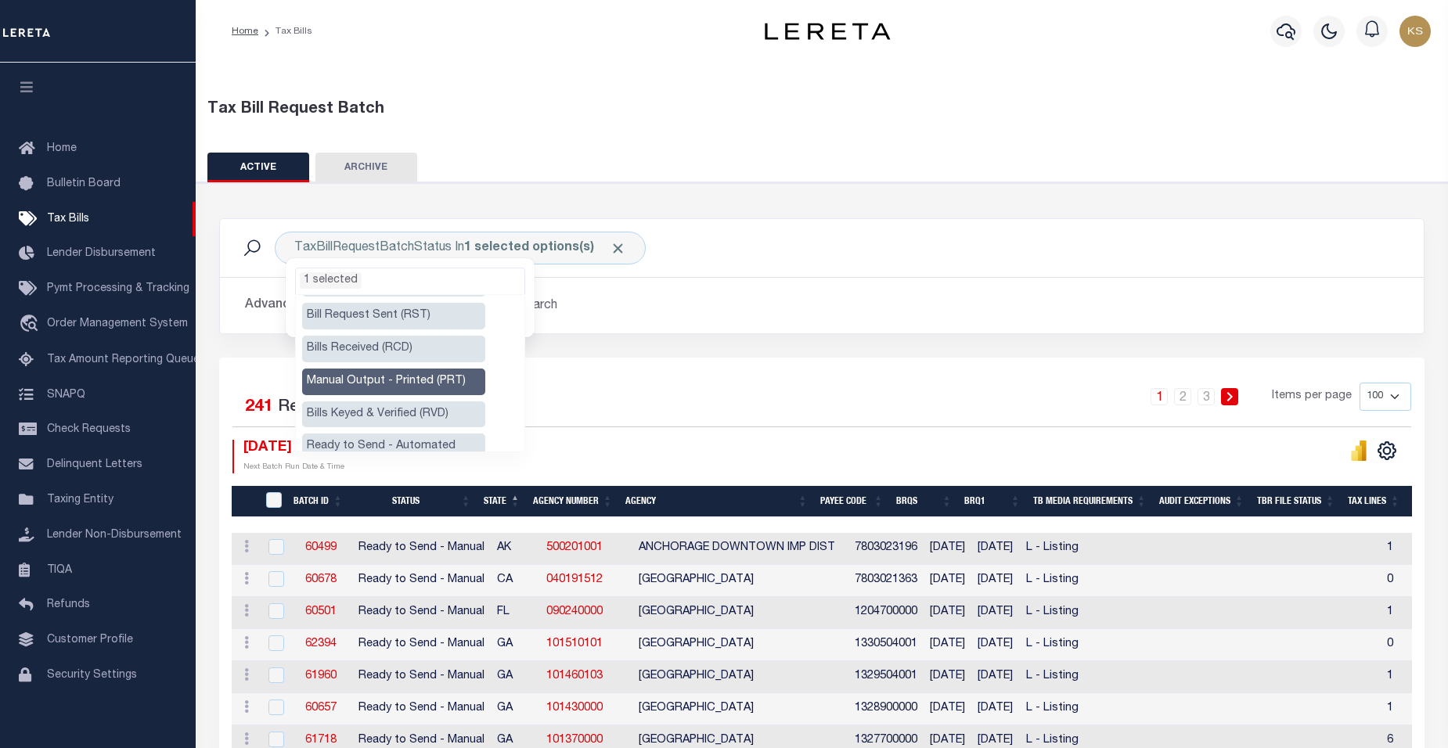
scroll to position [135, 0]
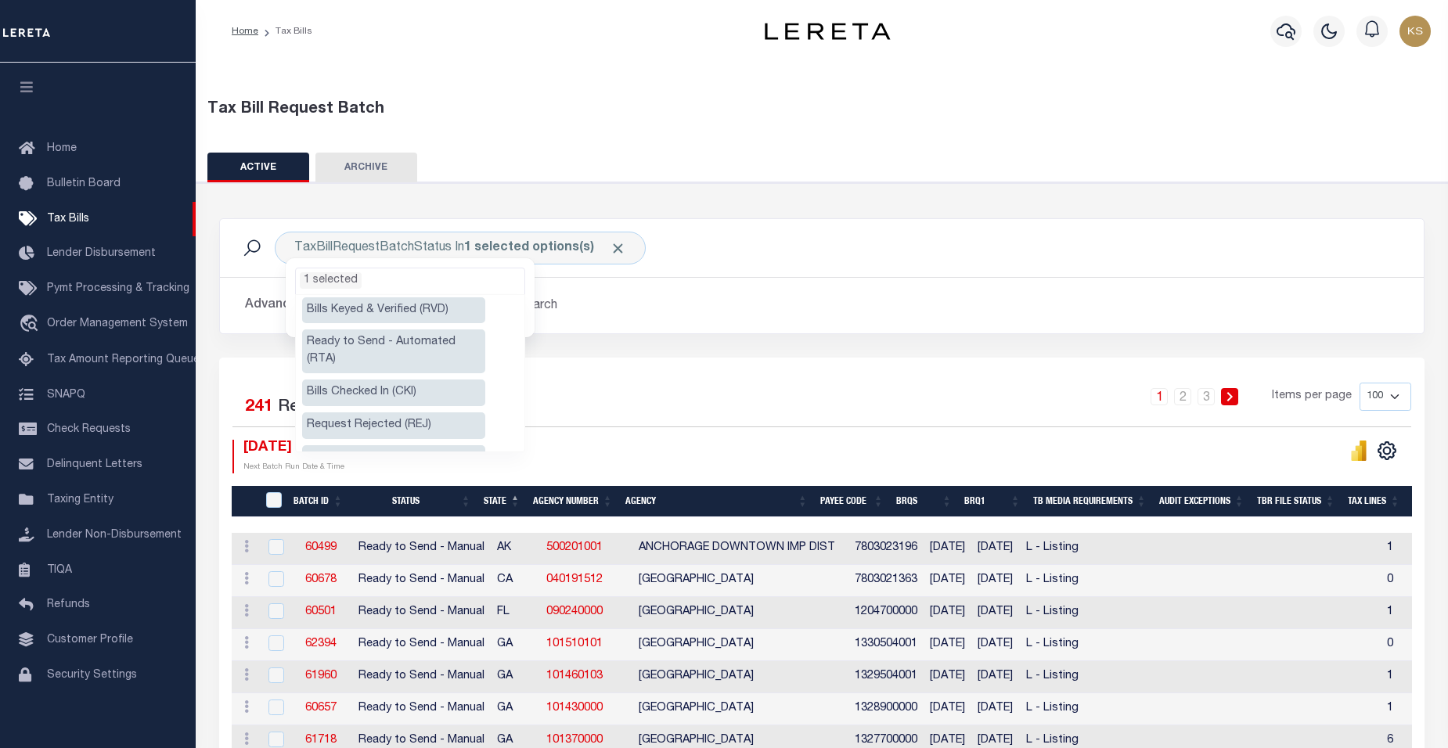
click at [392, 343] on li "Ready to Send - Automated (RTA)" at bounding box center [393, 352] width 183 height 44
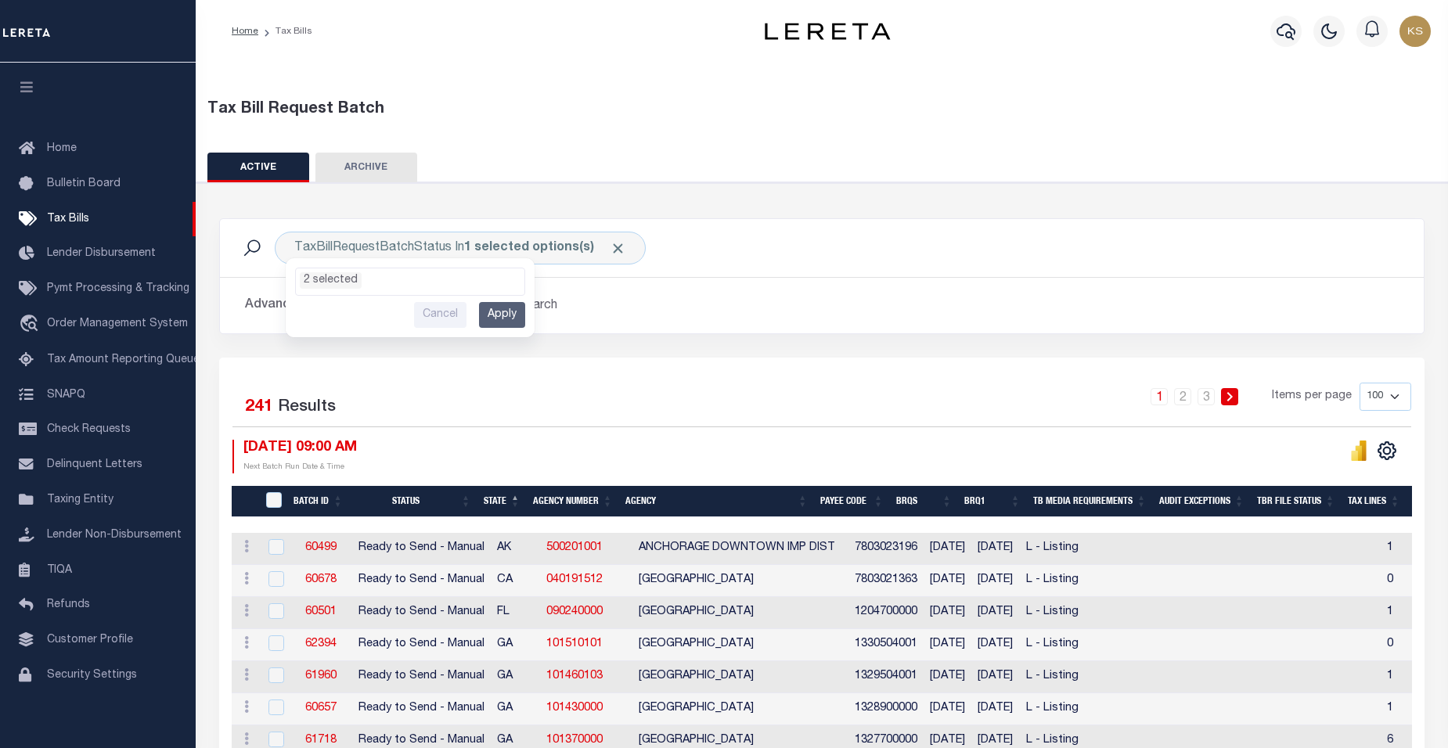
click at [551, 409] on div "1 2 3 Items per page 100 200 500 1000" at bounding box center [972, 403] width 878 height 41
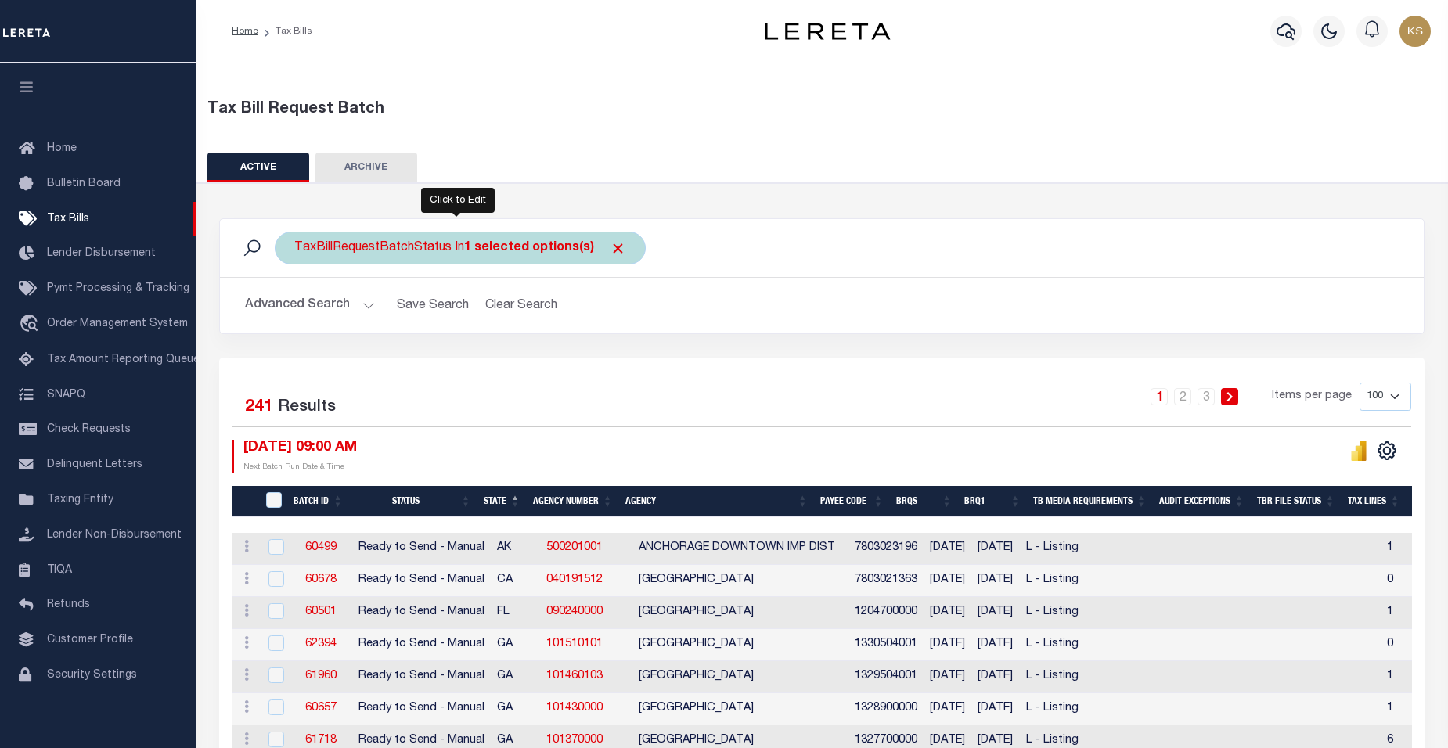
click at [412, 252] on div "TaxBillRequestBatchStatus In 1 selected options(s) Ready to Send - Manual (RTS)…" at bounding box center [460, 248] width 371 height 33
click at [405, 278] on ul "1 selected" at bounding box center [410, 279] width 229 height 20
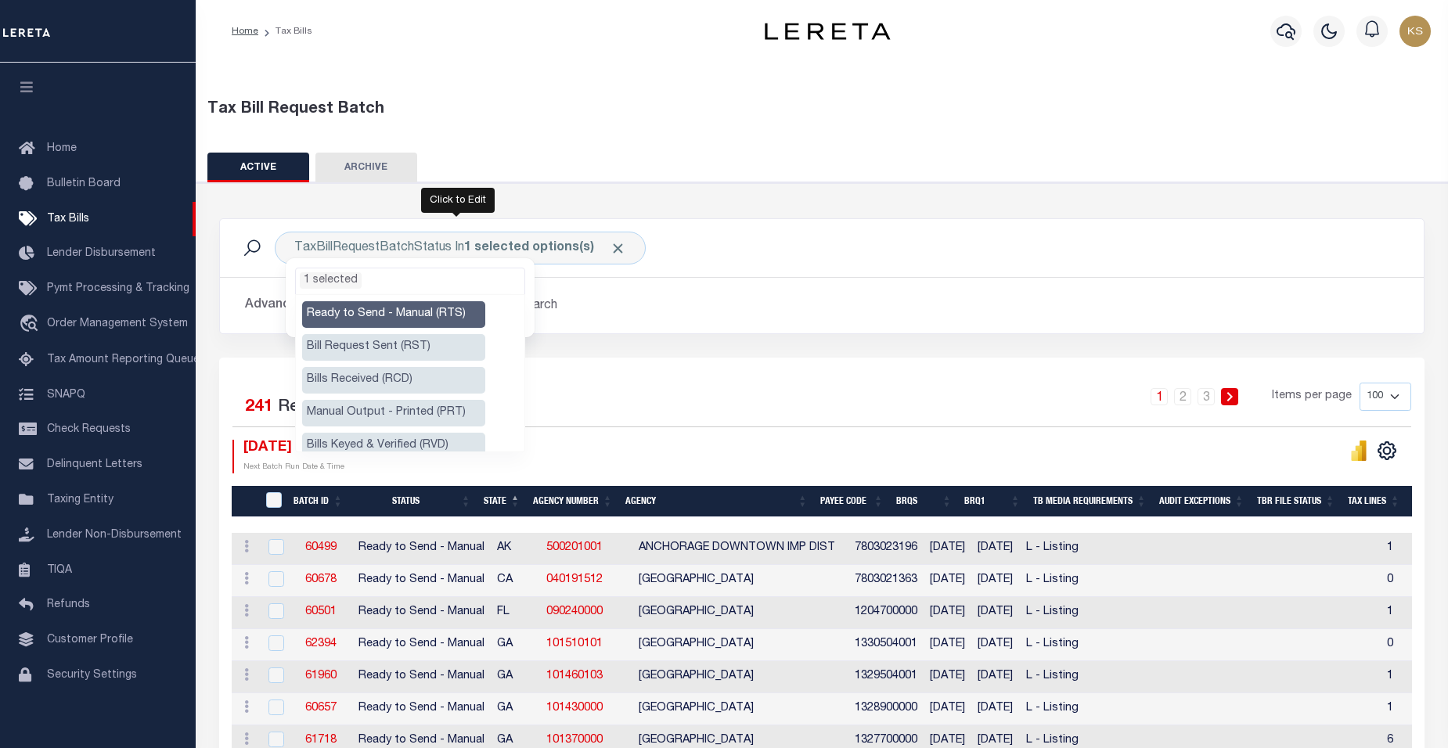
click at [404, 318] on li "Ready to Send - Manual (RTS)" at bounding box center [393, 314] width 183 height 27
click at [415, 313] on li "Ready to Send - Manual (RTS)" at bounding box center [393, 314] width 183 height 27
select select "RTS"
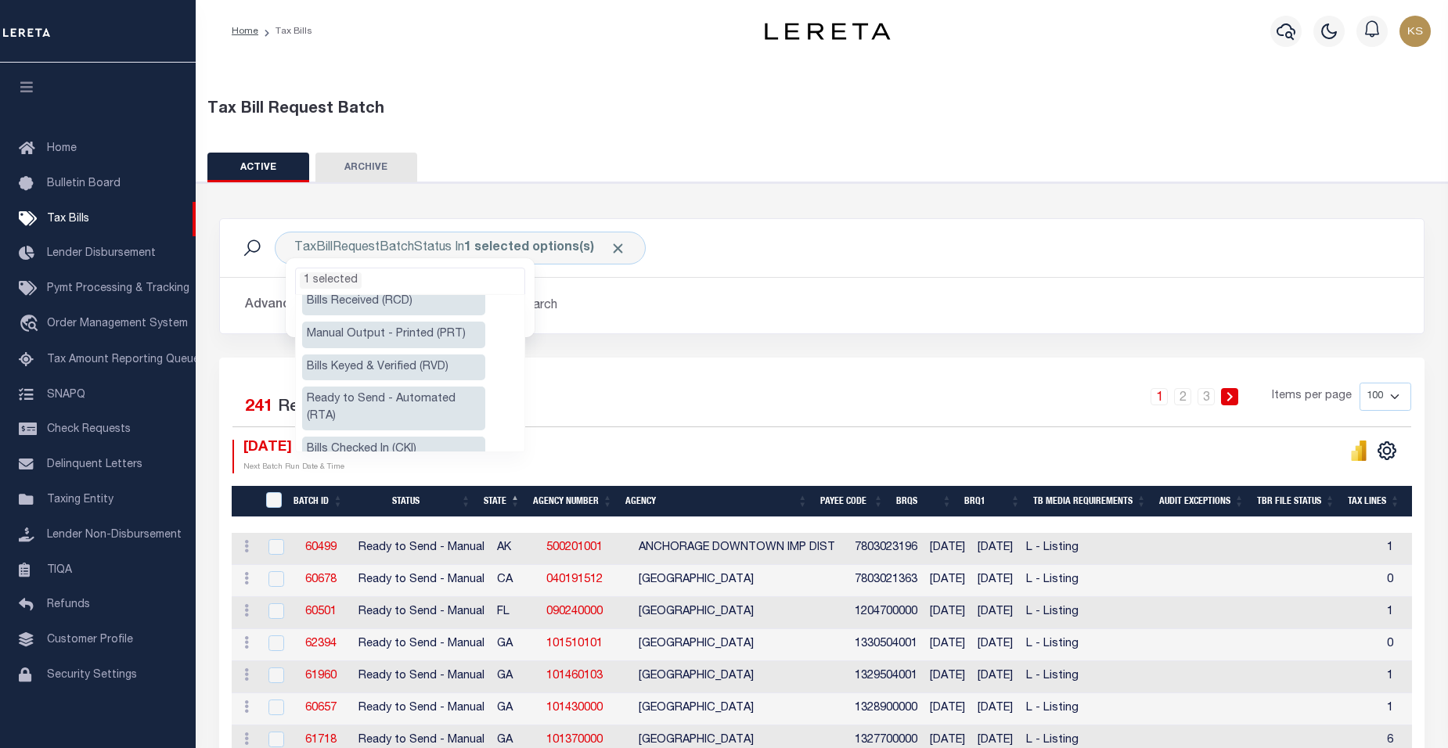
scroll to position [81, 0]
click at [402, 330] on li "Manual Output - Printed (PRT)" at bounding box center [393, 332] width 183 height 27
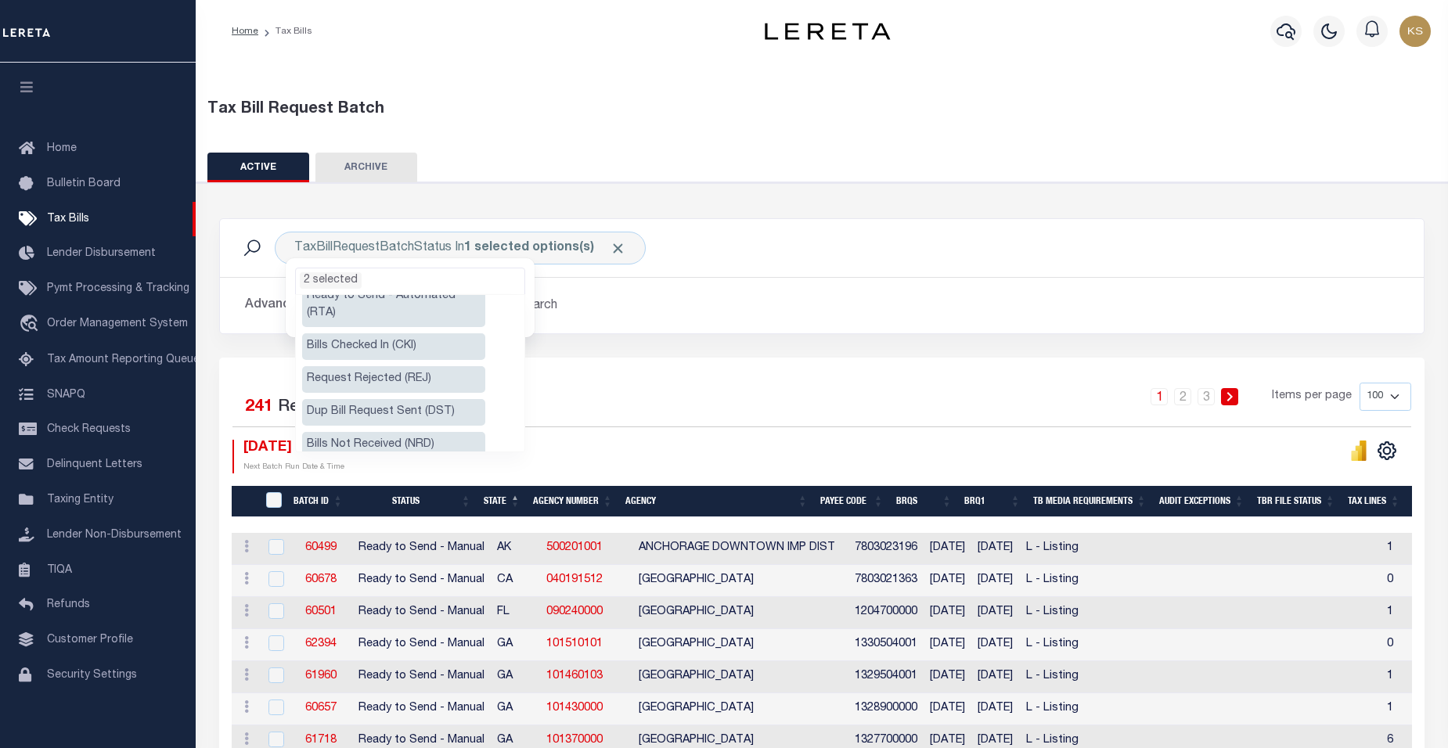
scroll to position [157, 0]
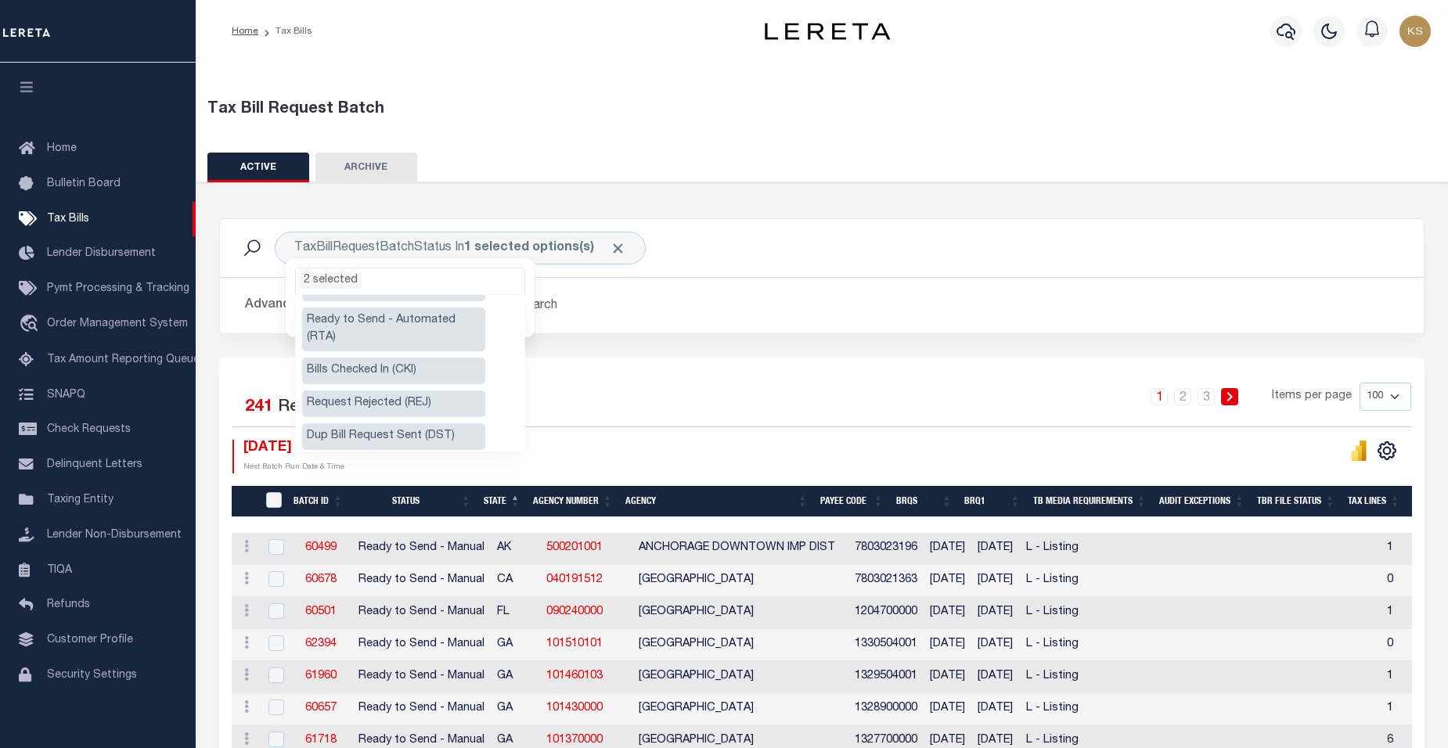
click at [429, 319] on li "Ready to Send - Automated (RTA)" at bounding box center [393, 330] width 183 height 44
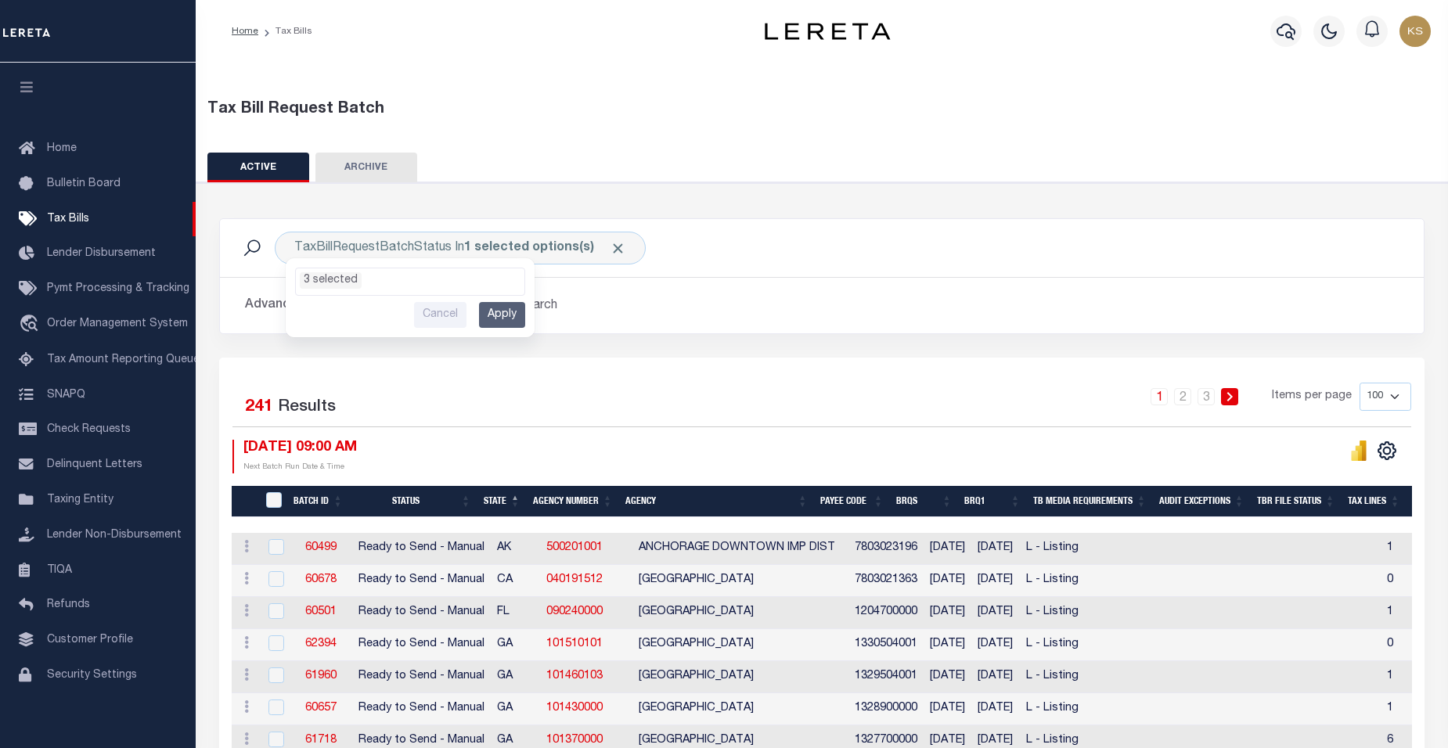
click at [676, 413] on div "1 2 3 Items per page 100 200 500 1000" at bounding box center [972, 403] width 878 height 41
click at [441, 305] on button "Save Search" at bounding box center [433, 305] width 91 height 31
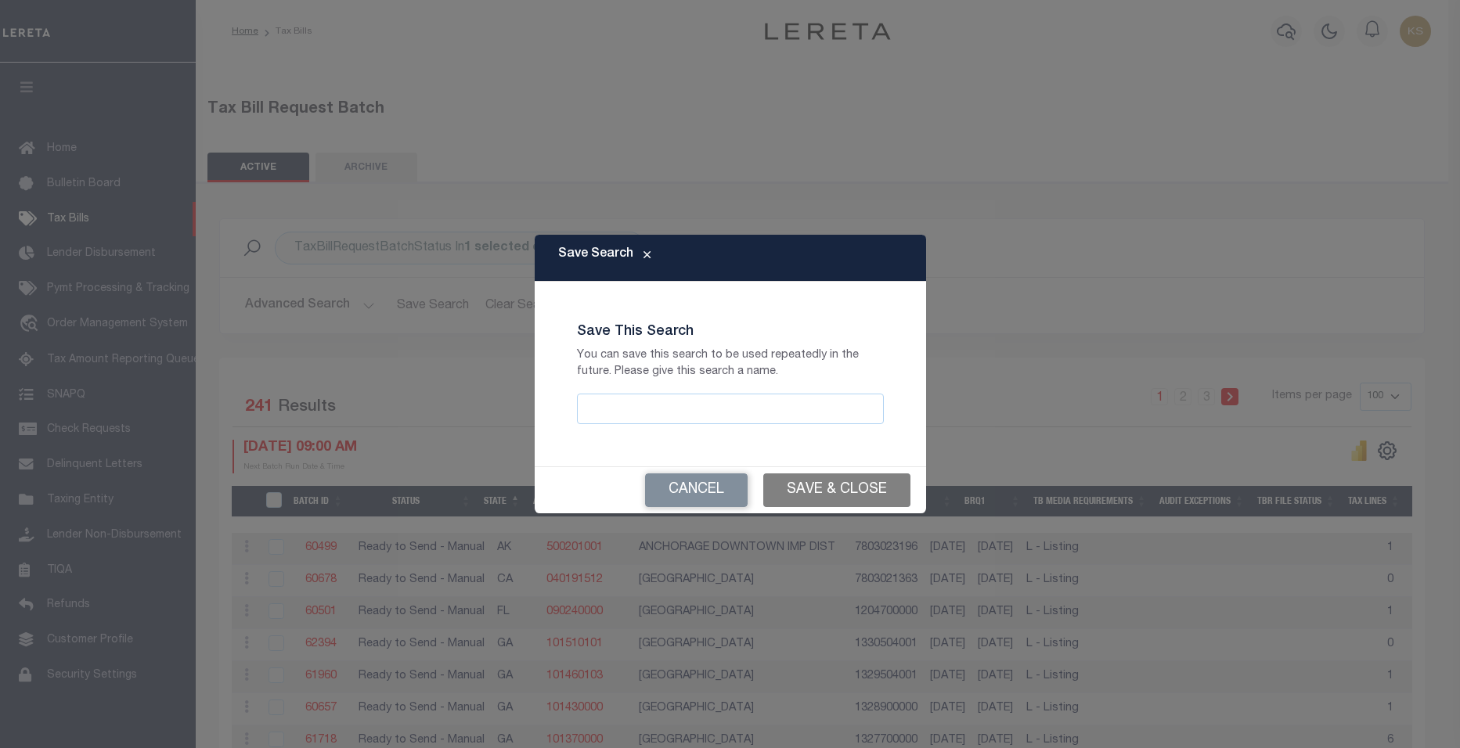
click at [828, 491] on button "Save & Close" at bounding box center [836, 491] width 147 height 34
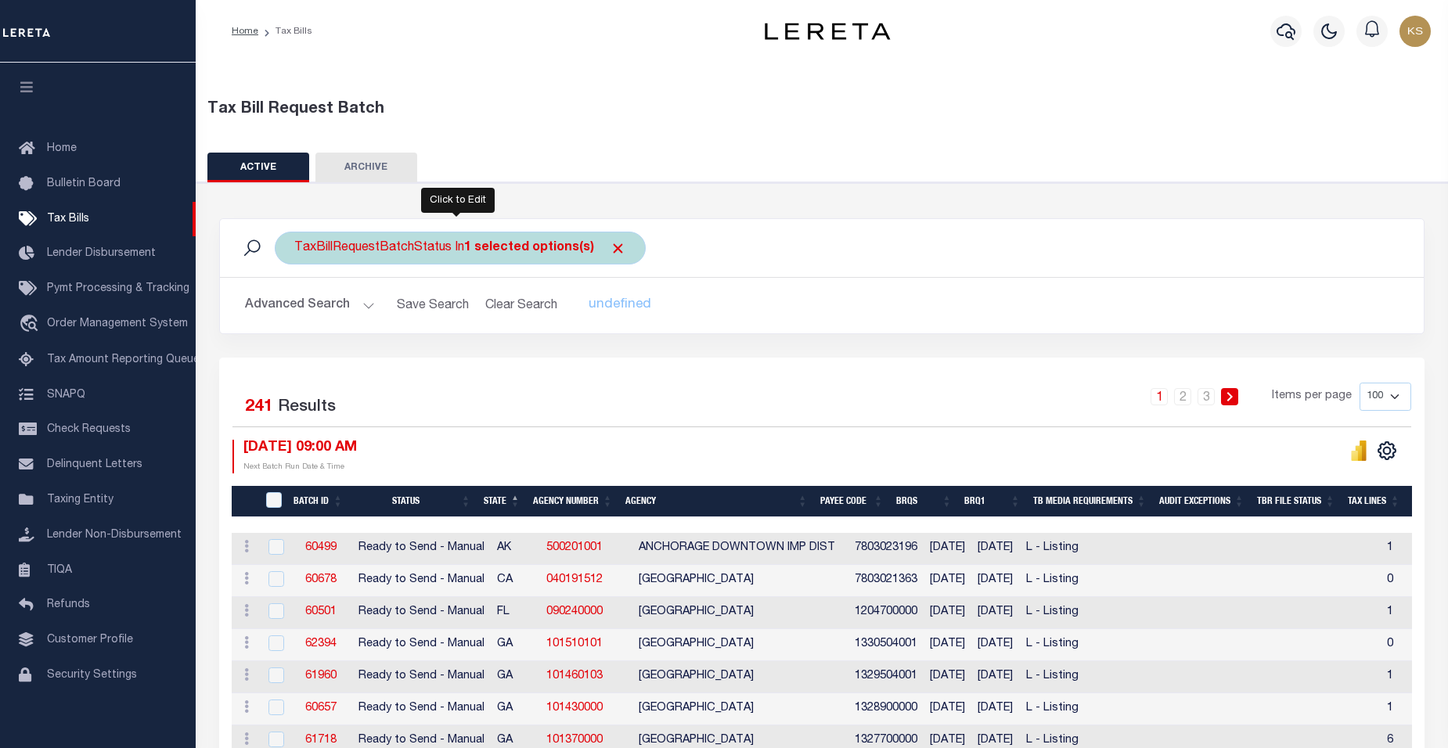
click at [323, 251] on div "TaxBillRequestBatchStatus In 1 selected options(s) Ready to Send - Manual (RTS)…" at bounding box center [460, 248] width 371 height 33
click at [398, 284] on ul "1 selected" at bounding box center [410, 279] width 229 height 20
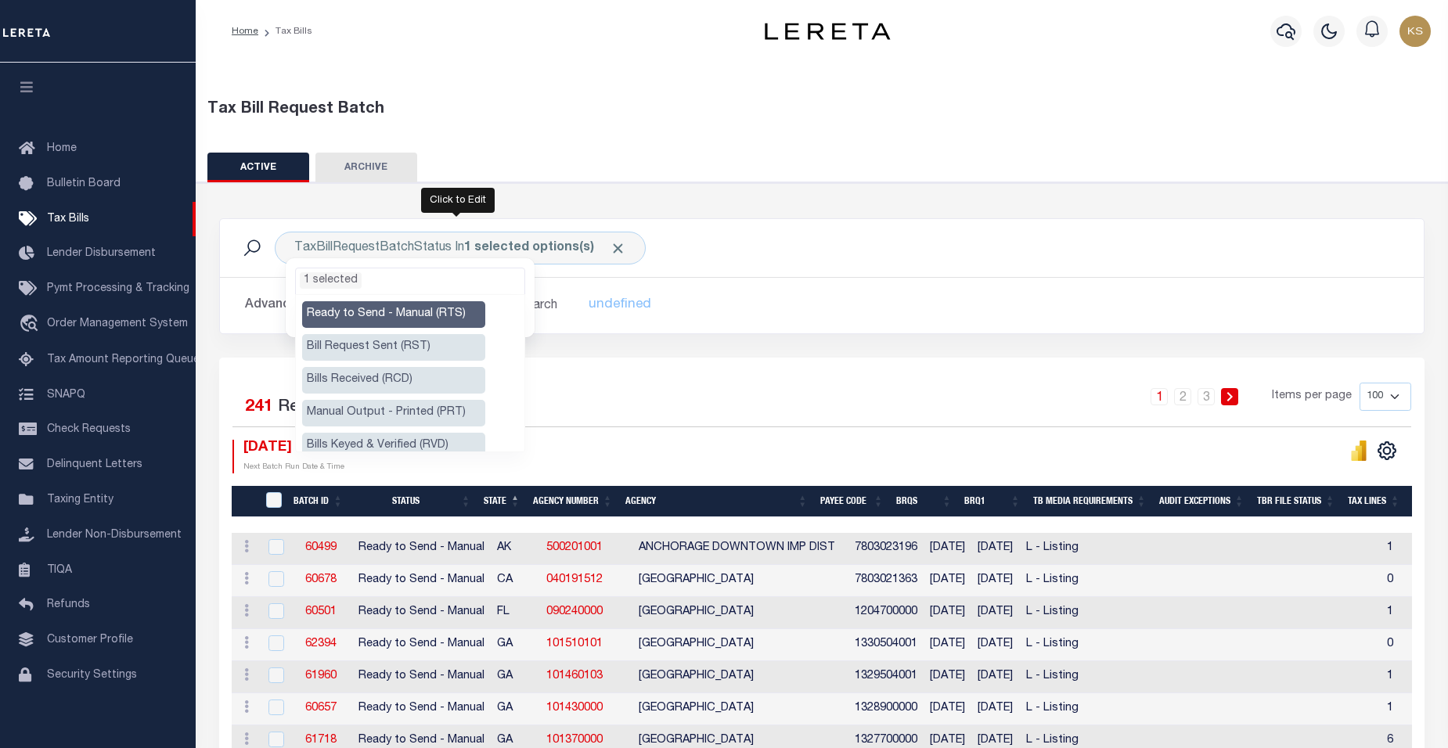
click at [392, 415] on li "Manual Output - Printed (PRT)" at bounding box center [393, 413] width 183 height 27
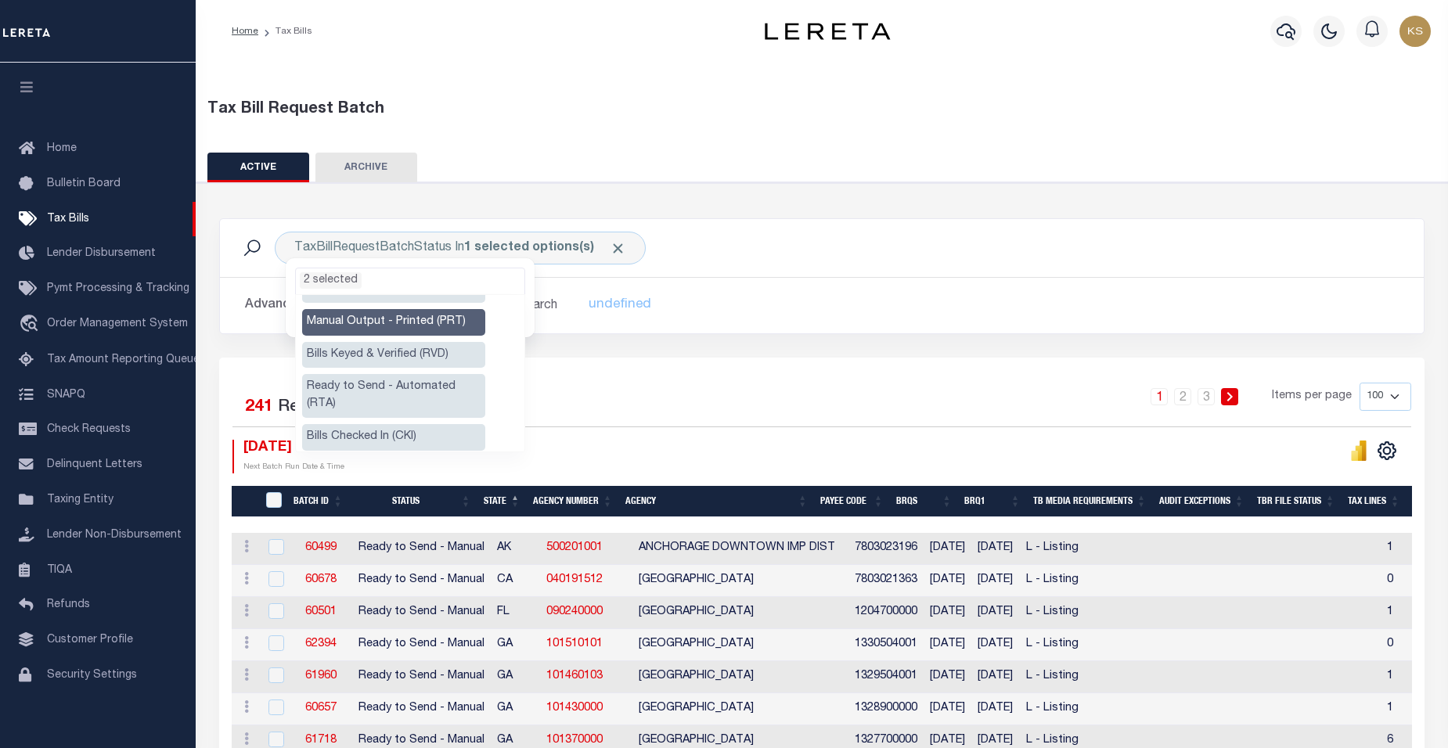
scroll to position [94, 0]
click at [424, 382] on li "Ready to Send - Automated (RTA)" at bounding box center [393, 393] width 183 height 44
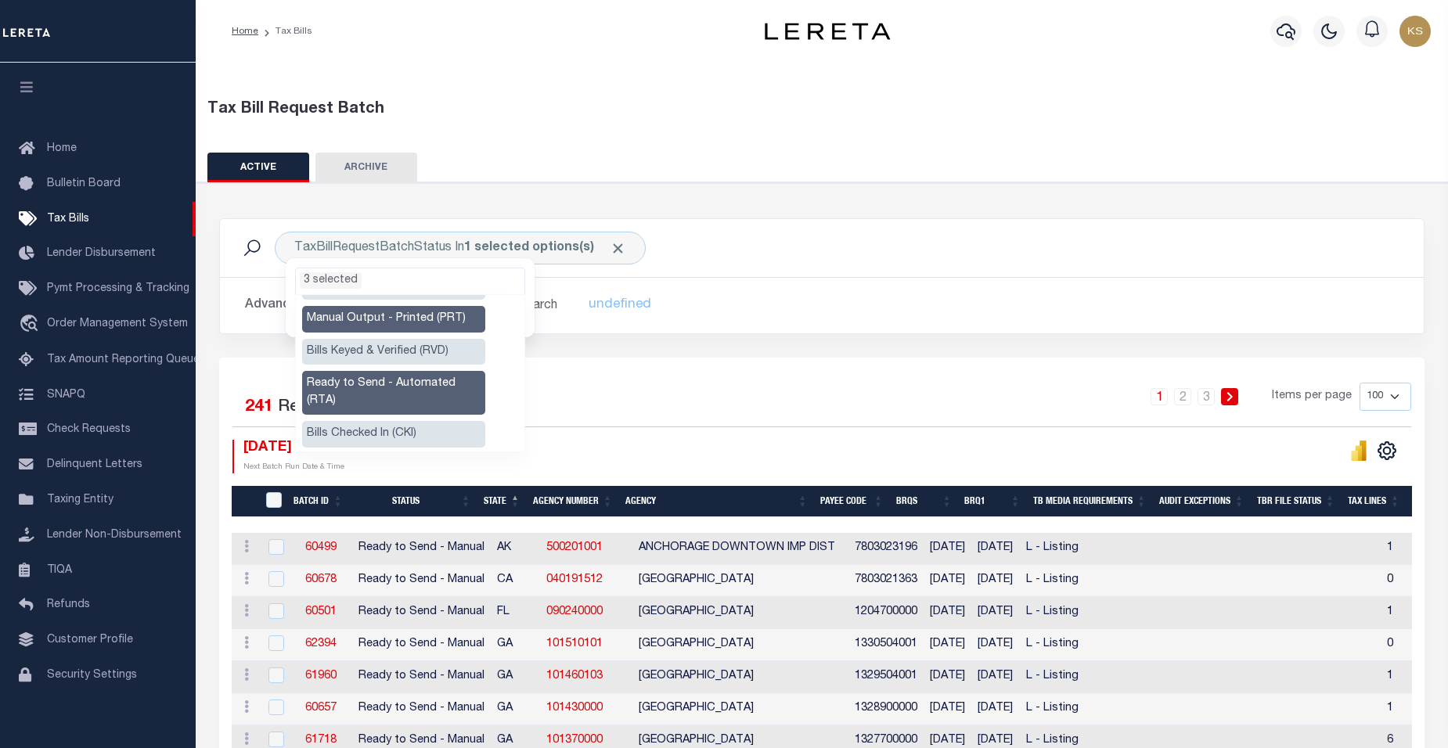
click at [578, 398] on div "1 2 3 Items per page 100 200 500 1000" at bounding box center [972, 403] width 878 height 41
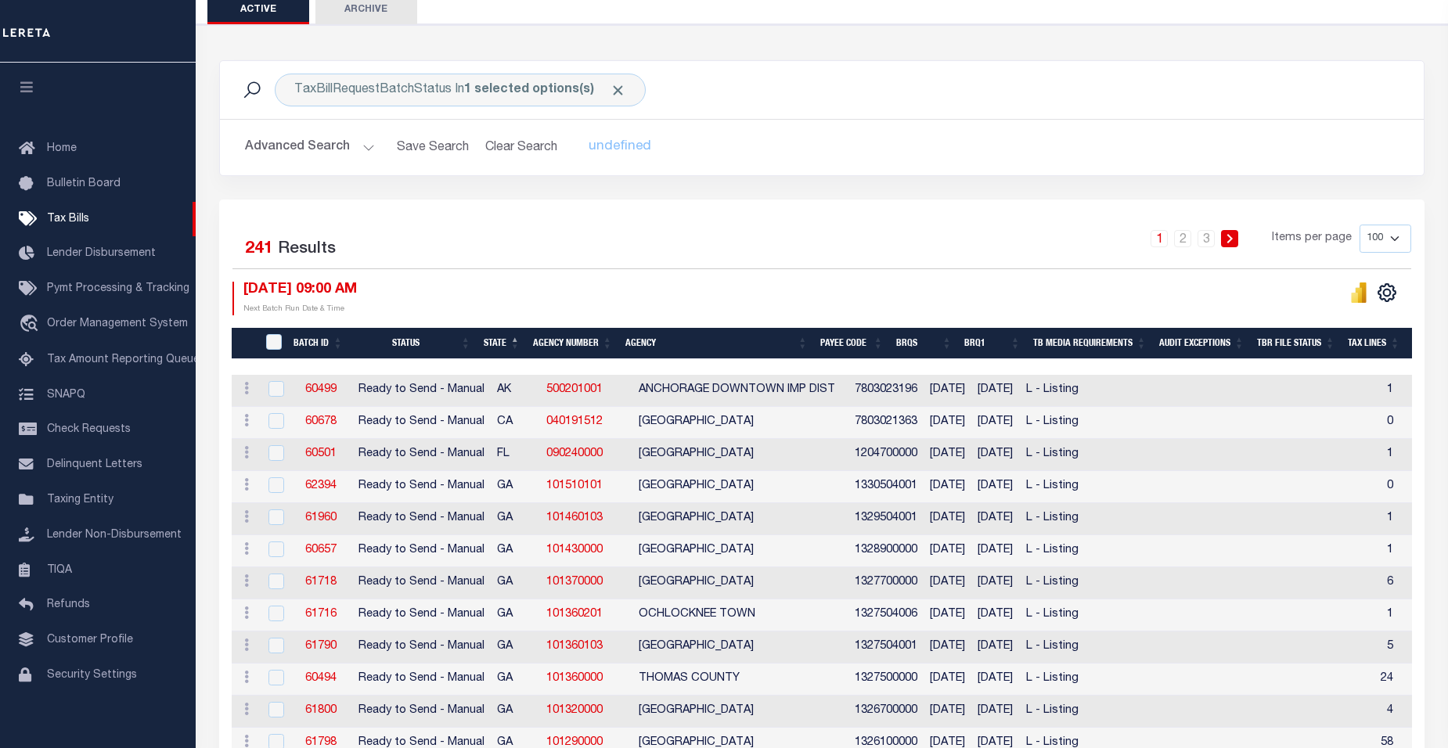
scroll to position [0, 0]
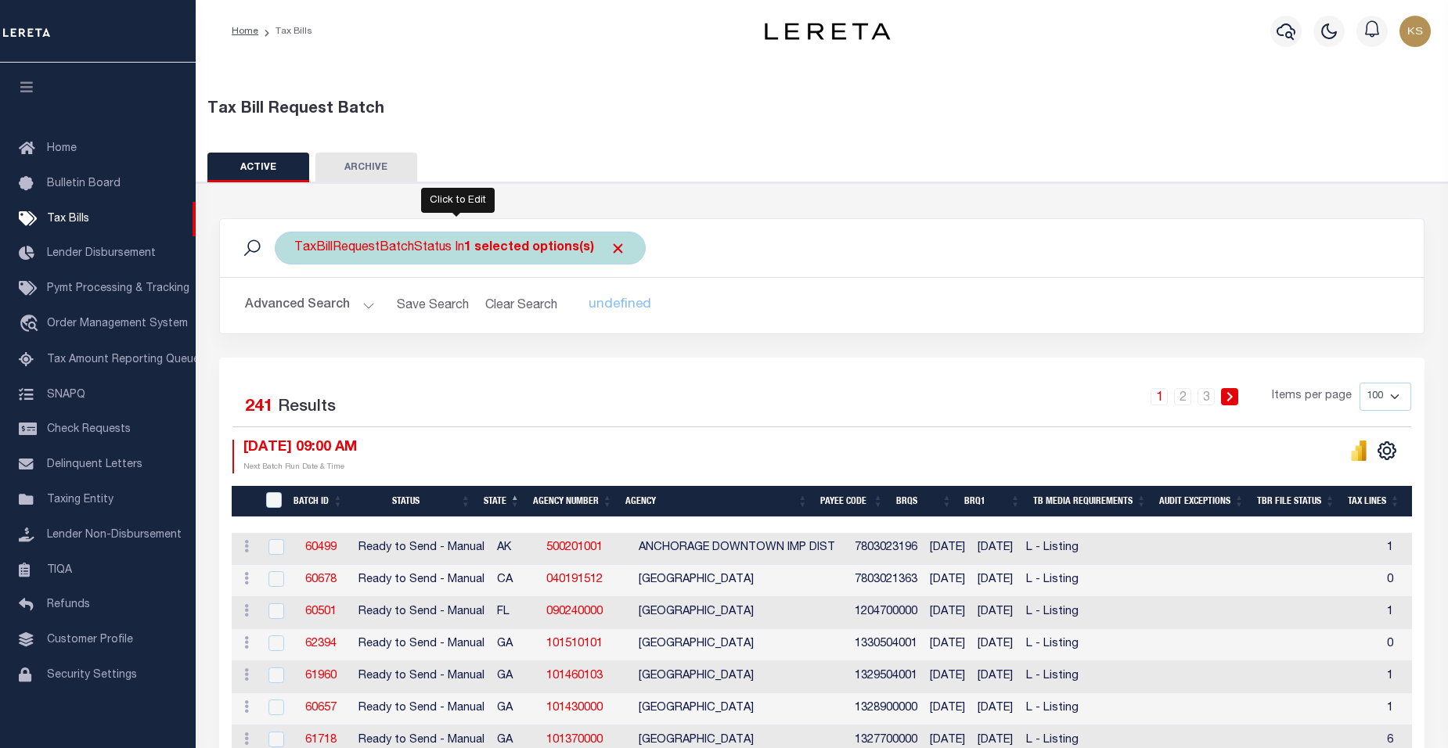
click at [338, 241] on div "TaxBillRequestBatchStatus In 1 selected options(s) Ready to Send - Manual (RTS)…" at bounding box center [460, 248] width 371 height 33
click at [521, 316] on input "Apply" at bounding box center [502, 315] width 46 height 26
click at [379, 252] on div "TaxBillRequestBatchStatus In 1 selected options(s)" at bounding box center [460, 248] width 371 height 33
click at [433, 276] on ul "1 selected" at bounding box center [410, 279] width 229 height 20
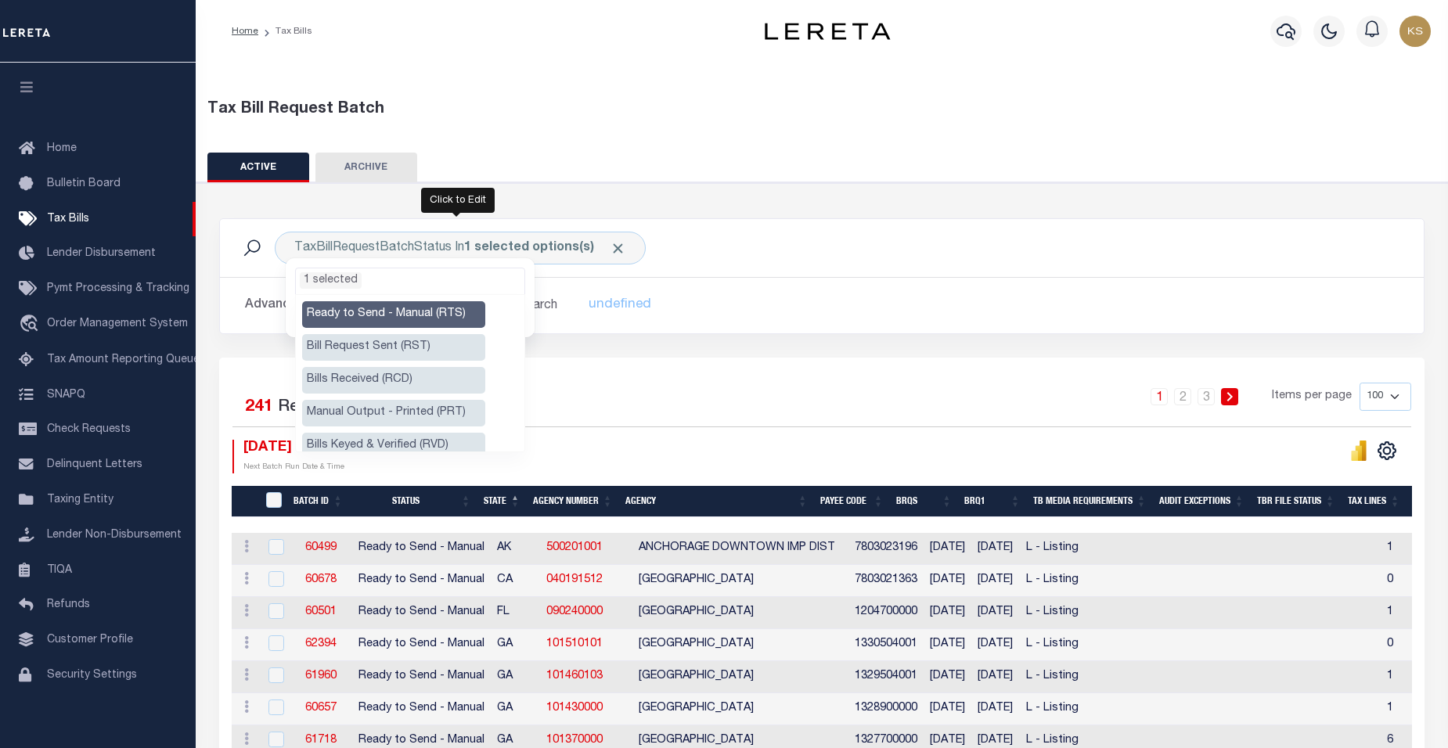
click at [416, 409] on li "Manual Output - Printed (PRT)" at bounding box center [393, 413] width 183 height 27
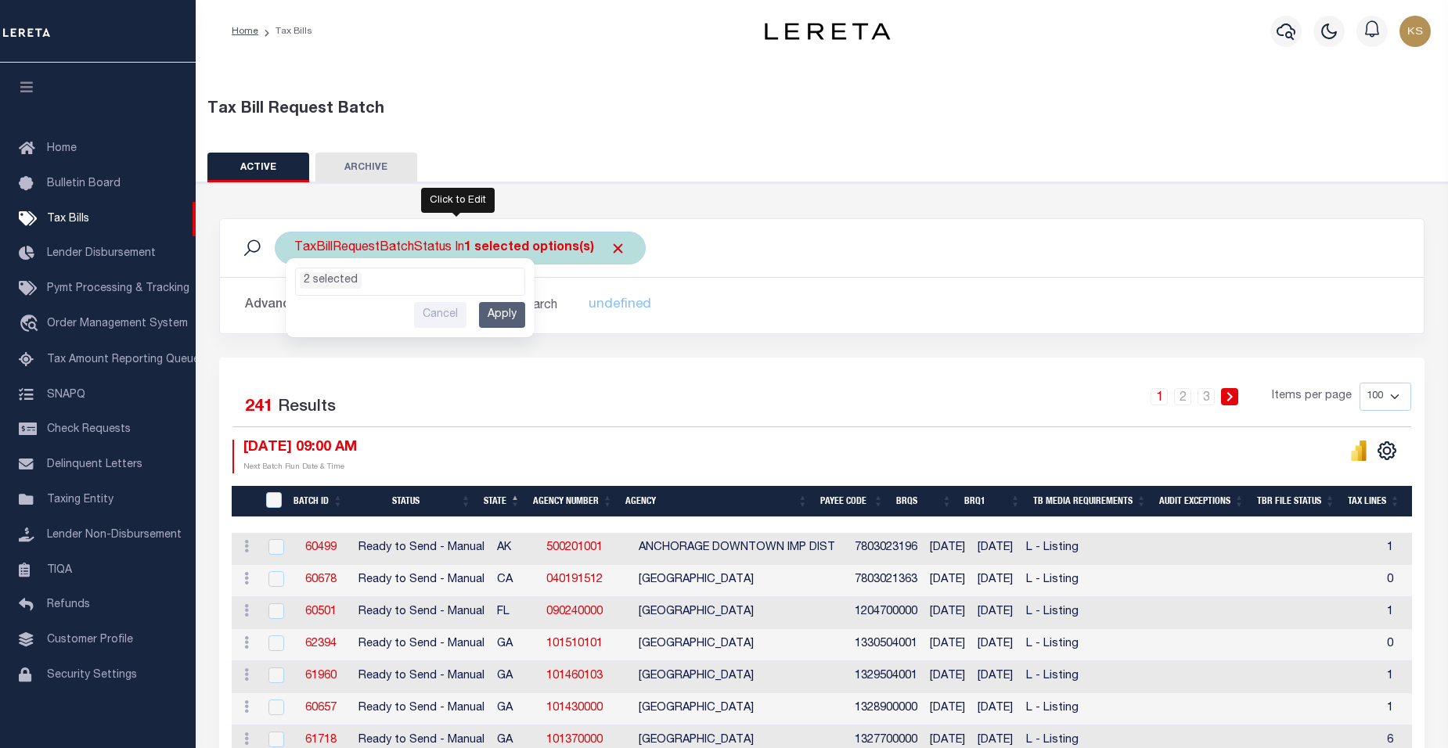
click at [393, 248] on div "TaxBillRequestBatchStatus In 1 selected options(s) Ready to Send - Manual (RTS)…" at bounding box center [460, 248] width 371 height 33
click at [502, 314] on input "Apply" at bounding box center [502, 315] width 46 height 26
click at [317, 251] on div "TaxBillRequestBatchStatus In 1 selected options(s)" at bounding box center [460, 248] width 371 height 33
click at [334, 279] on li "1 selected" at bounding box center [331, 280] width 62 height 16
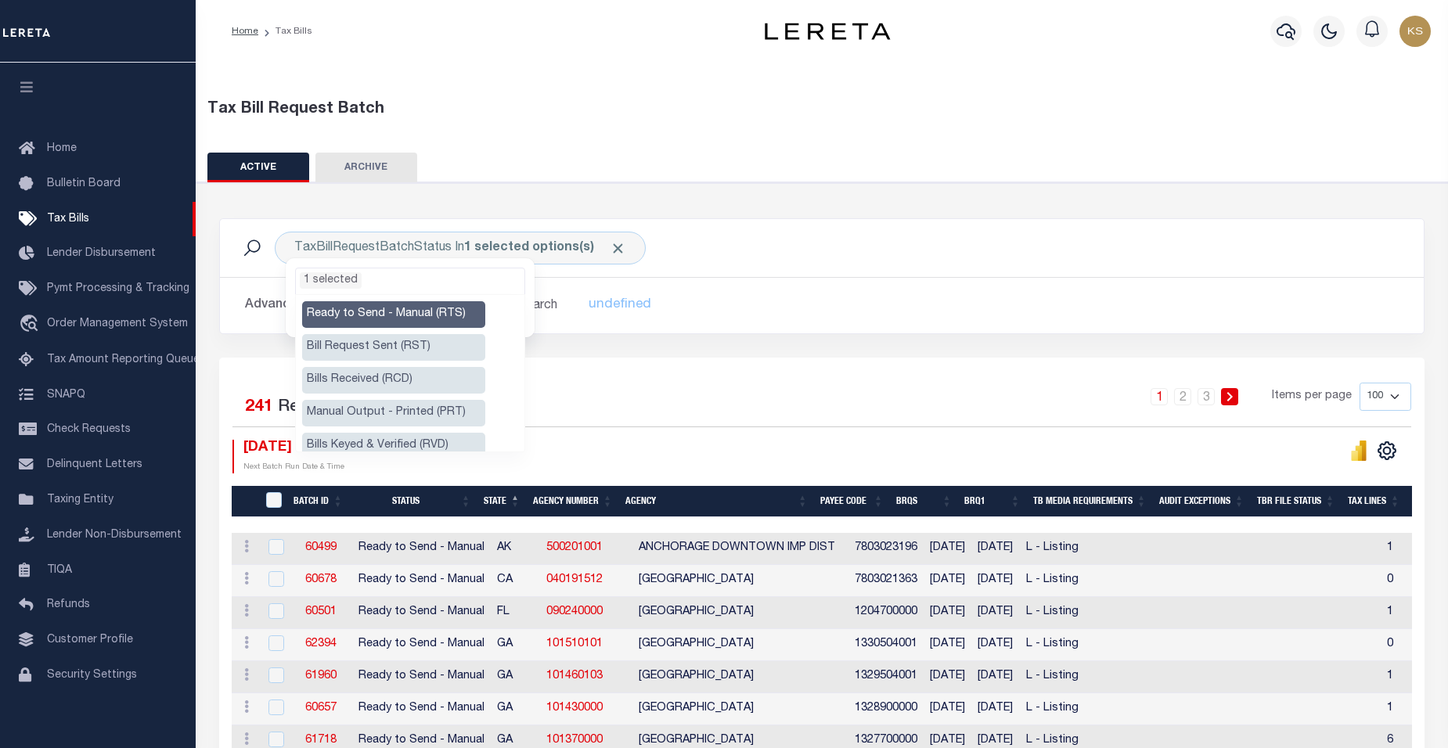
click at [407, 413] on li "Manual Output - Printed (PRT)" at bounding box center [393, 413] width 183 height 27
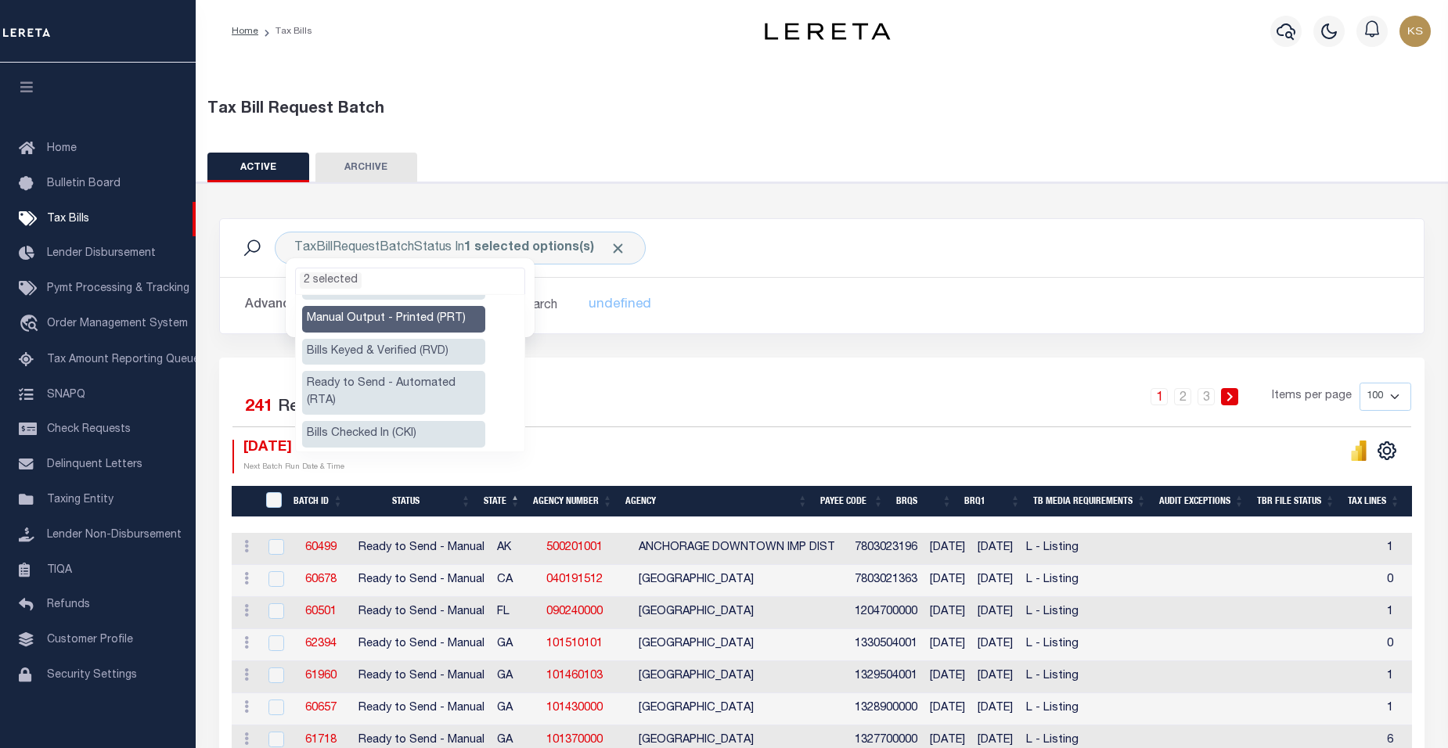
scroll to position [125, 0]
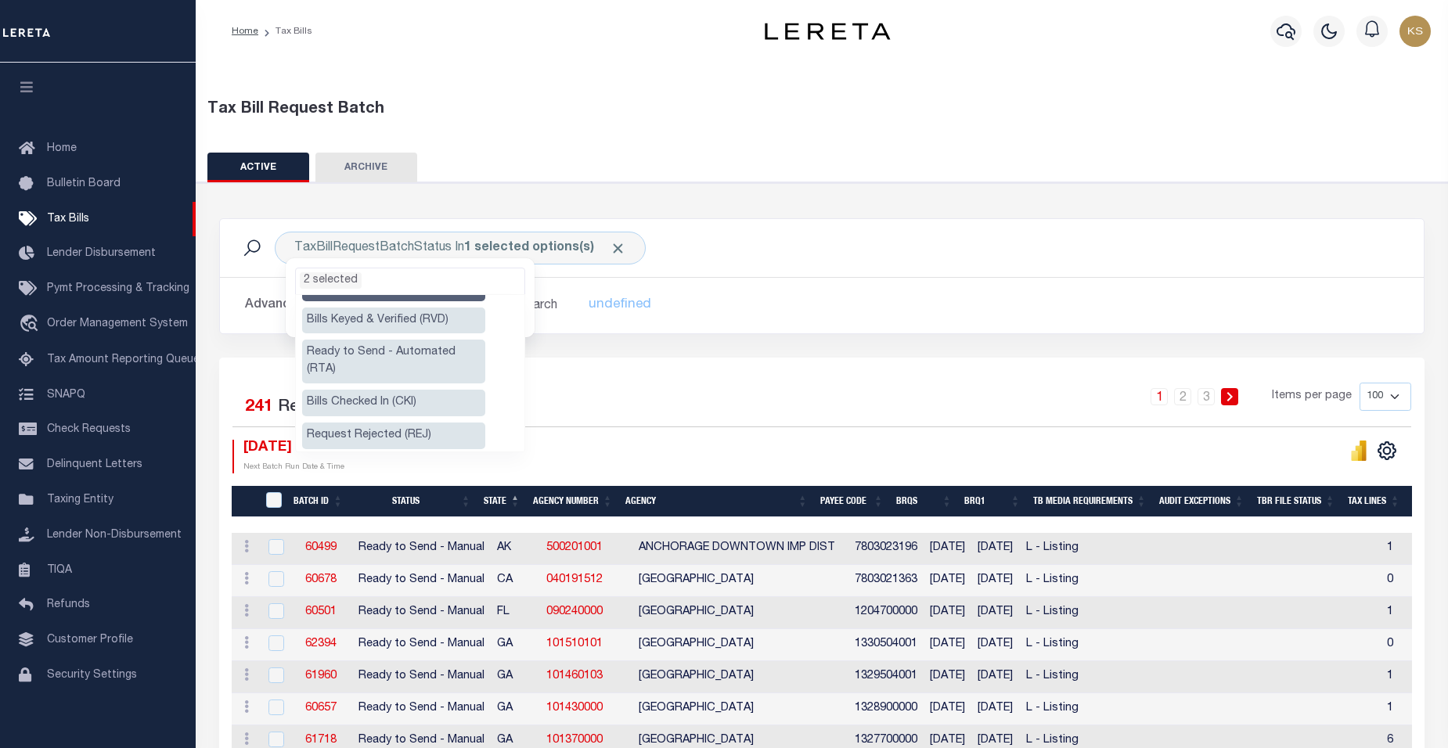
click at [418, 353] on li "Ready to Send - Automated (RTA)" at bounding box center [393, 362] width 183 height 44
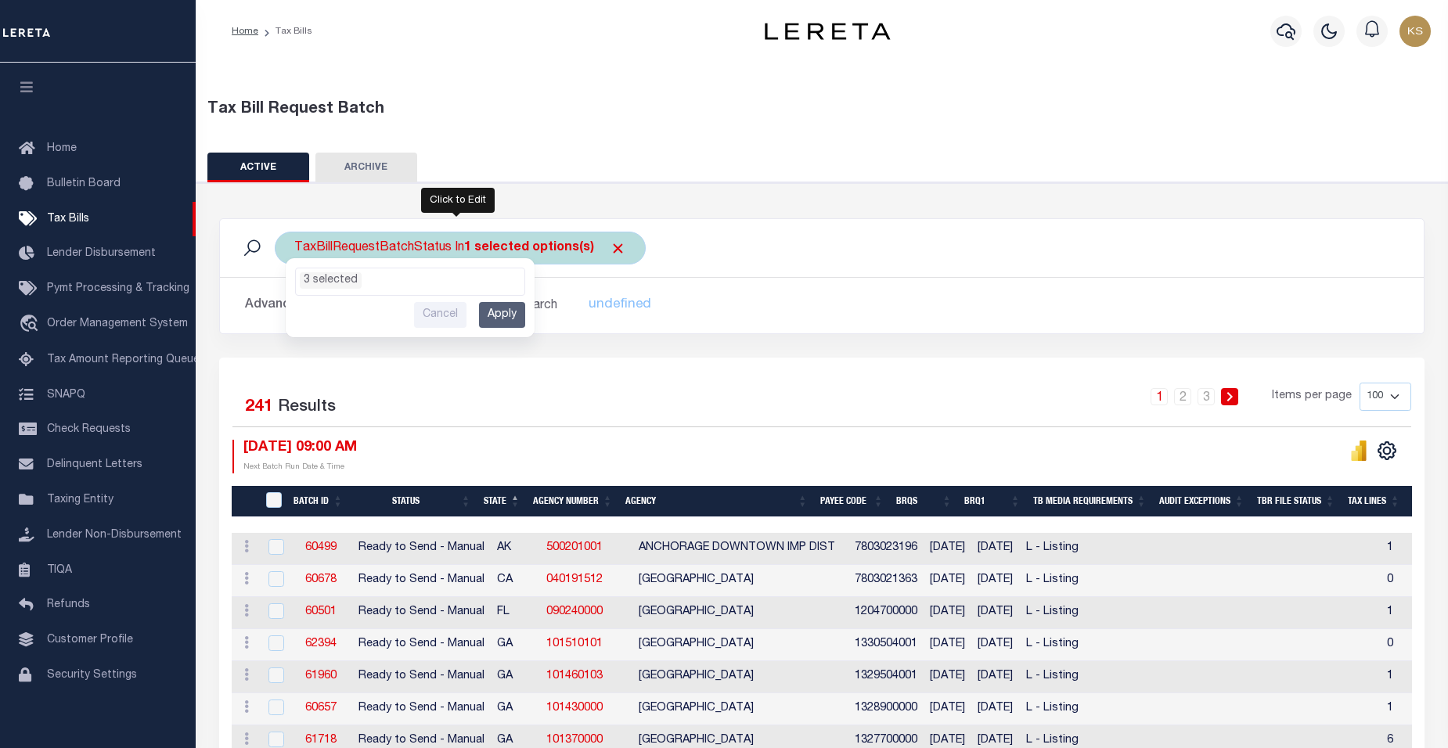
click at [453, 245] on div "TaxBillRequestBatchStatus In 1 selected options(s) Ready to Send - Manual (RTS)…" at bounding box center [460, 248] width 371 height 33
click at [499, 312] on input "Apply" at bounding box center [502, 315] width 46 height 26
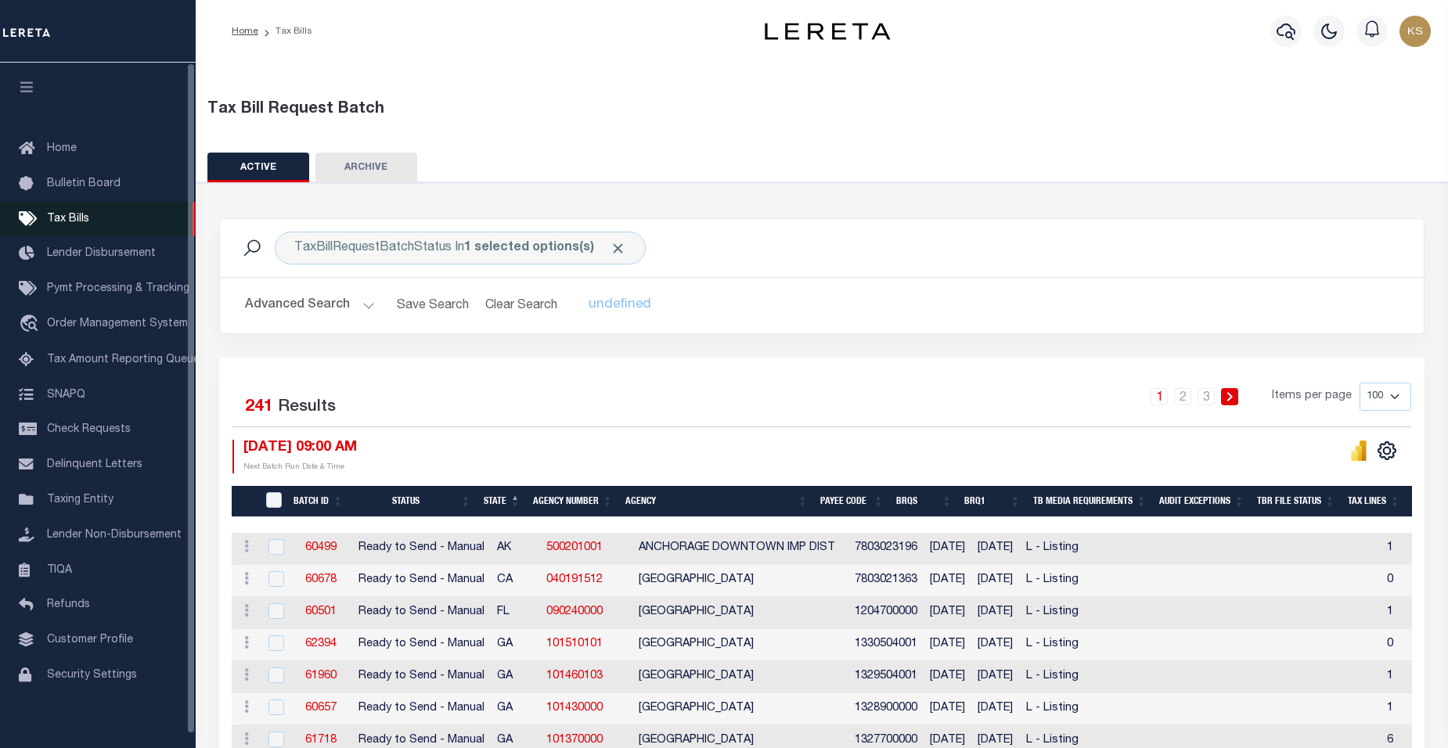
click at [76, 217] on span "Tax Bills" at bounding box center [68, 219] width 42 height 11
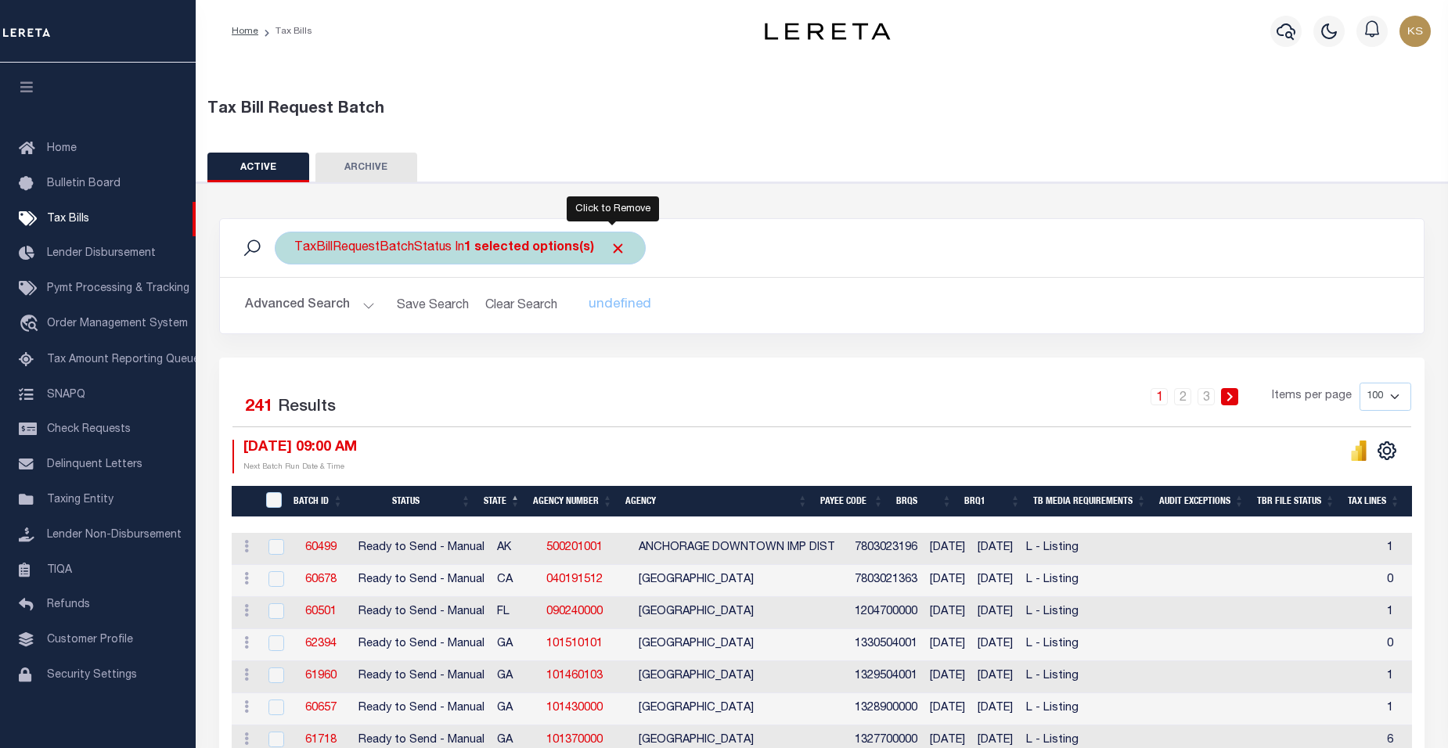
click at [612, 248] on span "Click to Remove" at bounding box center [618, 248] width 16 height 16
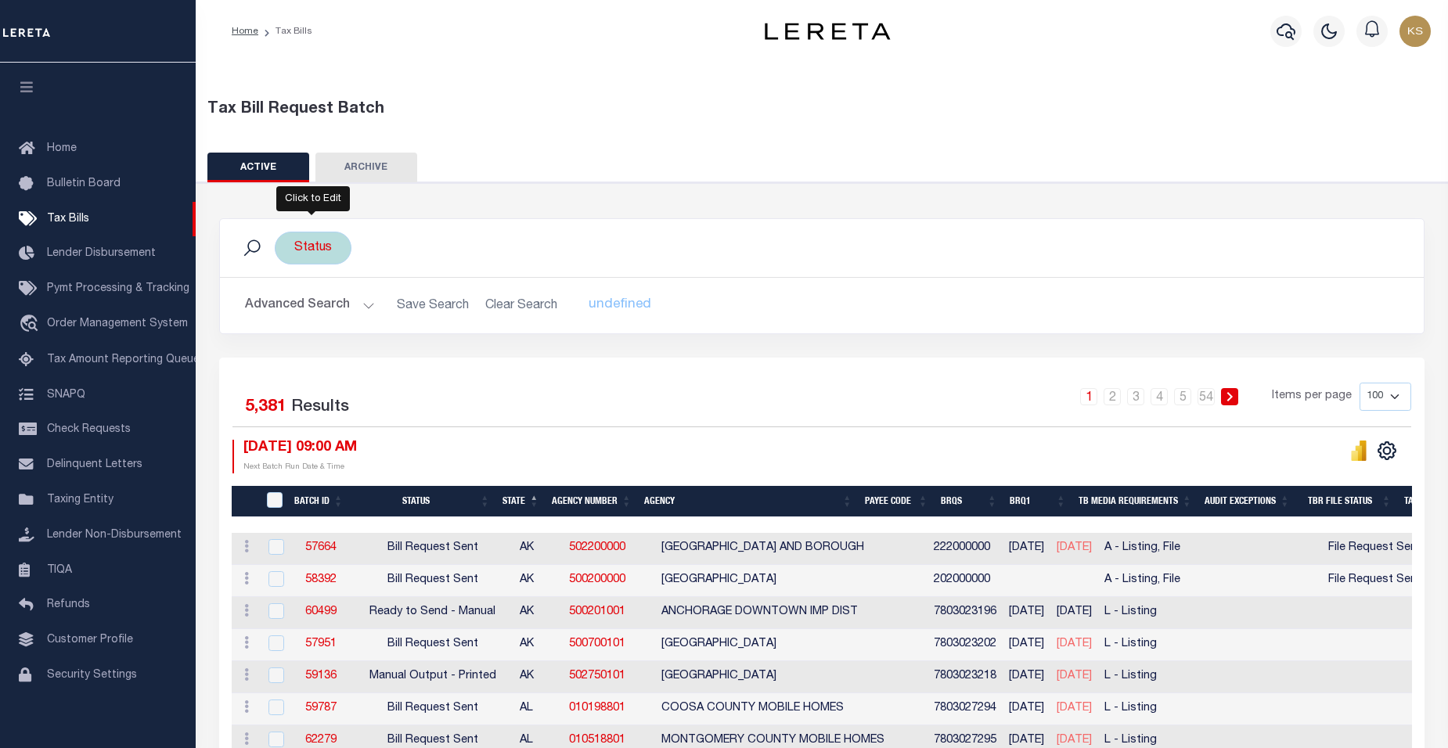
click at [312, 247] on div "Status" at bounding box center [313, 248] width 77 height 33
click at [359, 284] on ul "0 selected" at bounding box center [410, 279] width 229 height 20
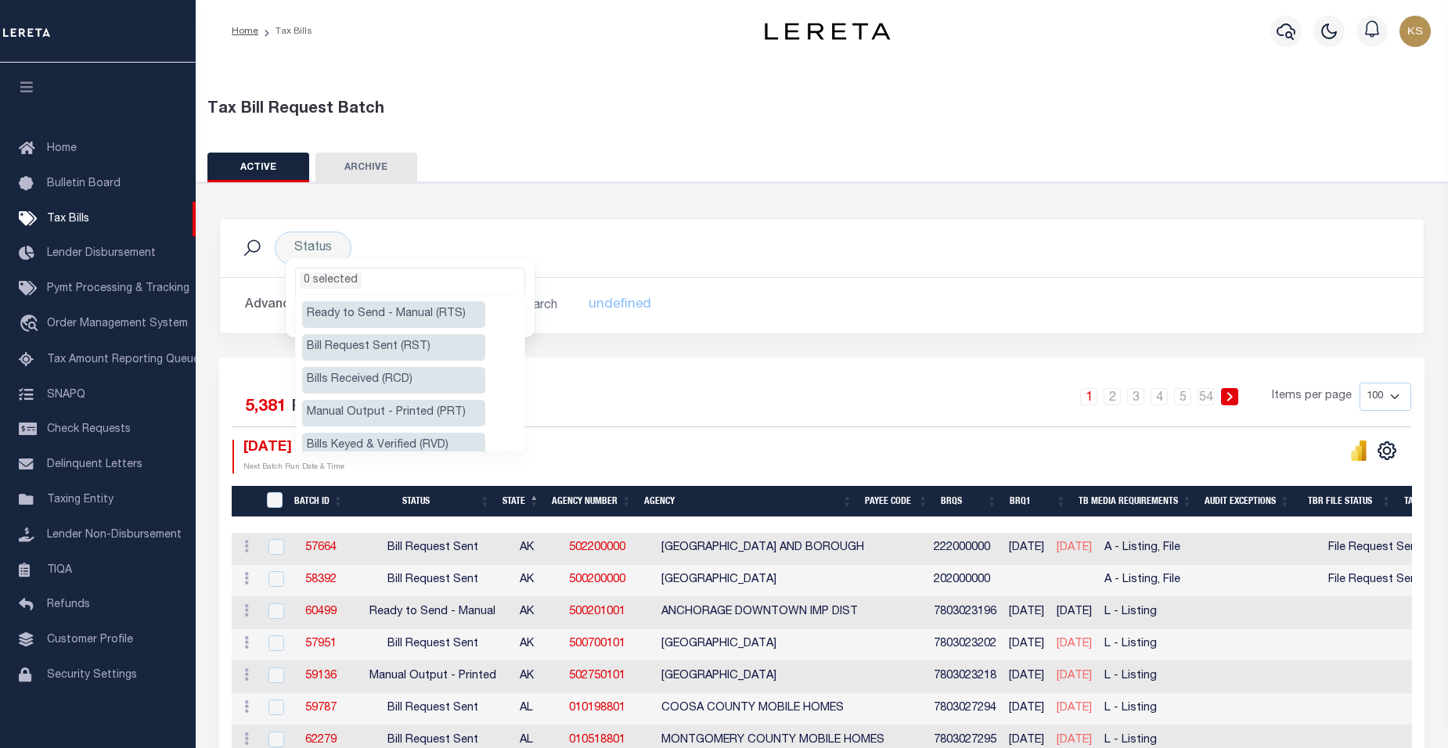
click at [369, 315] on li "Ready to Send - Manual (RTS)" at bounding box center [393, 314] width 183 height 27
select select "RTS"
click at [362, 413] on li "Manual Output - Printed (PRT)" at bounding box center [393, 413] width 183 height 27
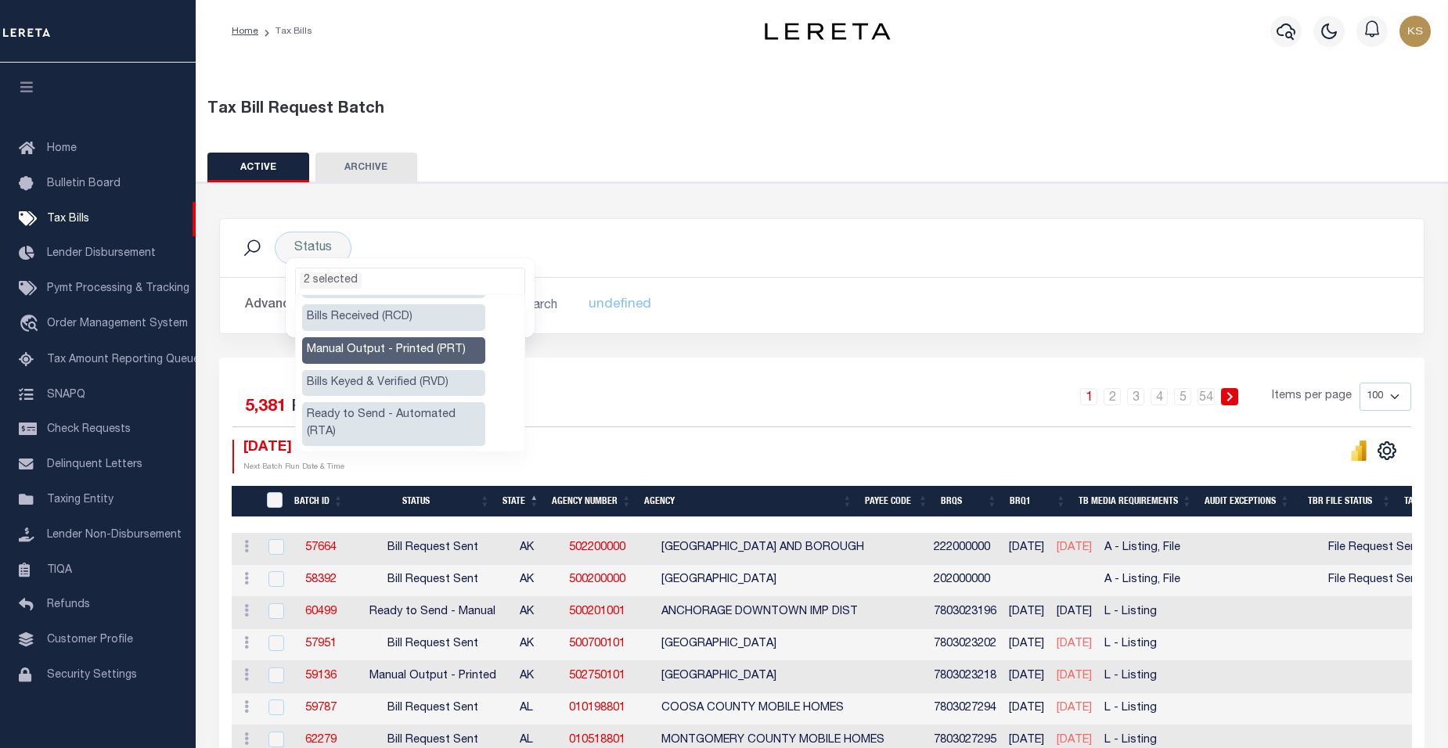
click at [450, 421] on li "Ready to Send - Automated (RTA)" at bounding box center [393, 424] width 183 height 44
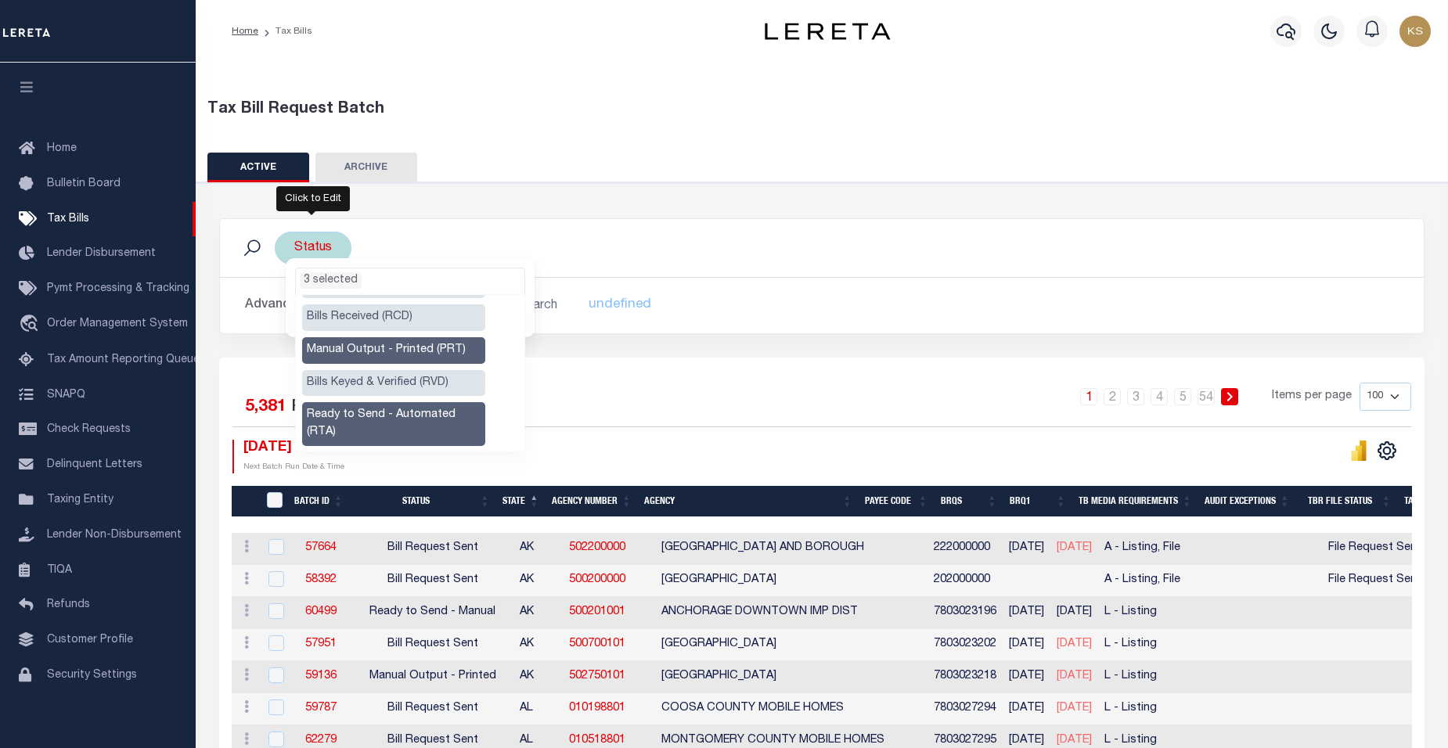
click at [381, 276] on ul "3 selected" at bounding box center [410, 279] width 229 height 20
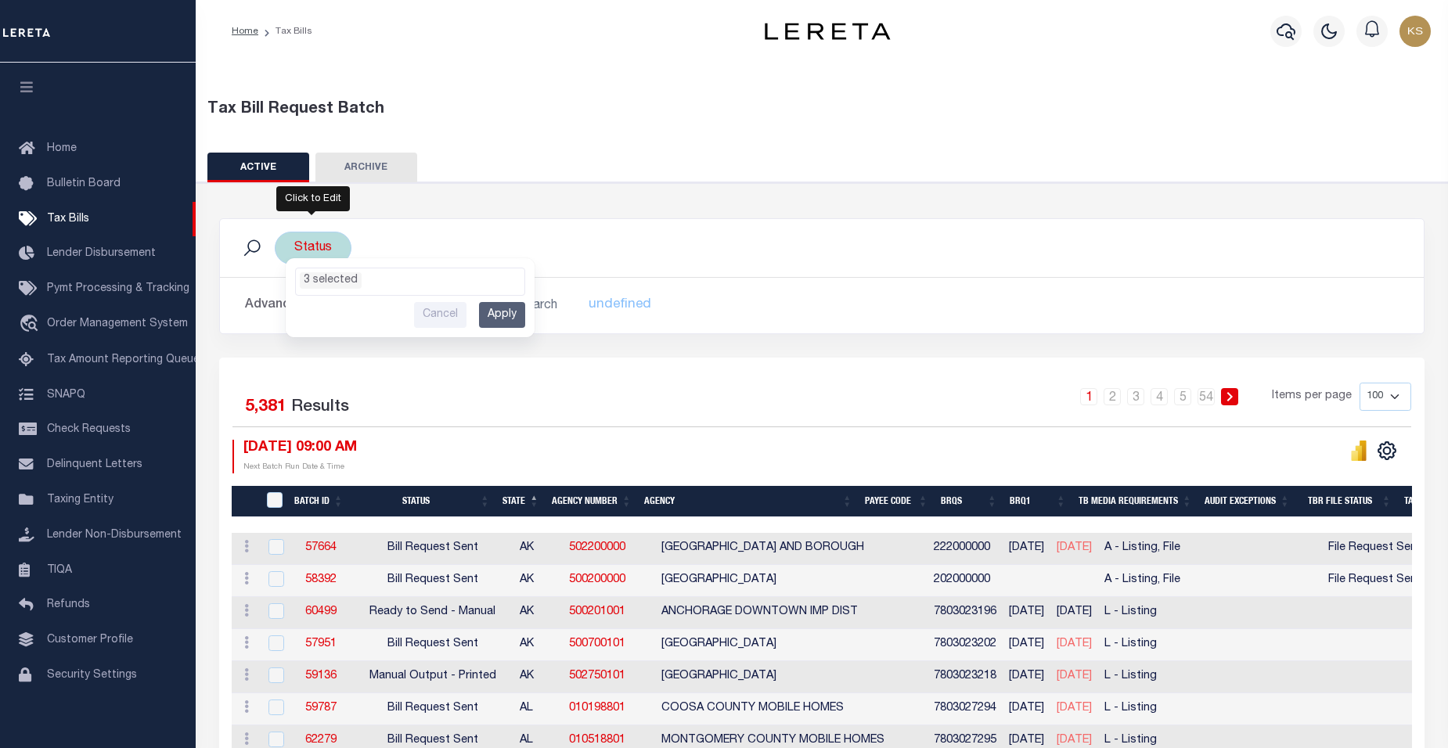
click at [503, 319] on input "Apply" at bounding box center [502, 315] width 46 height 26
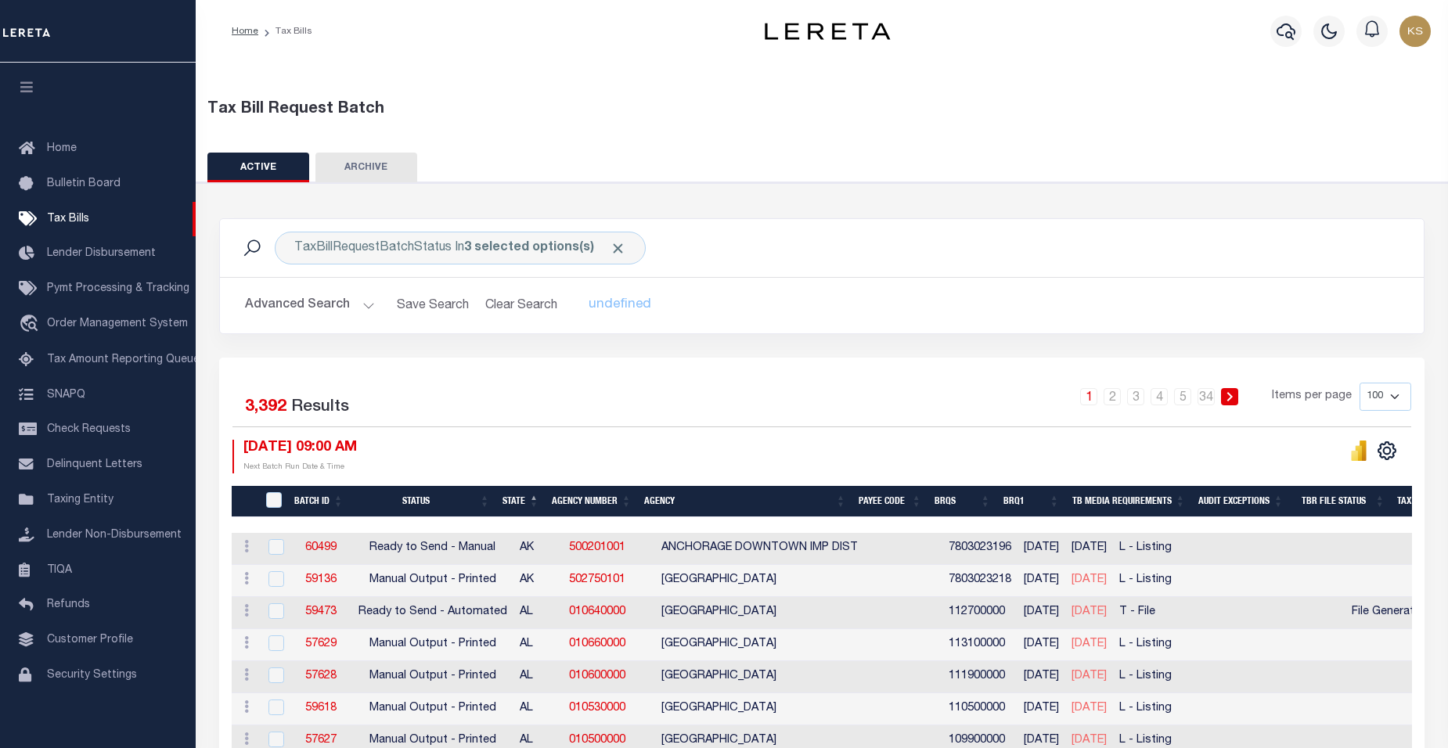
click at [980, 302] on h2 "Advanced Search Save Search Clear Search TaxBillBatches_dynamictable_____Defaul…" at bounding box center [822, 305] width 1179 height 31
click at [527, 500] on th "State" at bounding box center [520, 502] width 49 height 32
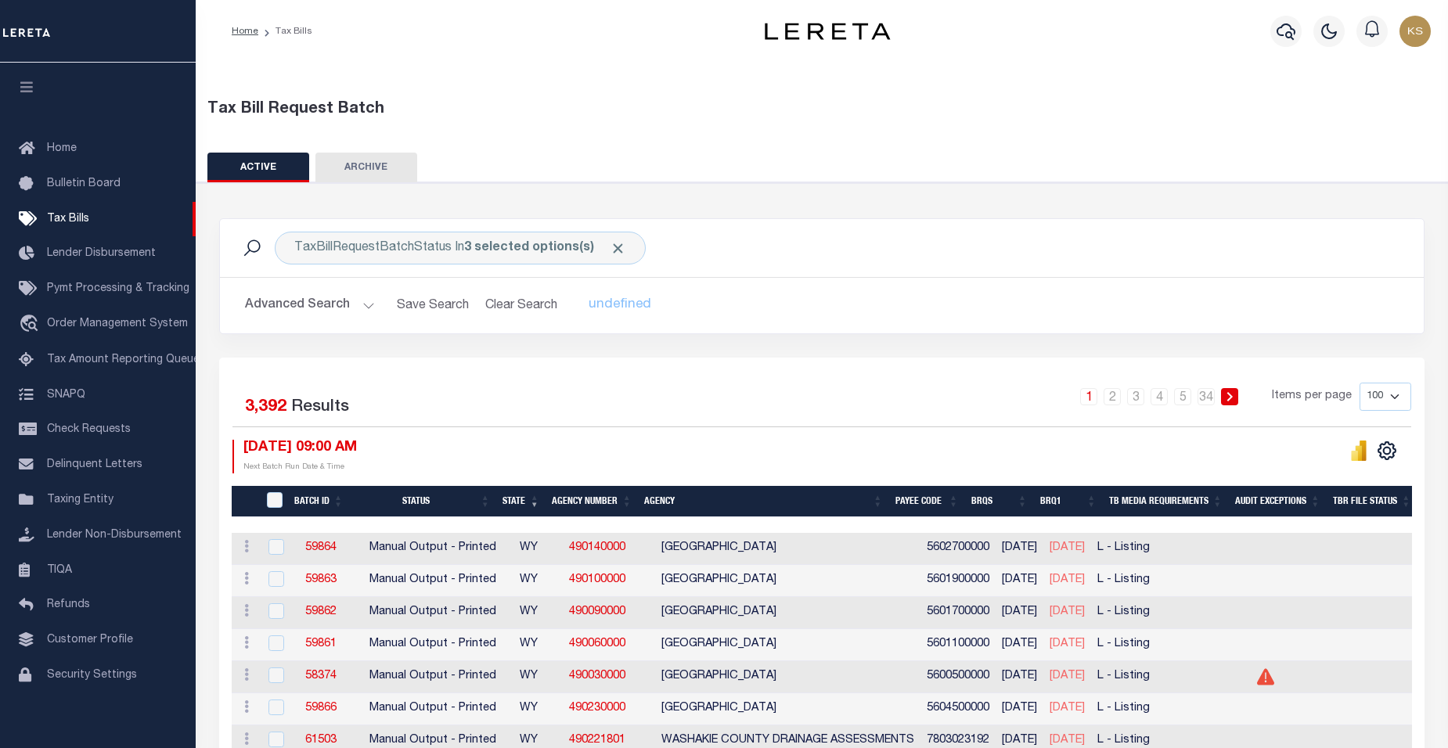
click at [527, 500] on th "State" at bounding box center [520, 502] width 49 height 32
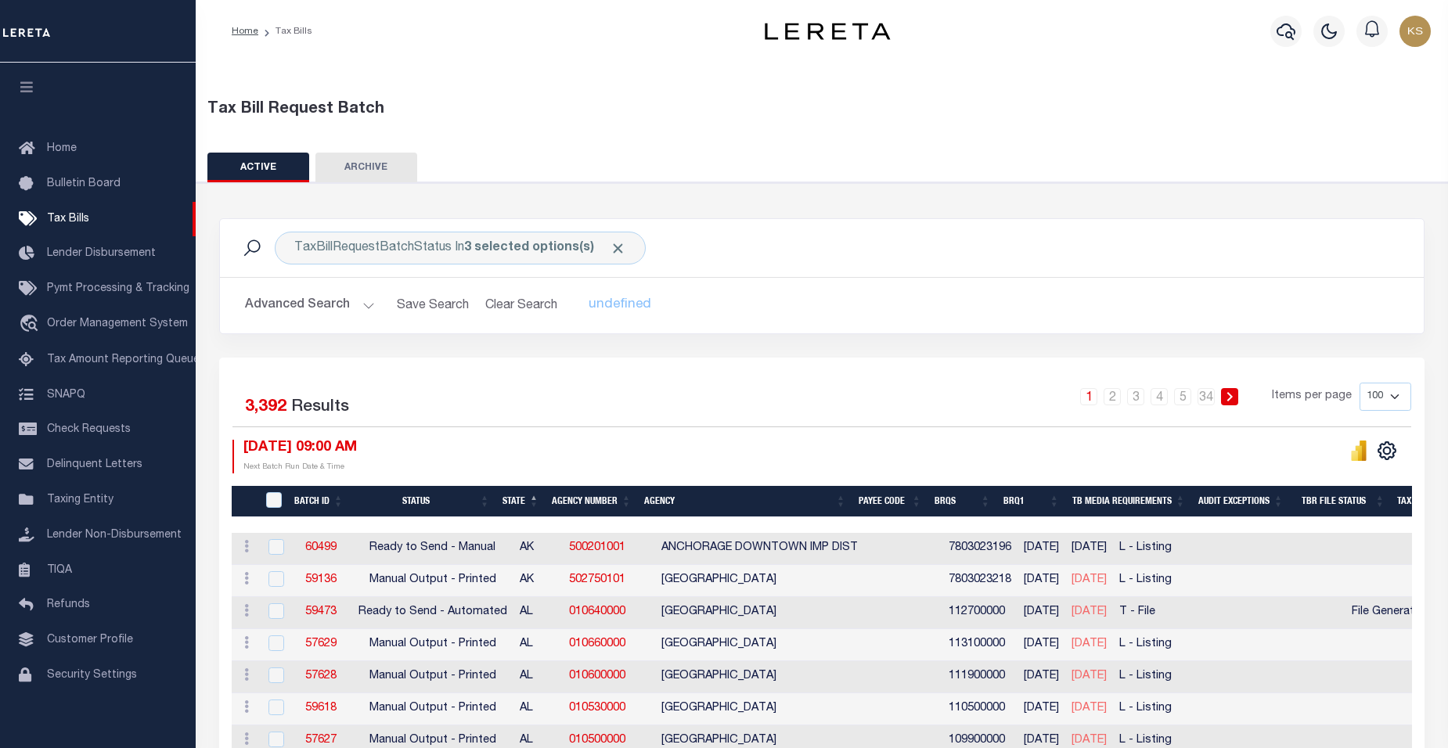
click at [527, 500] on th "State" at bounding box center [520, 502] width 49 height 32
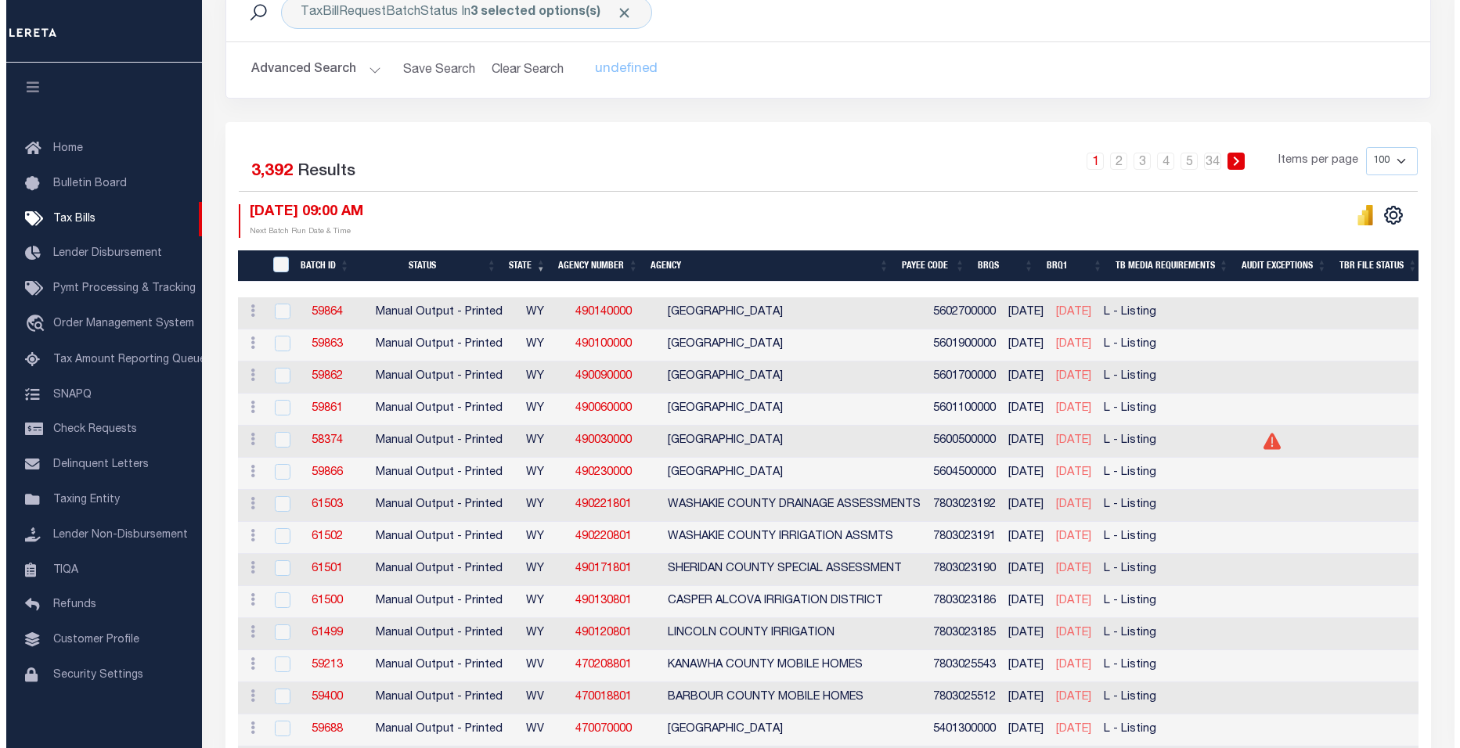
scroll to position [0, 0]
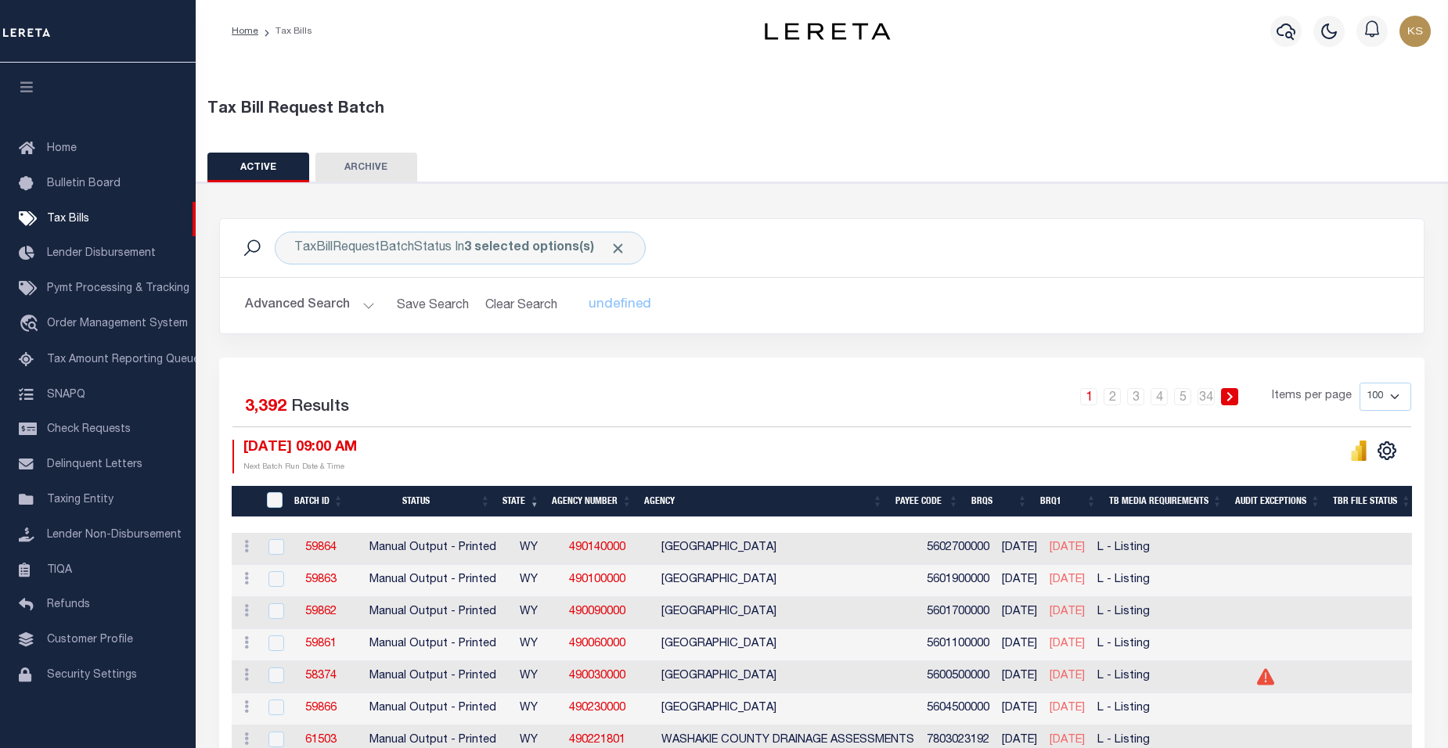
click at [364, 305] on button "Advanced Search" at bounding box center [310, 305] width 130 height 31
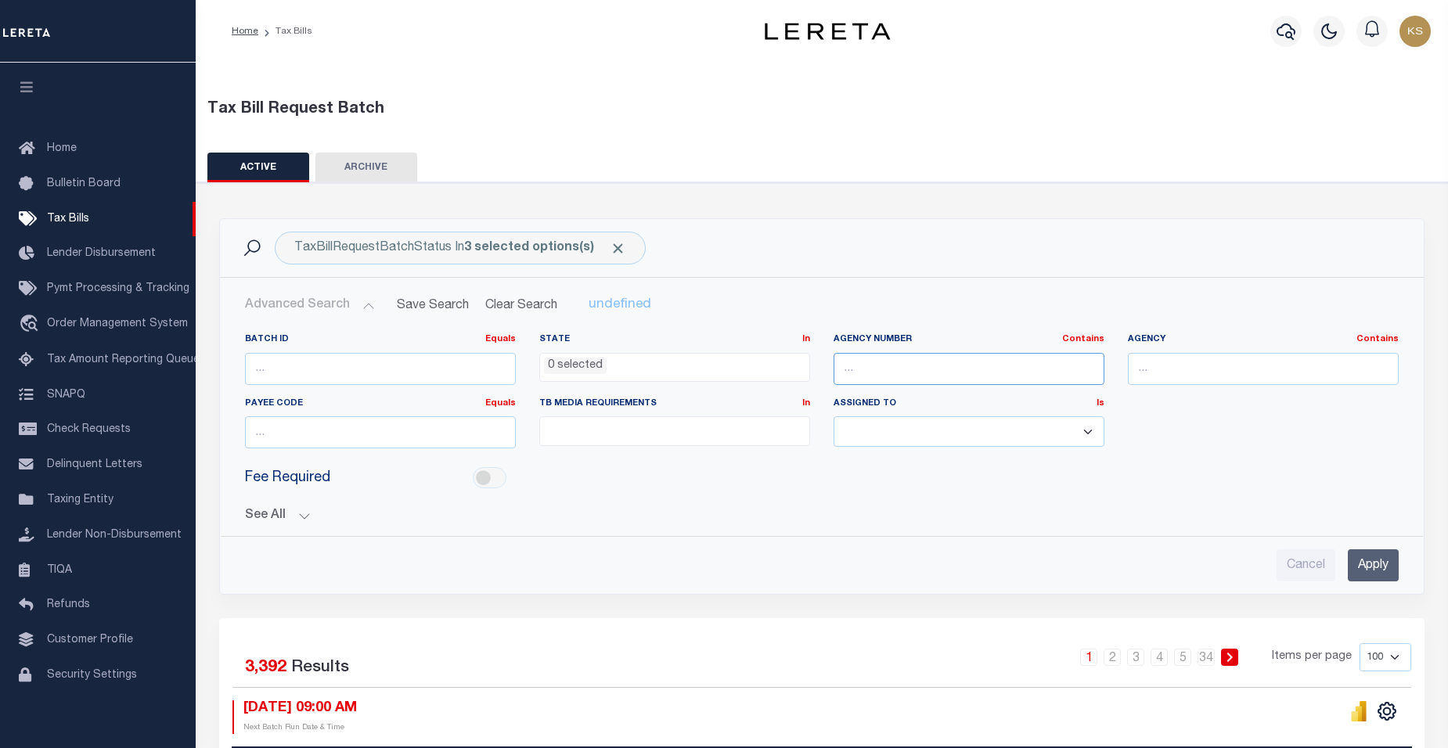
click at [907, 366] on input "text" at bounding box center [969, 369] width 271 height 32
paste input "440090614"
type input "440090614"
click at [1371, 573] on input "Apply" at bounding box center [1373, 566] width 51 height 32
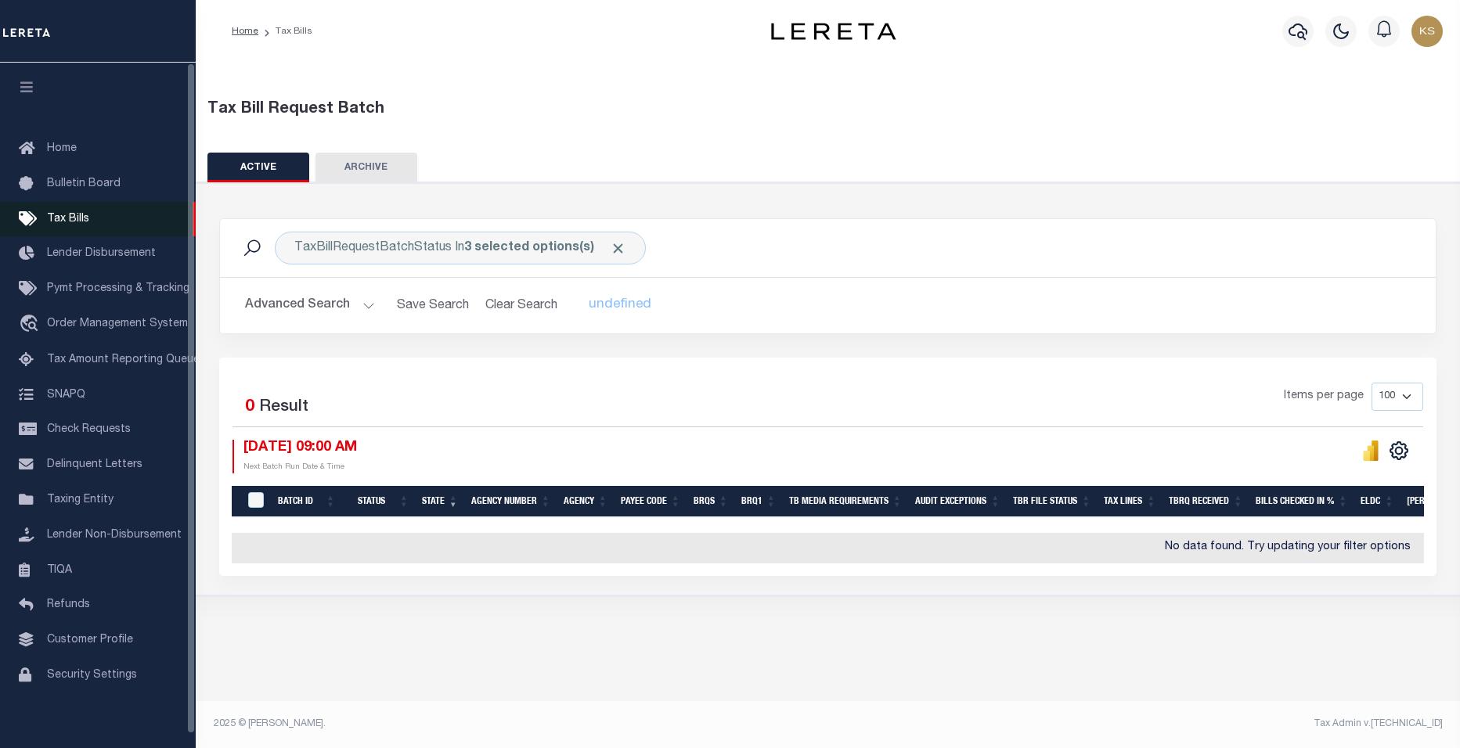
click at [84, 213] on link "Tax Bills" at bounding box center [98, 219] width 196 height 35
drag, startPoint x: 0, startPoint y: 0, endPoint x: 52, endPoint y: 220, distance: 226.2
click at [52, 220] on span "Tax Bills" at bounding box center [68, 219] width 42 height 11
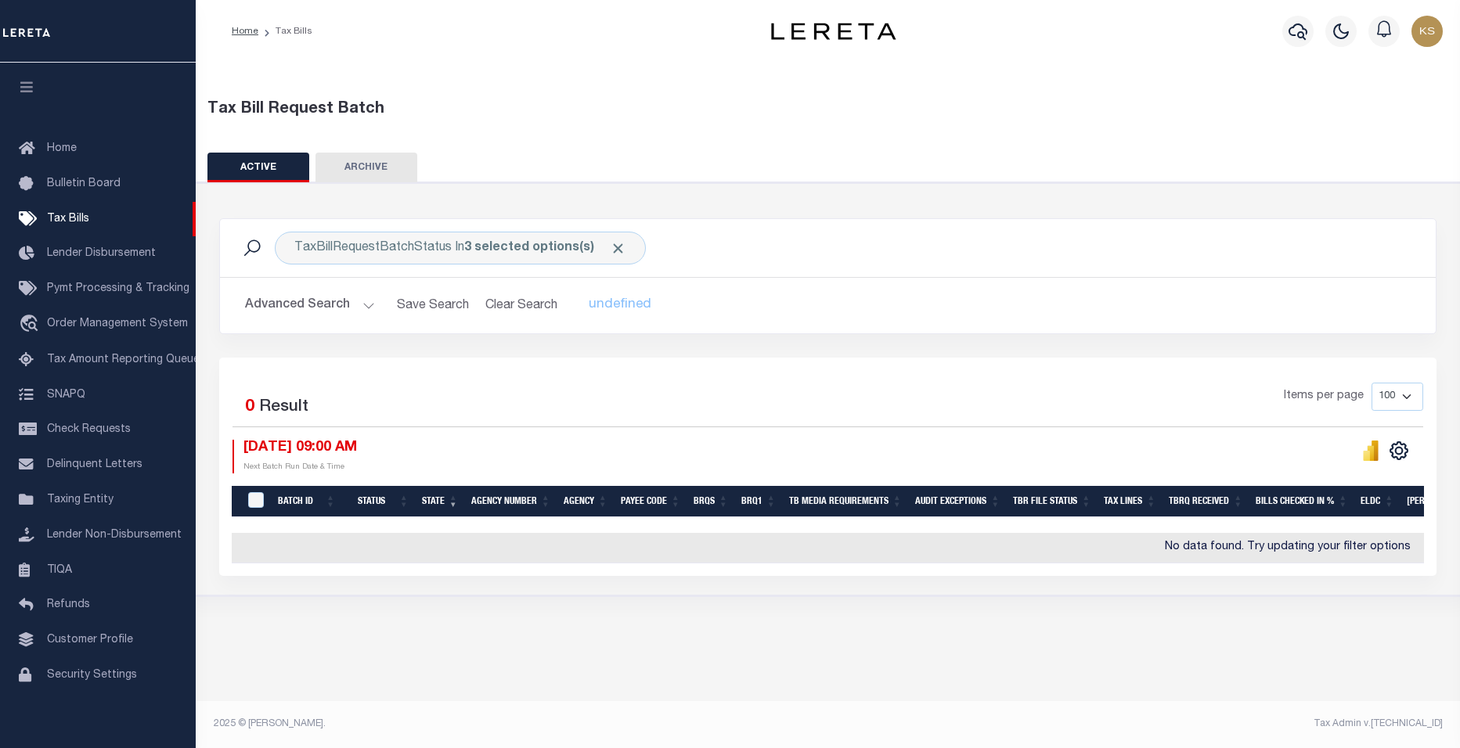
click at [307, 310] on button "Advanced Search" at bounding box center [310, 305] width 130 height 31
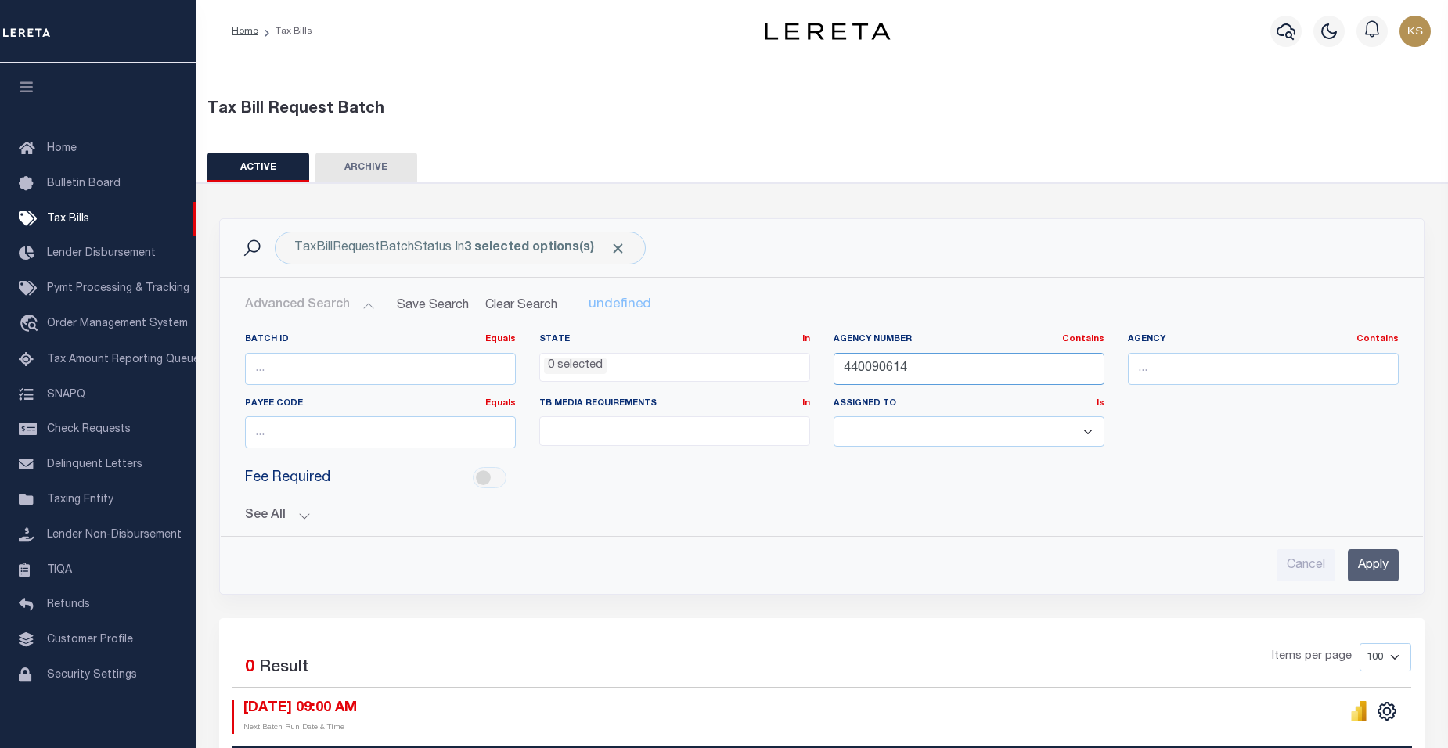
drag, startPoint x: 925, startPoint y: 370, endPoint x: 734, endPoint y: 355, distance: 192.4
click at [734, 355] on div "Batch ID Equals Equals Is Not Equal To Is Greater Than Is Less Than State In In…" at bounding box center [821, 398] width 1177 height 128
paste input "160930103"
type input "160930103"
click at [1366, 567] on input "Apply" at bounding box center [1373, 566] width 51 height 32
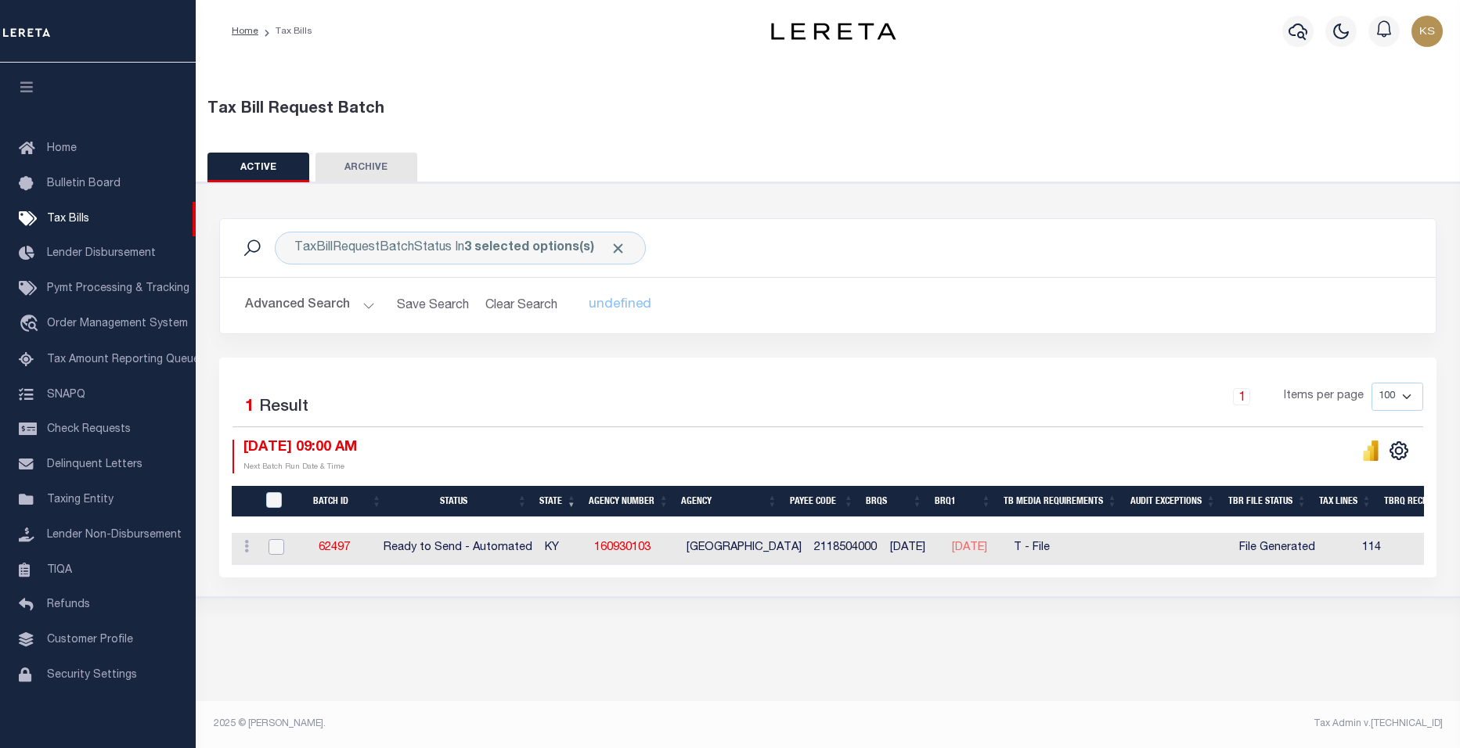
click at [276, 551] on input "checkbox" at bounding box center [277, 547] width 16 height 16
checkbox input "true"
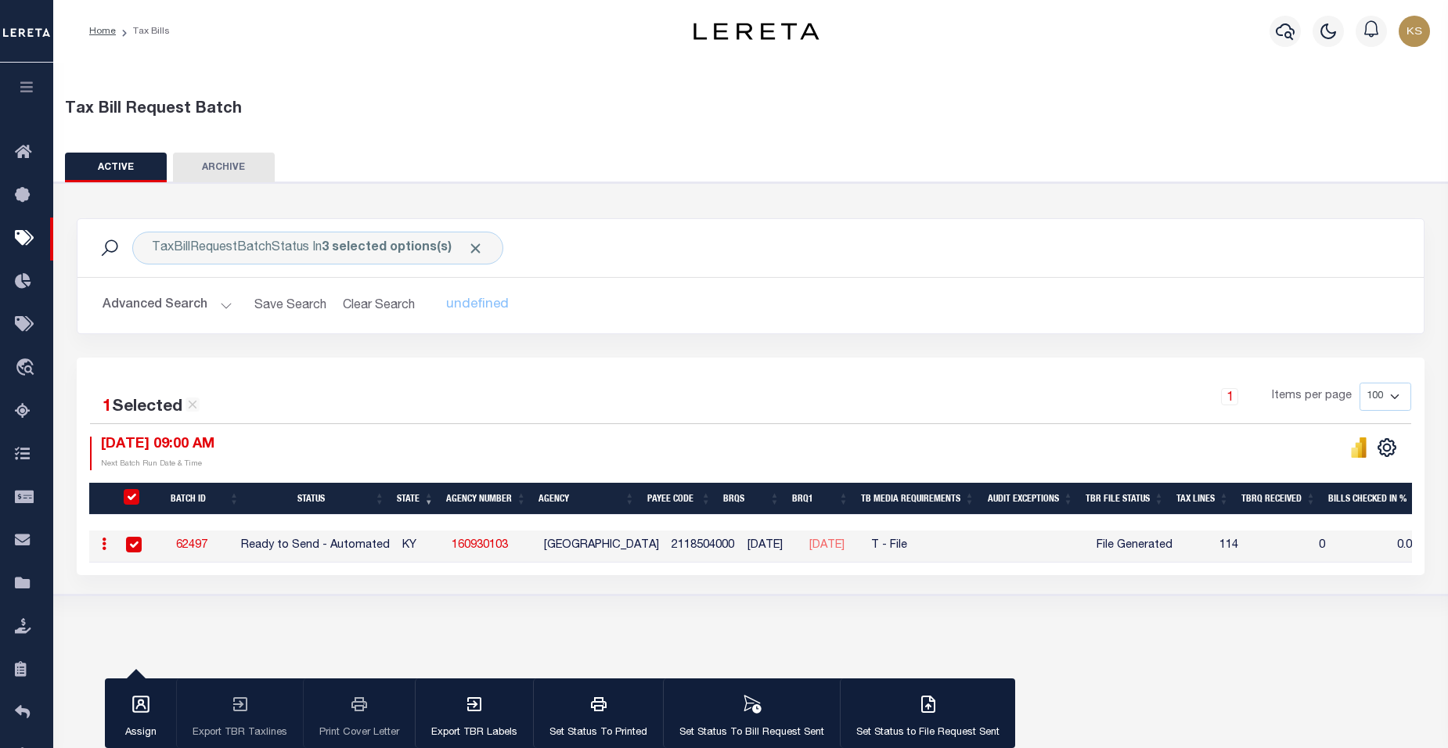
click at [573, 376] on div "1 Selected 1 Result 1 Items per page 100 200 500 1000 [DATE] 09:00 AM" at bounding box center [751, 467] width 1348 height 218
click at [538, 642] on div "Tax Bill Request Batch ACTIVE ARCHIVE HISTORY In 1" at bounding box center [750, 353] width 1395 height 581
click at [644, 636] on div "Tax Bill Request Batch ACTIVE ARCHIVE HISTORY In 1" at bounding box center [750, 353] width 1395 height 581
click at [496, 612] on div "Tax Bill Request Batch ACTIVE ARCHIVE HISTORY In 1" at bounding box center [750, 353] width 1395 height 581
drag, startPoint x: 846, startPoint y: 735, endPoint x: 951, endPoint y: 734, distance: 104.9
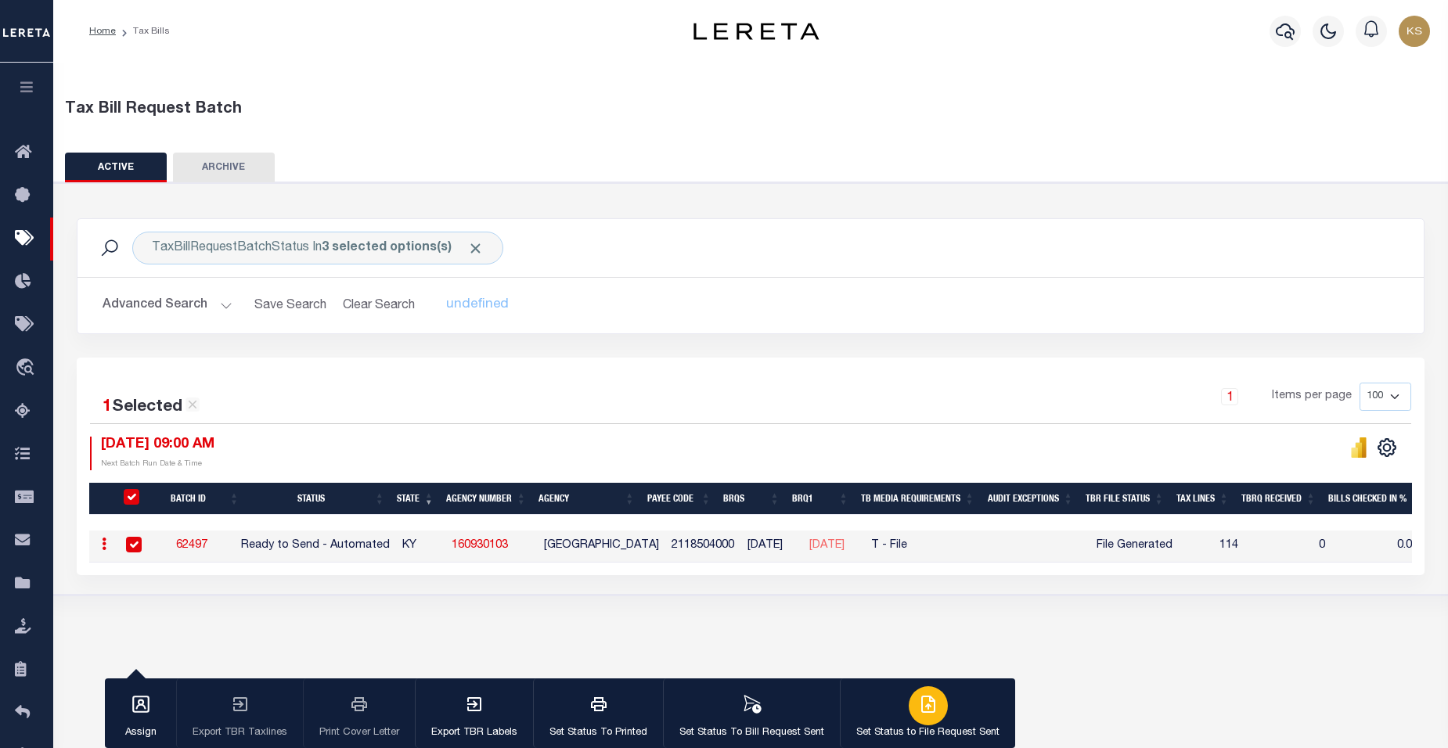
click at [951, 734] on button "Set Status to File Request Sent" at bounding box center [927, 714] width 175 height 70
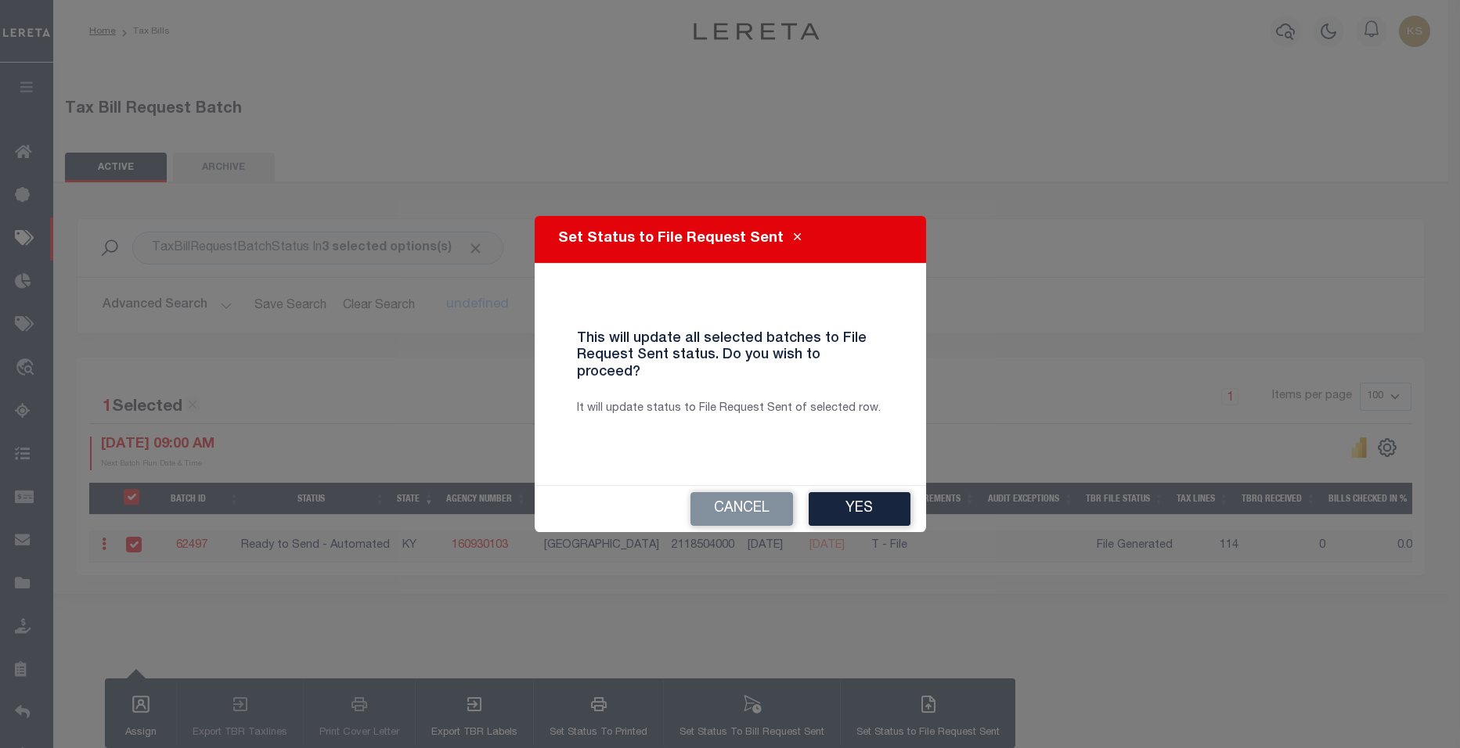
click at [1049, 297] on div "Set Status to File Request Sent This will update all selected batches to File R…" at bounding box center [730, 374] width 1460 height 748
click at [1068, 257] on div "Set Status to File Request Sent This will update all selected batches to File R…" at bounding box center [730, 374] width 1460 height 748
click at [757, 500] on button "Cancel" at bounding box center [742, 509] width 103 height 34
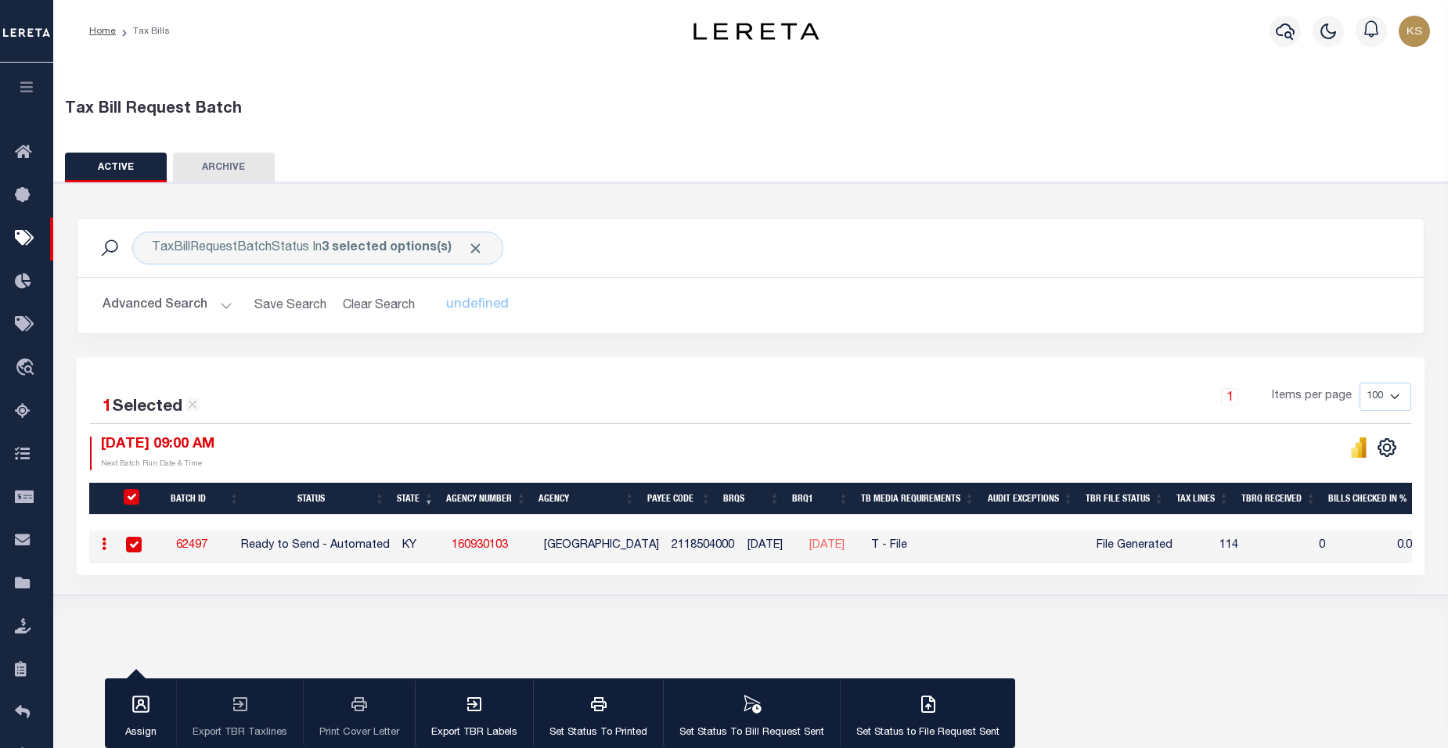
click at [330, 97] on div "Tax Bill Request Batch" at bounding box center [751, 106] width 1410 height 55
click at [218, 308] on button "Advanced Search" at bounding box center [168, 305] width 130 height 31
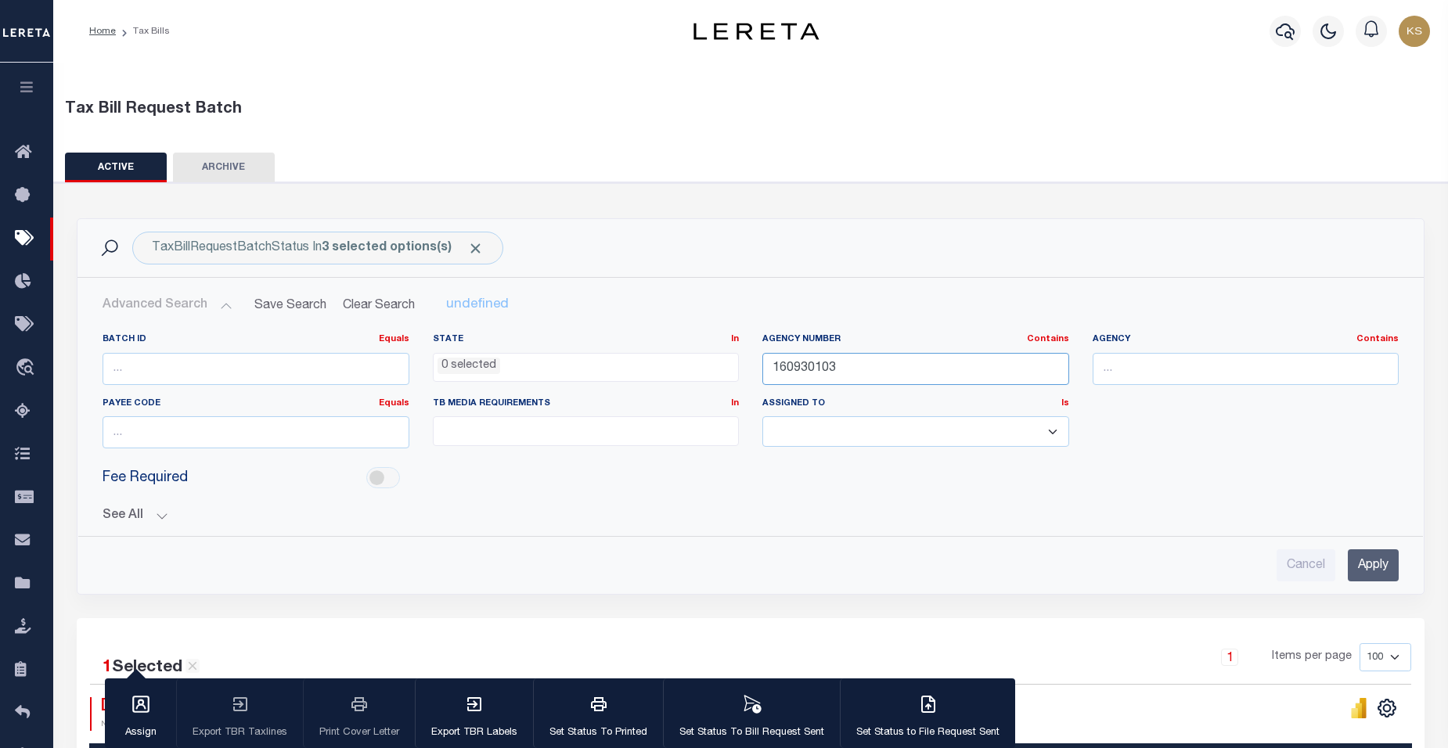
drag, startPoint x: 842, startPoint y: 367, endPoint x: 669, endPoint y: 359, distance: 173.2
click at [669, 359] on div "Batch ID Equals Equals Is Not Equal To Is Greater Than Is Less Than State In In…" at bounding box center [751, 398] width 1320 height 128
type input "370620604"
click at [1362, 569] on input "Apply" at bounding box center [1373, 566] width 51 height 32
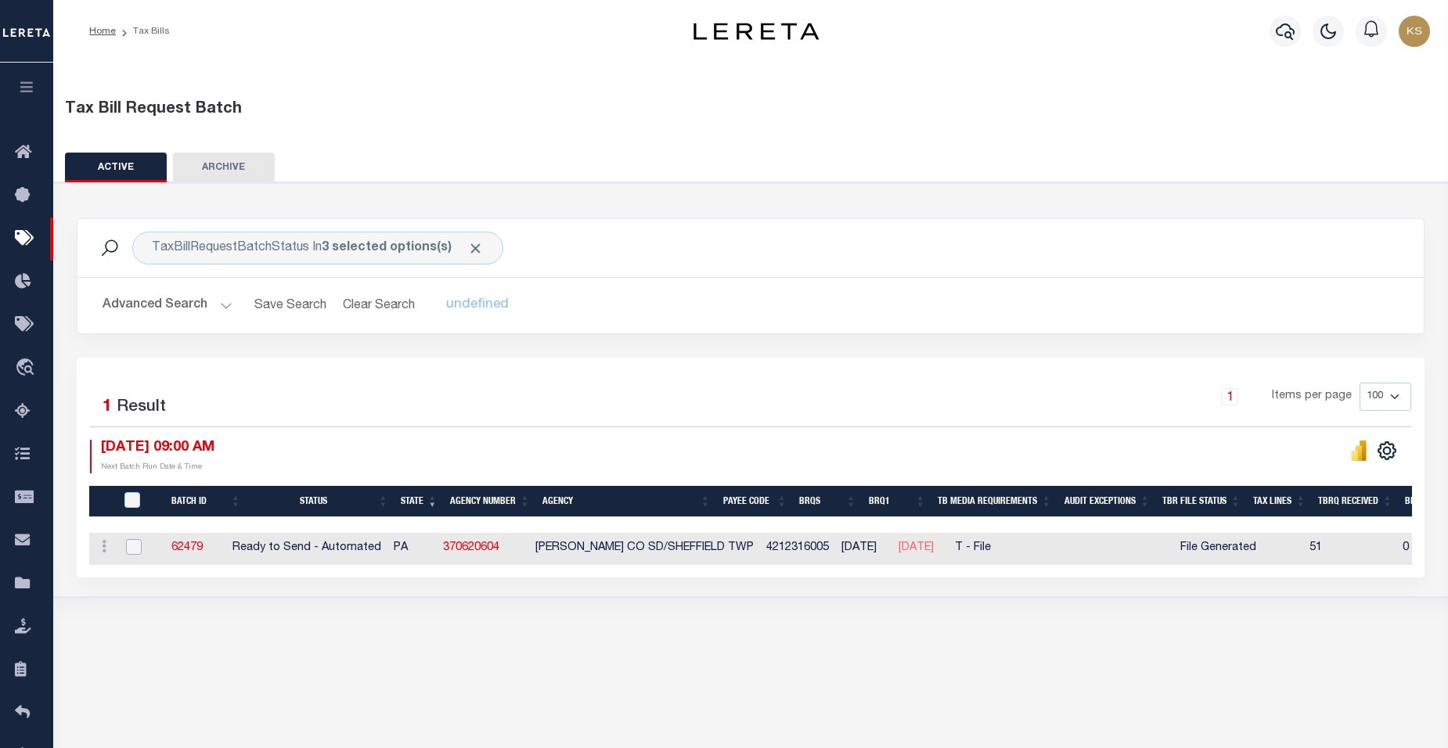
click at [134, 549] on input "checkbox" at bounding box center [134, 547] width 16 height 16
checkbox input "true"
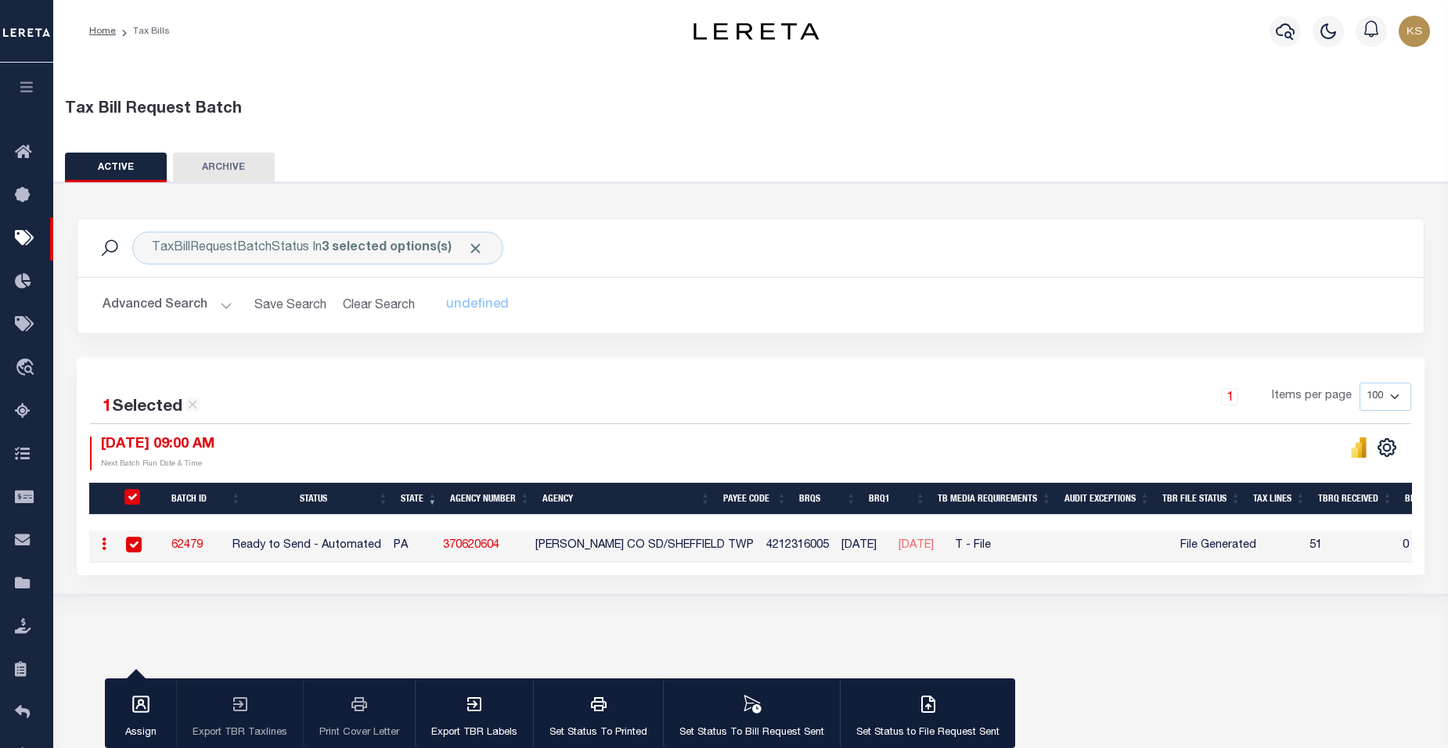
click at [221, 306] on button "Advanced Search" at bounding box center [168, 305] width 130 height 31
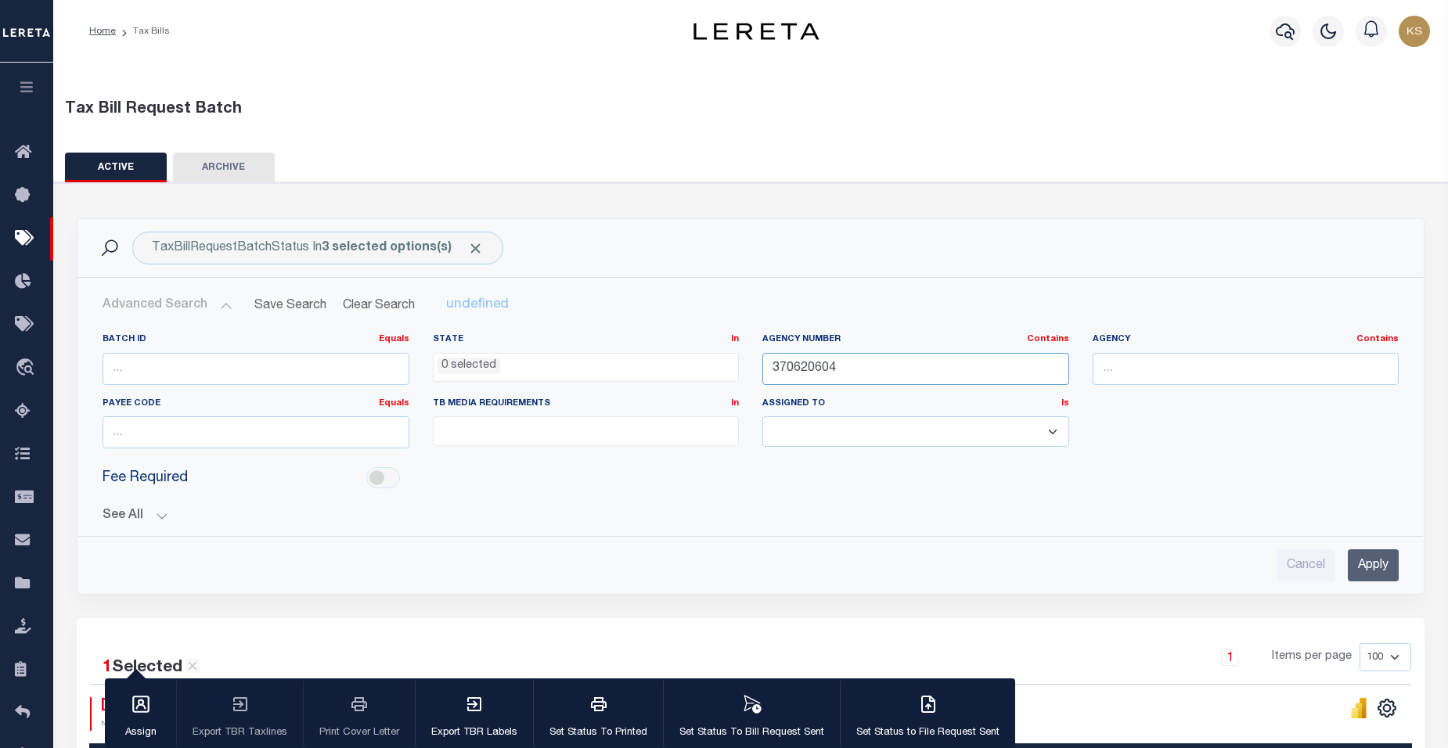
drag, startPoint x: 861, startPoint y: 370, endPoint x: 512, endPoint y: 355, distance: 349.5
click at [512, 355] on div "Batch ID Equals Equals Is Not Equal To Is Greater Than Is Less Than State In In…" at bounding box center [751, 398] width 1320 height 128
paste input "160930103"
type input "160930103"
click at [1366, 564] on input "Apply" at bounding box center [1373, 566] width 51 height 32
